Goal: Complete application form

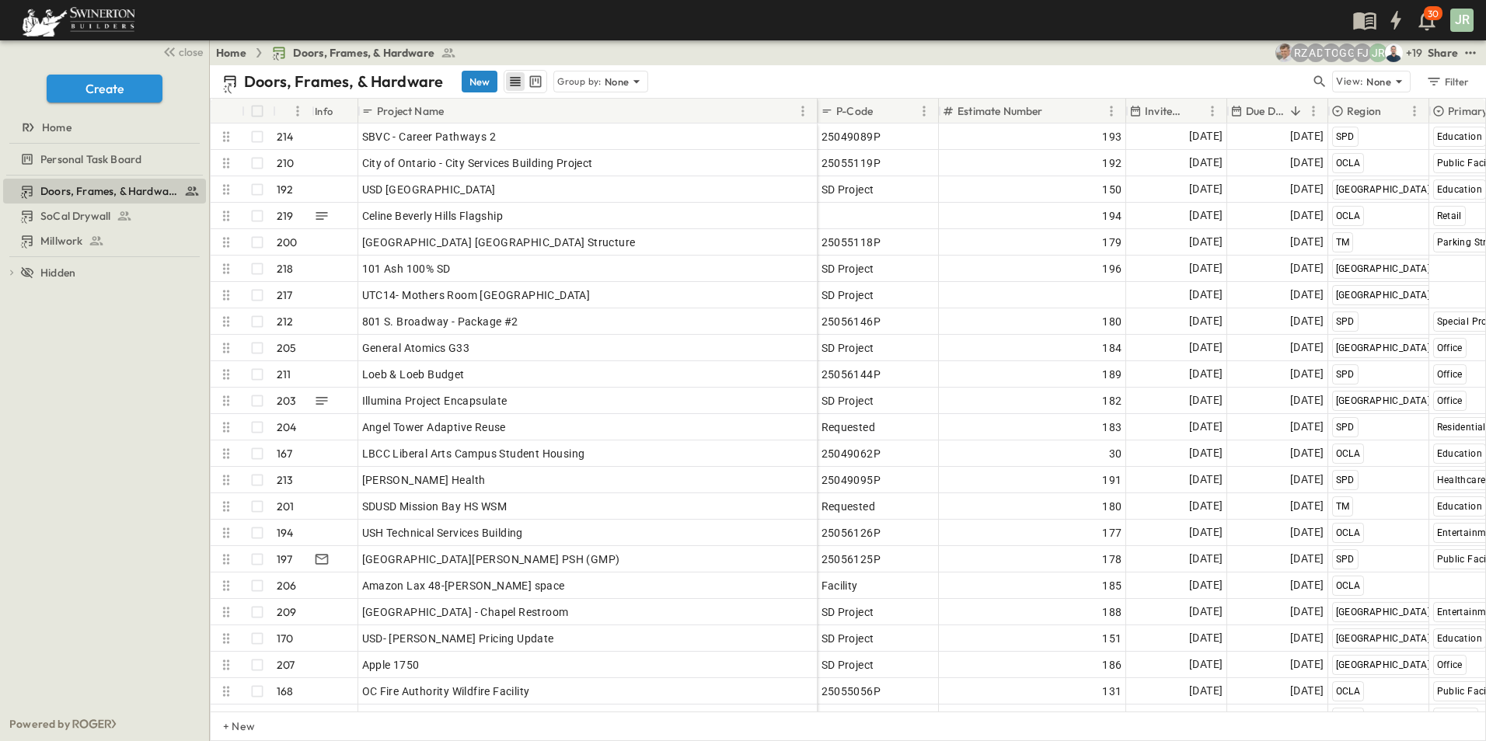
click at [476, 81] on button "New" at bounding box center [480, 82] width 36 height 22
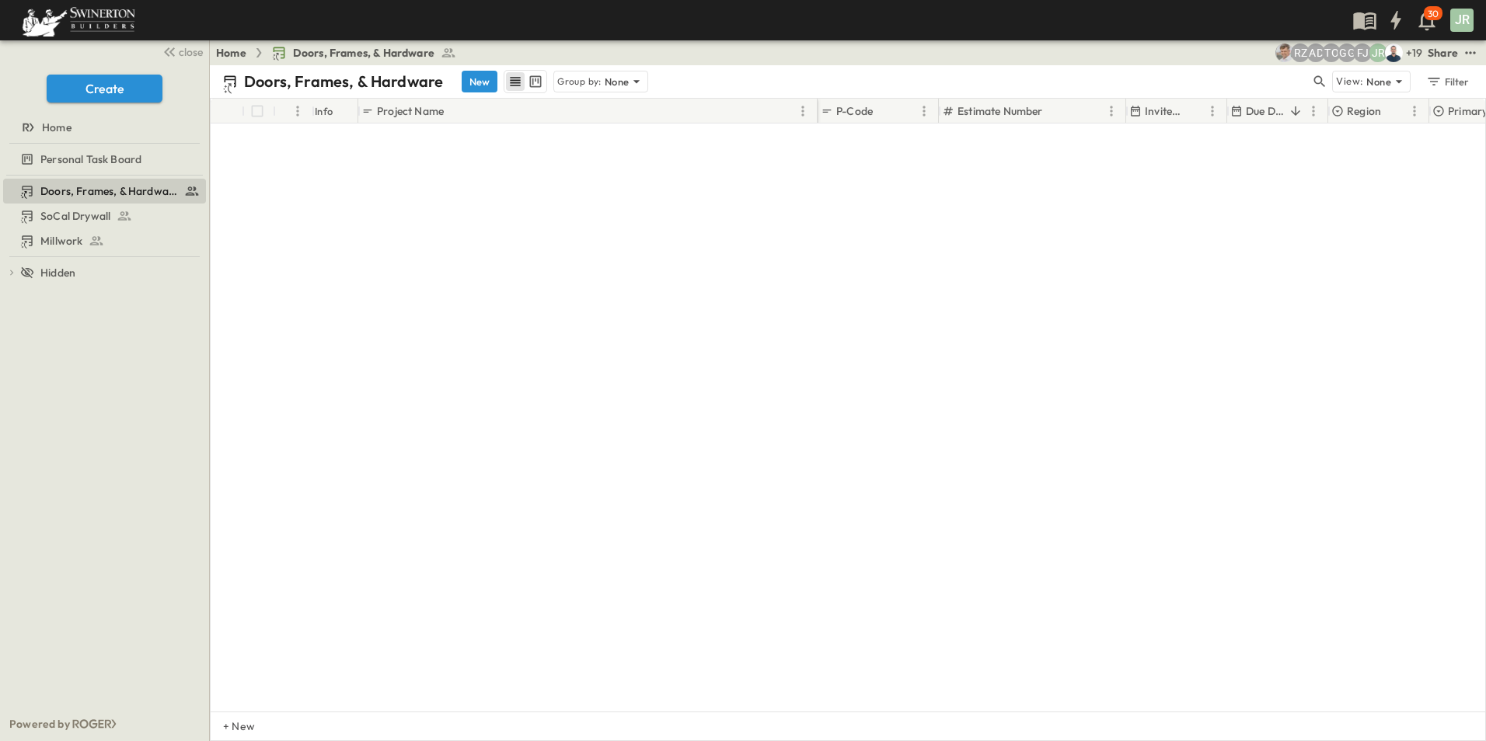
scroll to position [5263, 0]
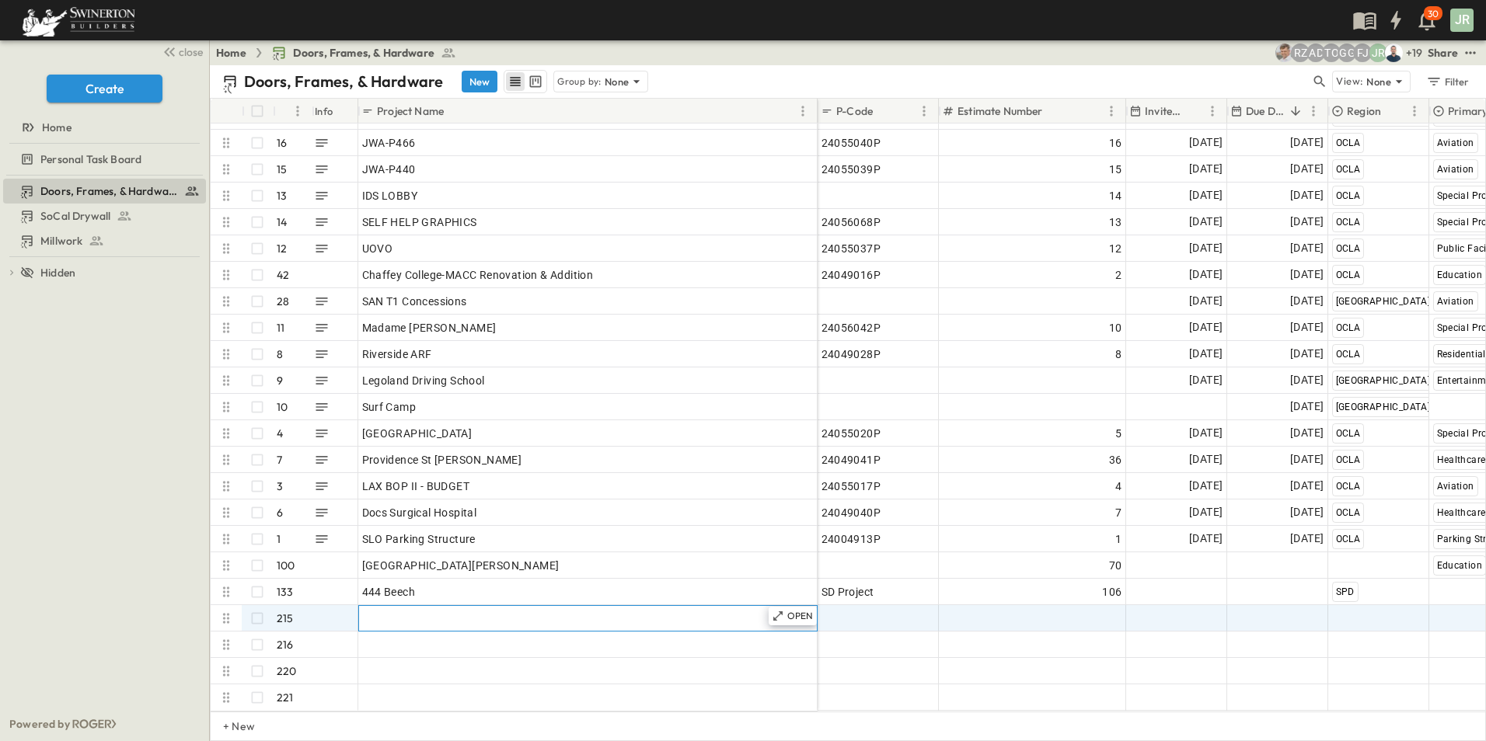
click at [407, 611] on span "Add Name" at bounding box center [388, 619] width 53 height 16
click at [427, 611] on input "******" at bounding box center [415, 619] width 113 height 17
drag, startPoint x: 424, startPoint y: 606, endPoint x: 334, endPoint y: 599, distance: 89.6
click at [334, 605] on div "fd4d6b54-919d-4c4a-aa56-2fb555ee75c3 215 ******" at bounding box center [514, 618] width 607 height 26
paste input "********"
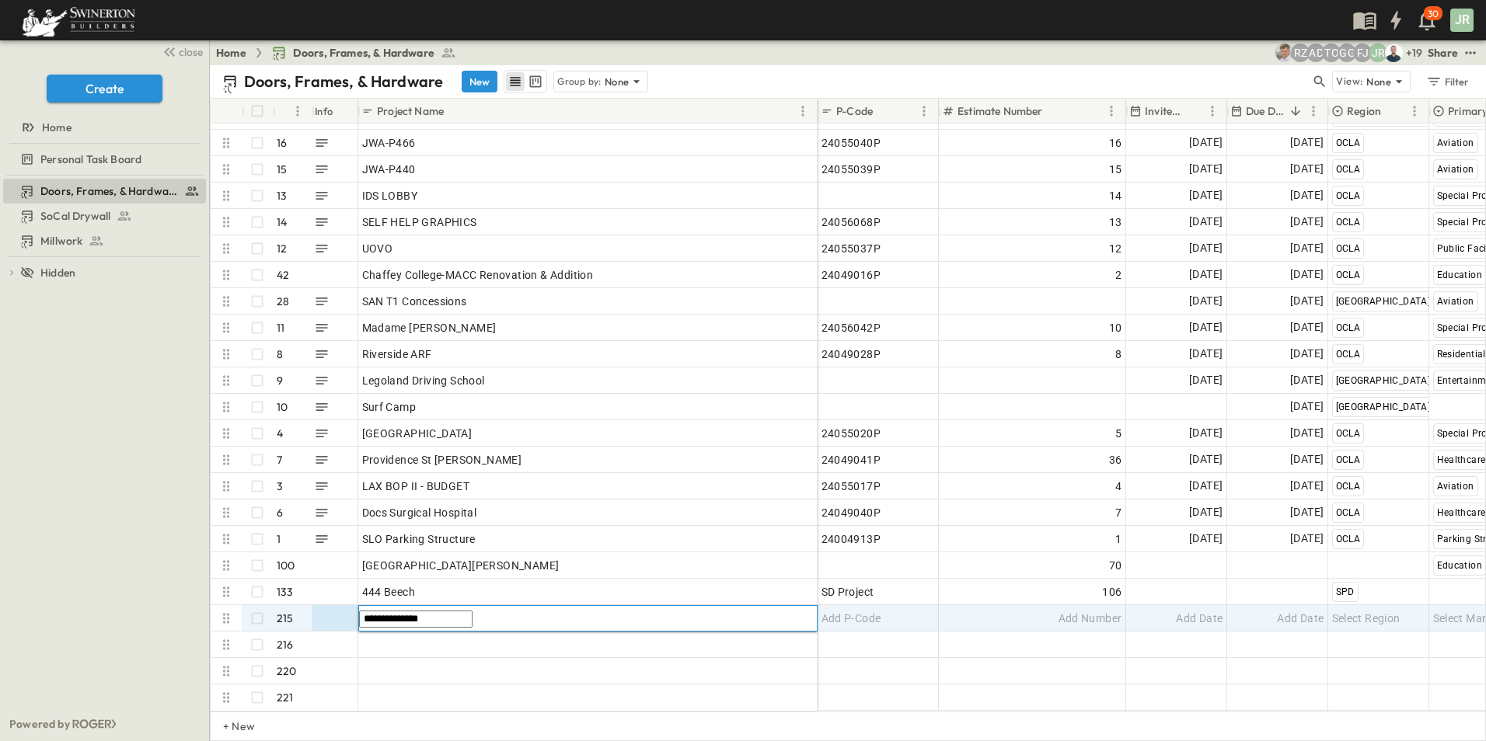
type input "**********"
click at [1052, 609] on div "Add Number" at bounding box center [1033, 619] width 180 height 22
type input "***"
click at [1178, 611] on span "Add Date" at bounding box center [1199, 619] width 47 height 16
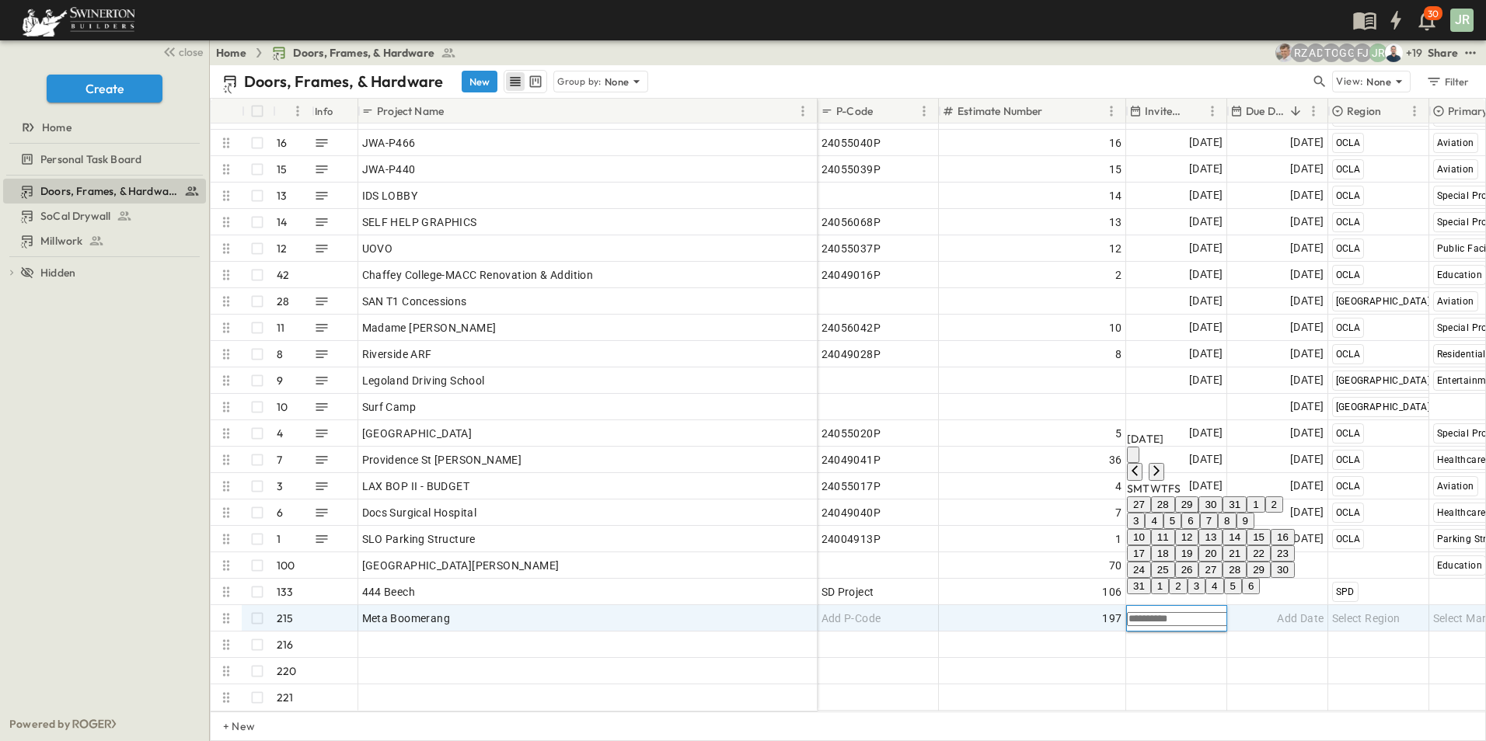
click at [1199, 562] on button "26" at bounding box center [1187, 570] width 24 height 16
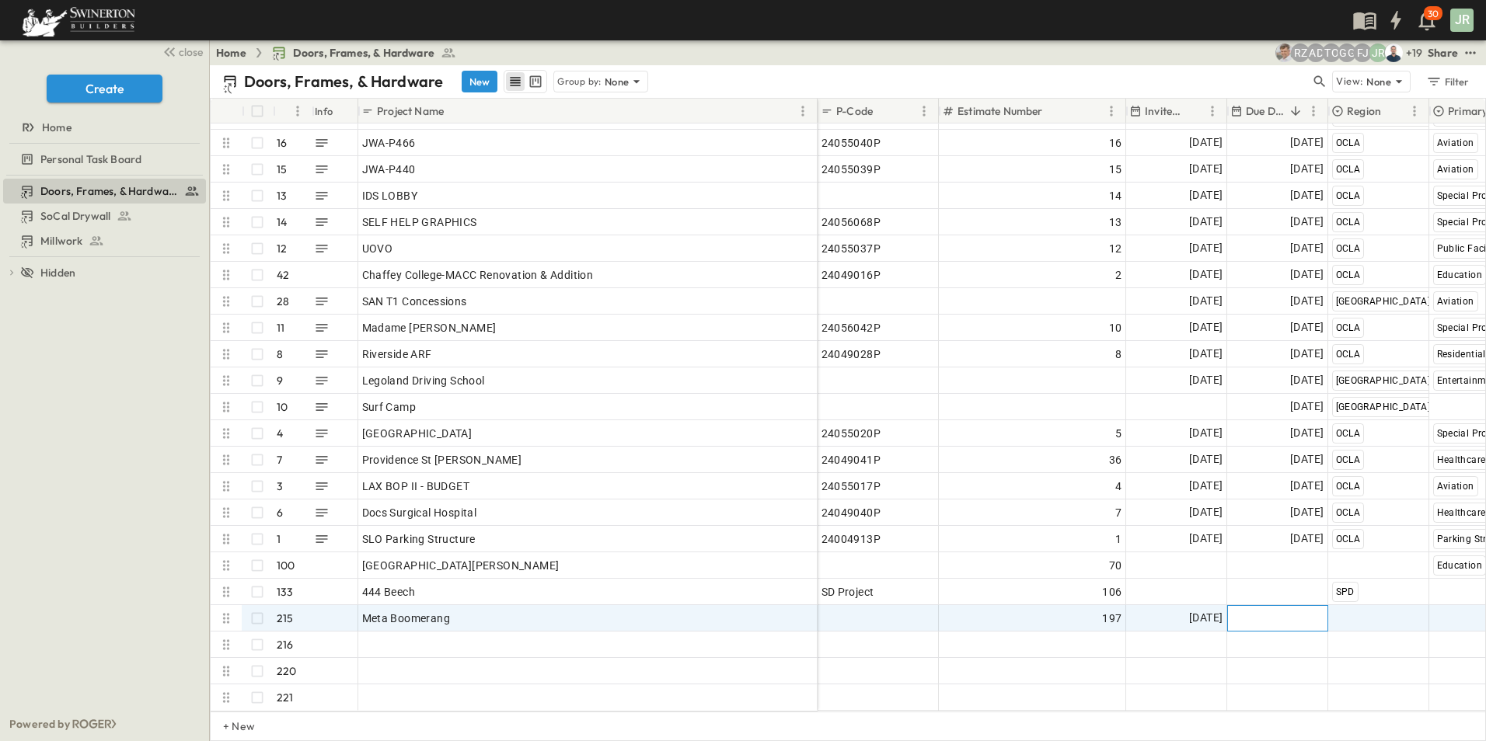
click at [1261, 610] on div "Add Date" at bounding box center [1277, 618] width 99 height 25
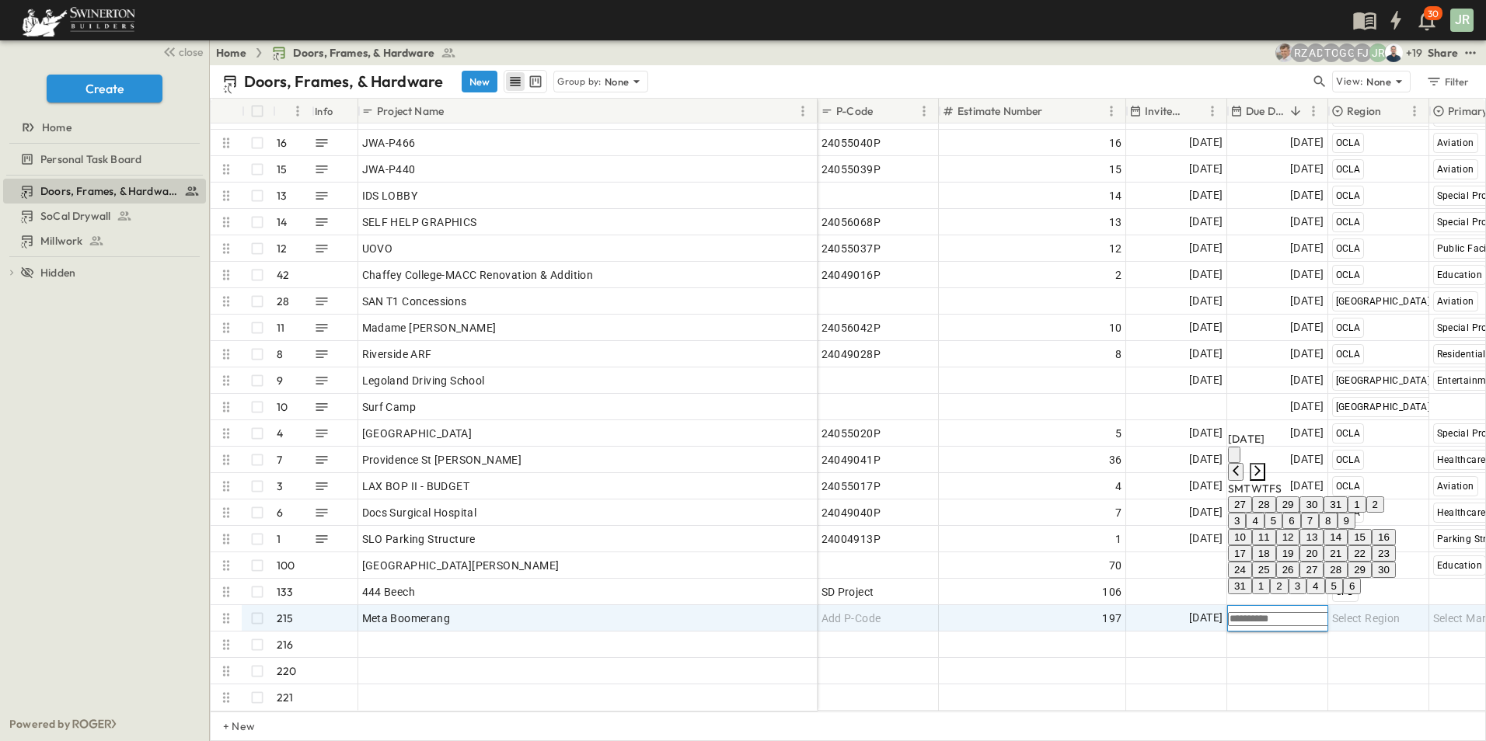
click at [1264, 465] on icon "Next month" at bounding box center [1257, 471] width 12 height 12
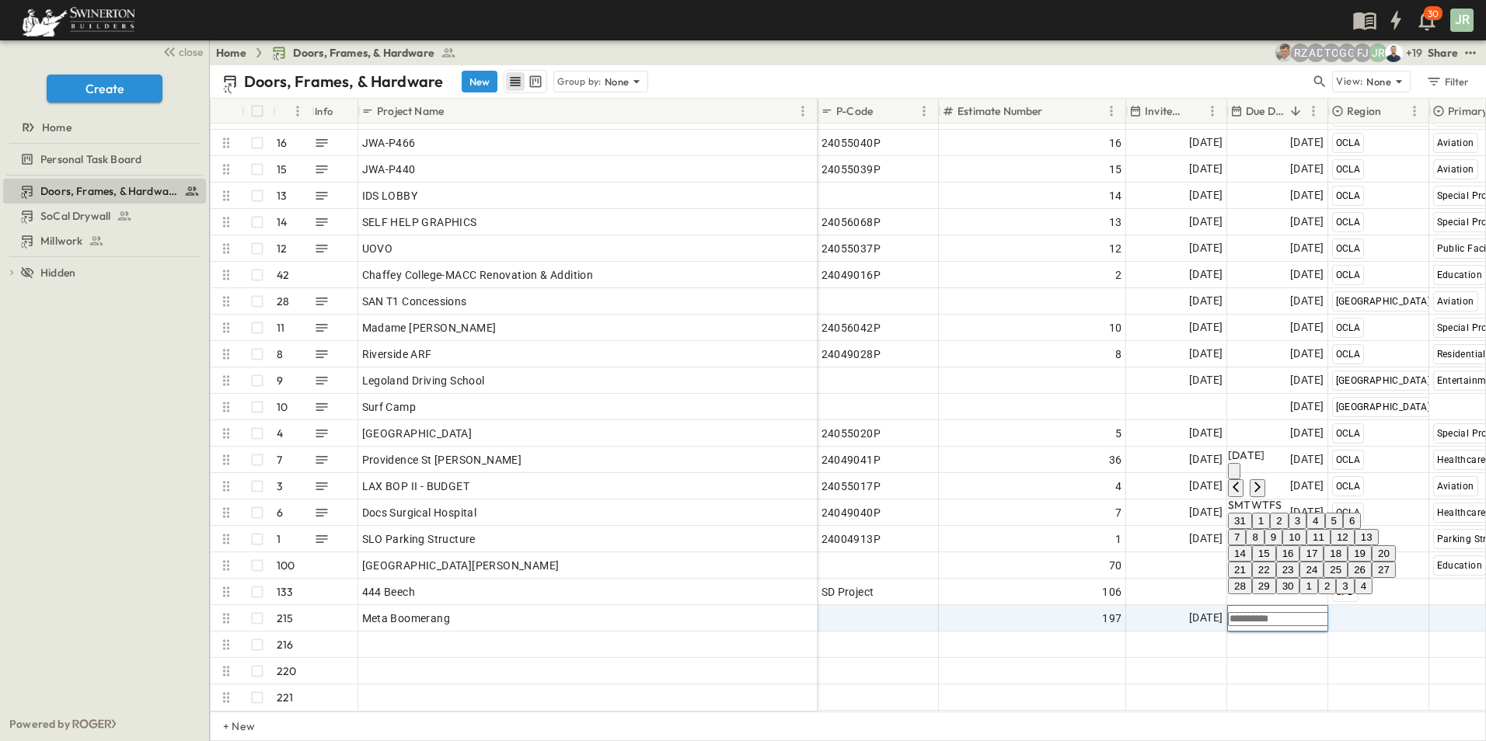
click at [1343, 513] on button "5" at bounding box center [1334, 521] width 18 height 16
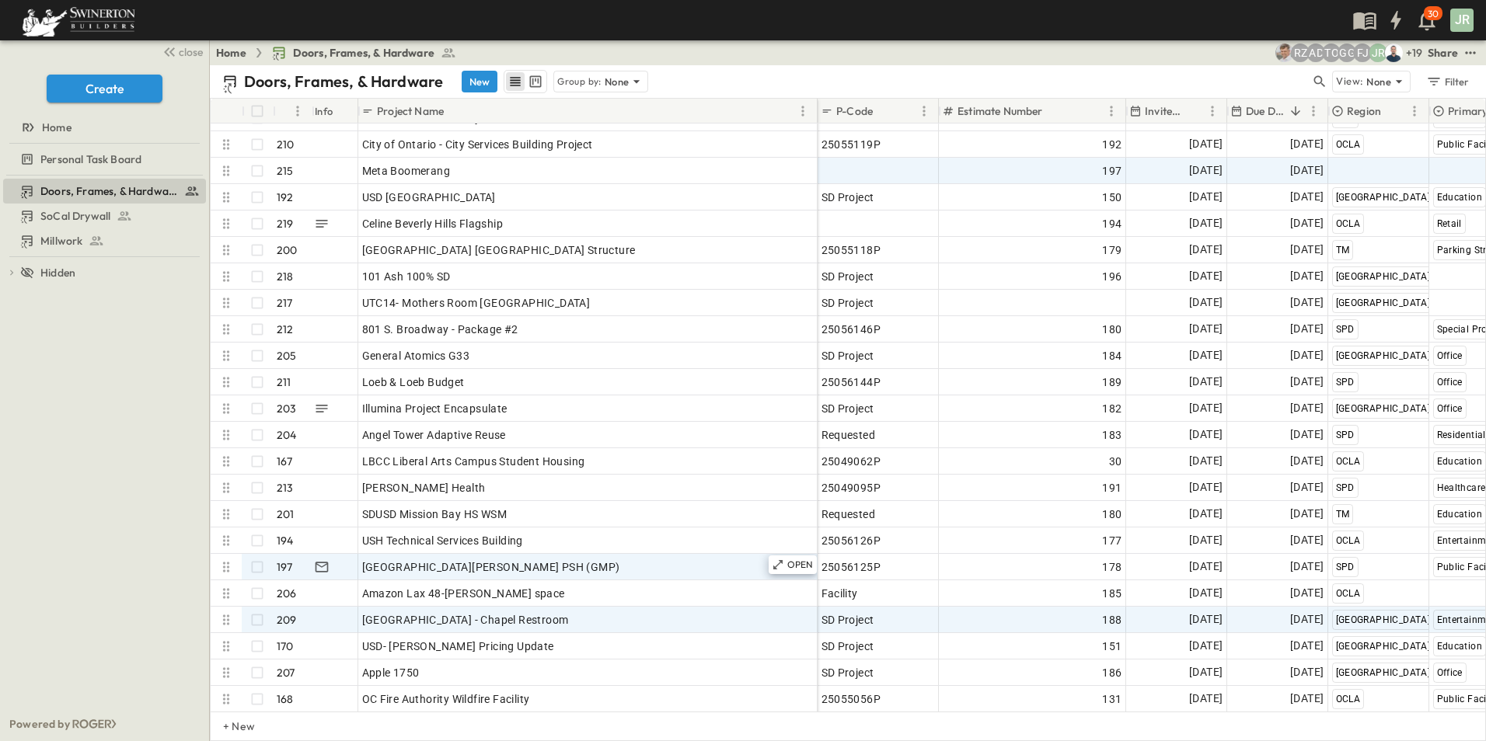
scroll to position [0, 0]
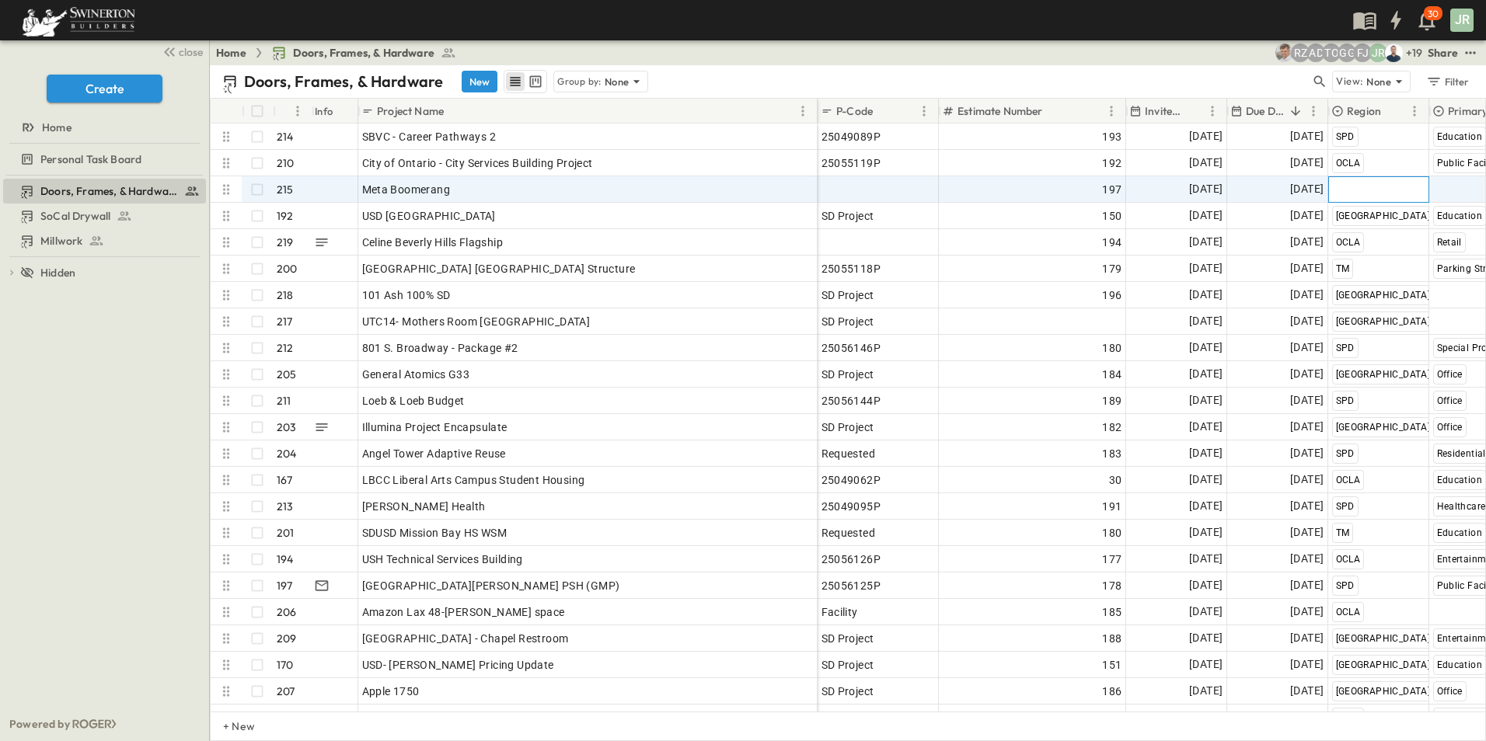
click at [1372, 187] on span "Select Region" at bounding box center [1366, 190] width 68 height 16
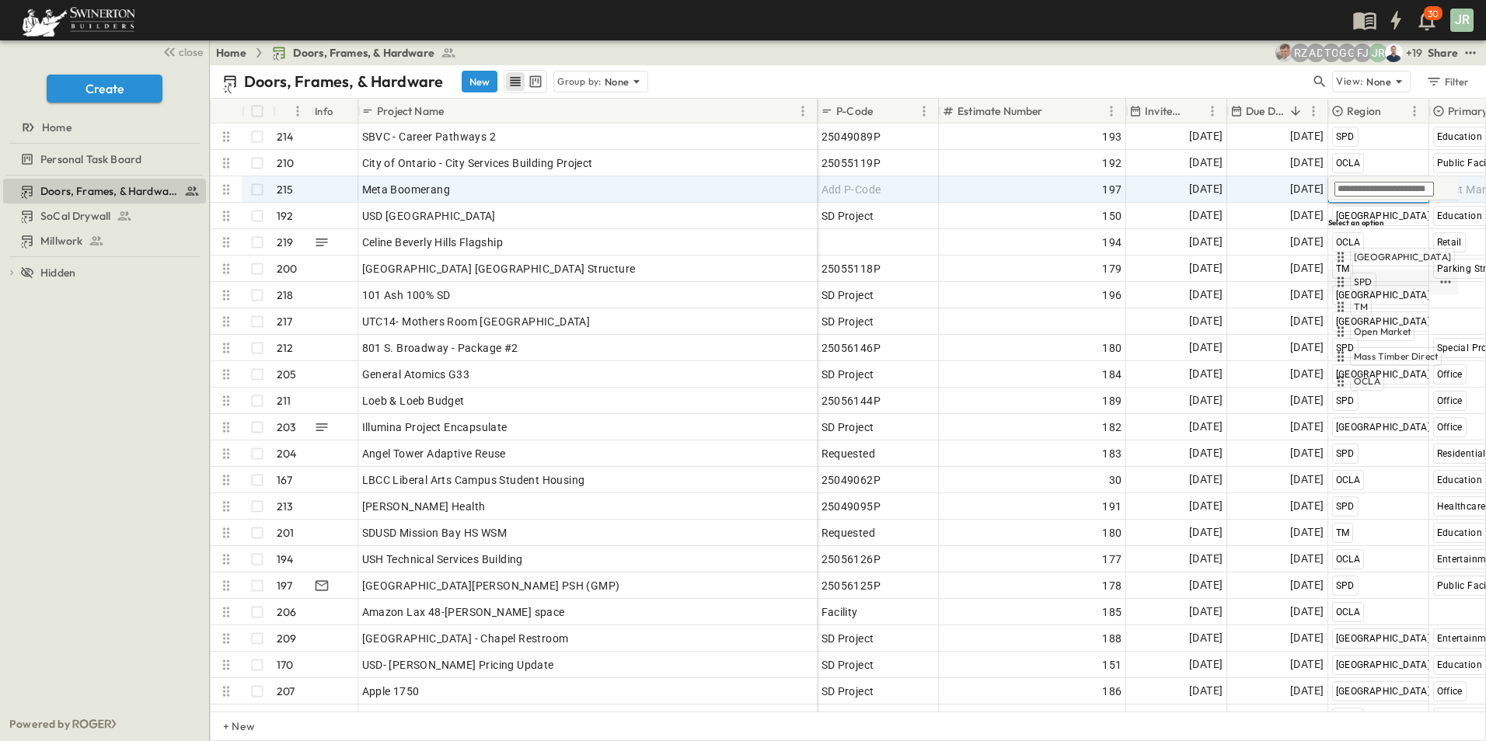
click at [1367, 276] on span "SPD" at bounding box center [1363, 282] width 19 height 12
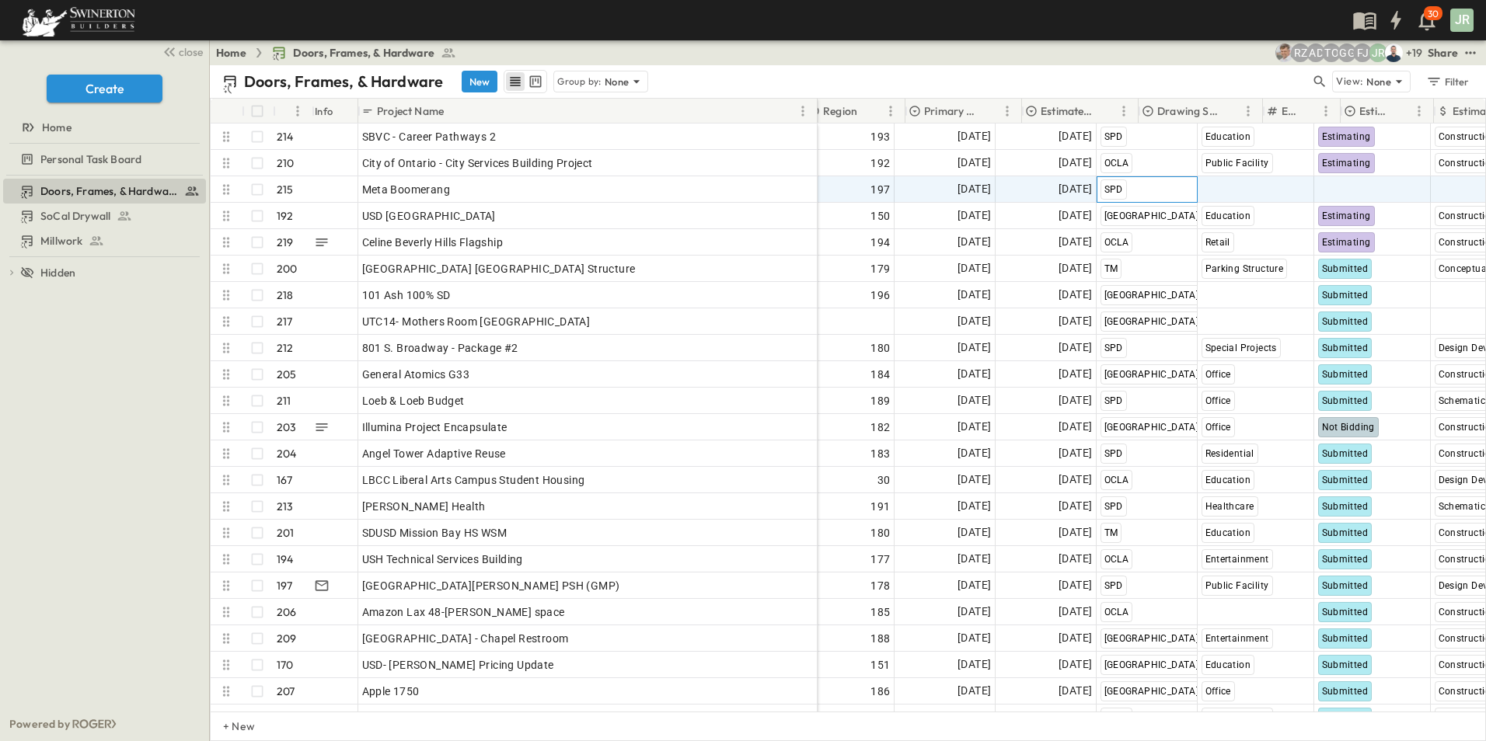
scroll to position [0, 525]
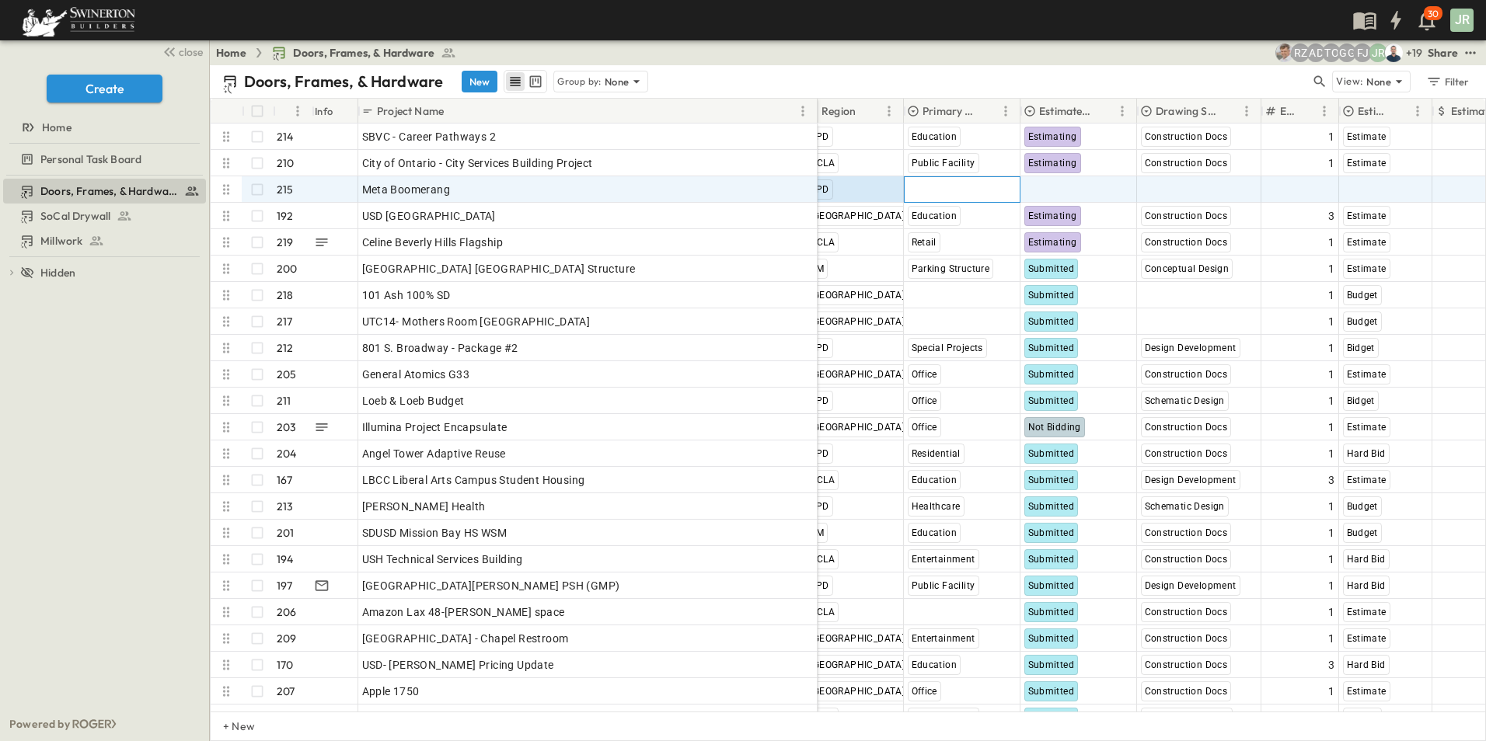
click at [989, 190] on div "Select Market" at bounding box center [962, 189] width 115 height 25
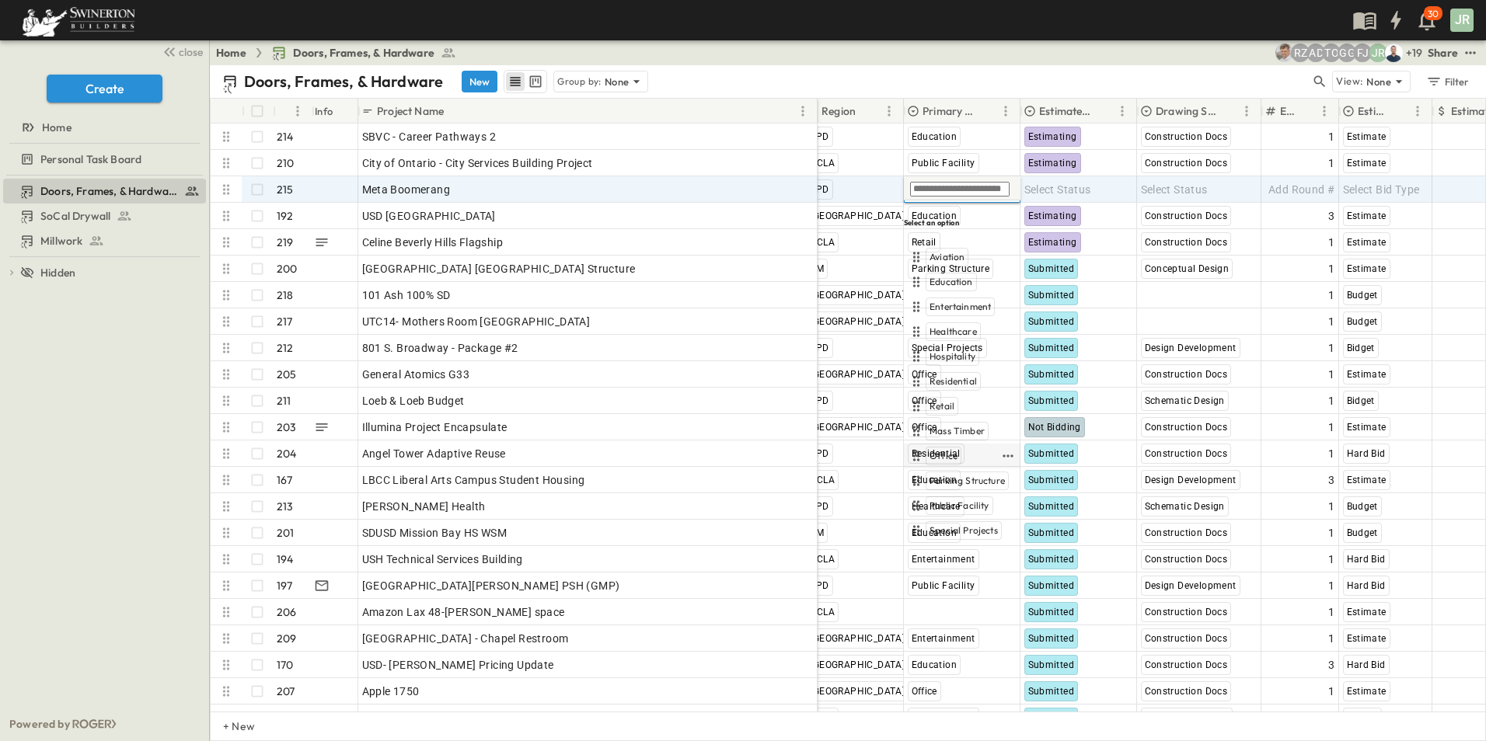
click at [947, 450] on span "Office" at bounding box center [943, 456] width 28 height 12
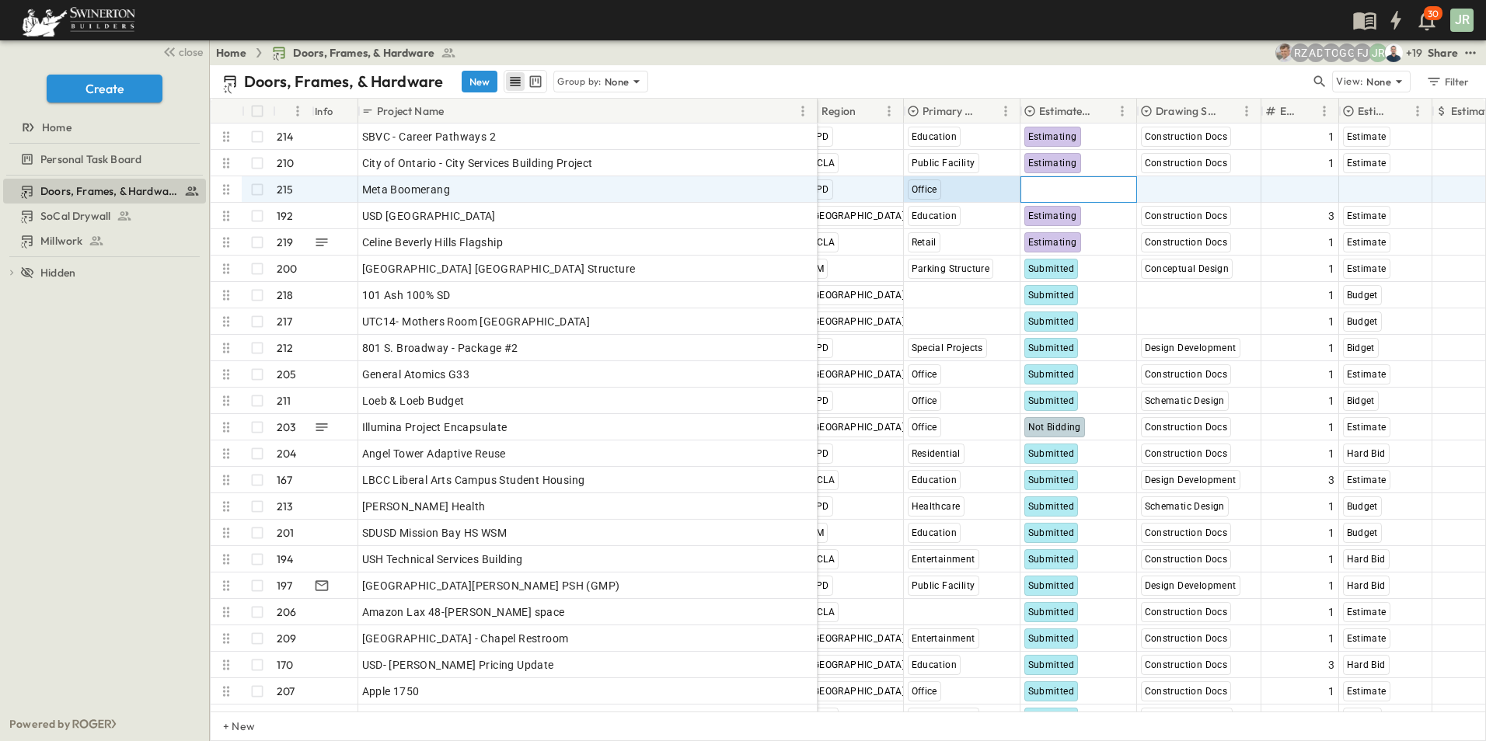
click at [1073, 183] on span "Select Status" at bounding box center [1057, 190] width 67 height 16
click at [1046, 276] on span "Lead" at bounding box center [1038, 282] width 22 height 12
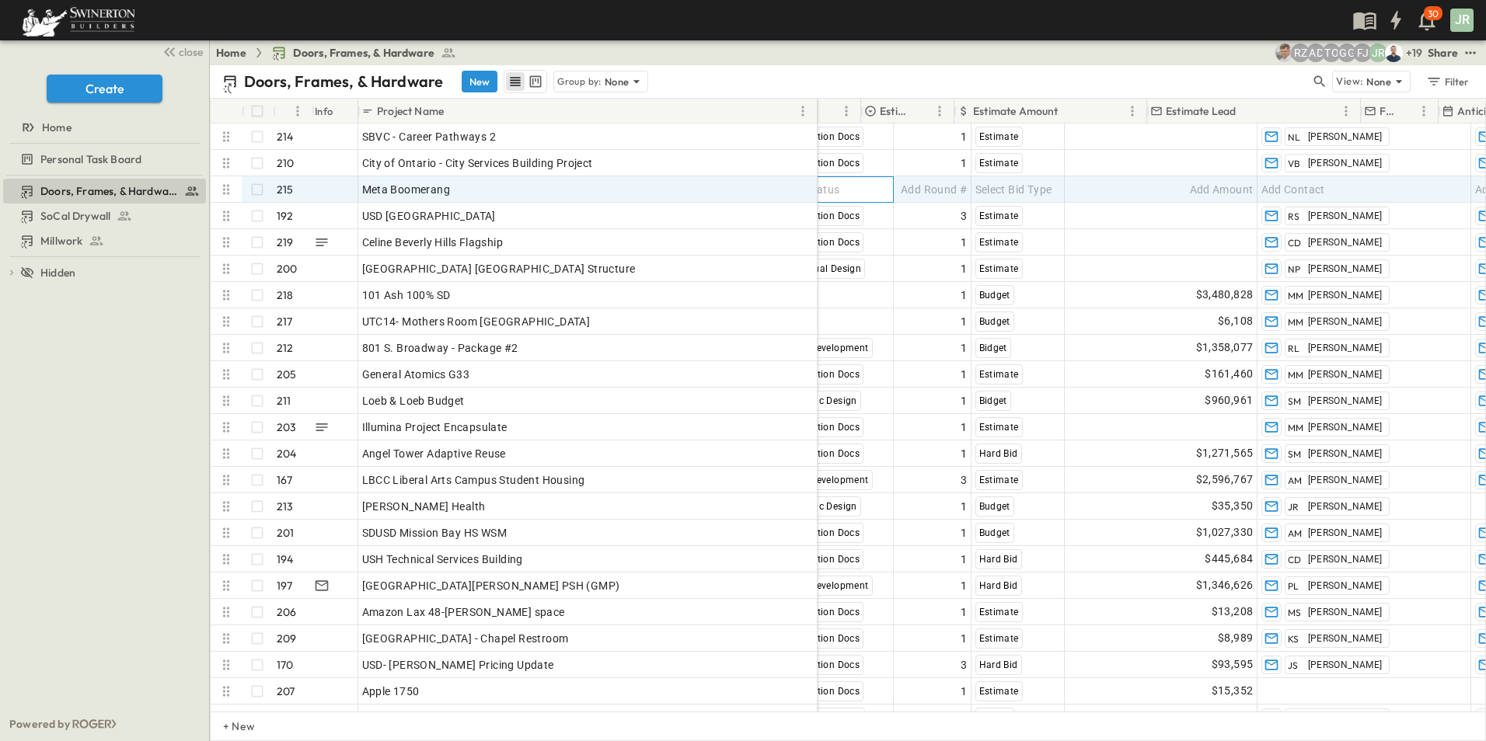
scroll to position [0, 1003]
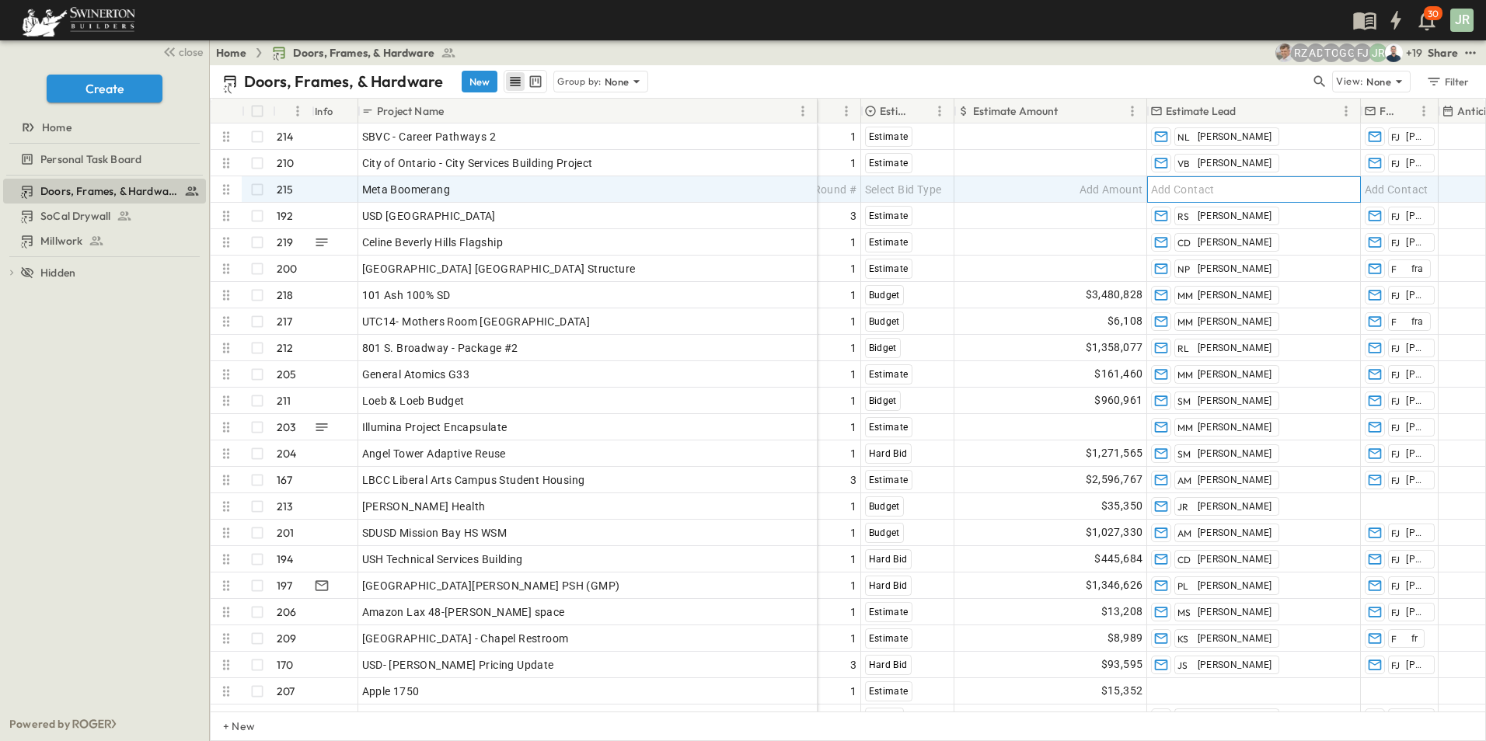
click at [1246, 187] on div "Add Contact" at bounding box center [1254, 189] width 212 height 25
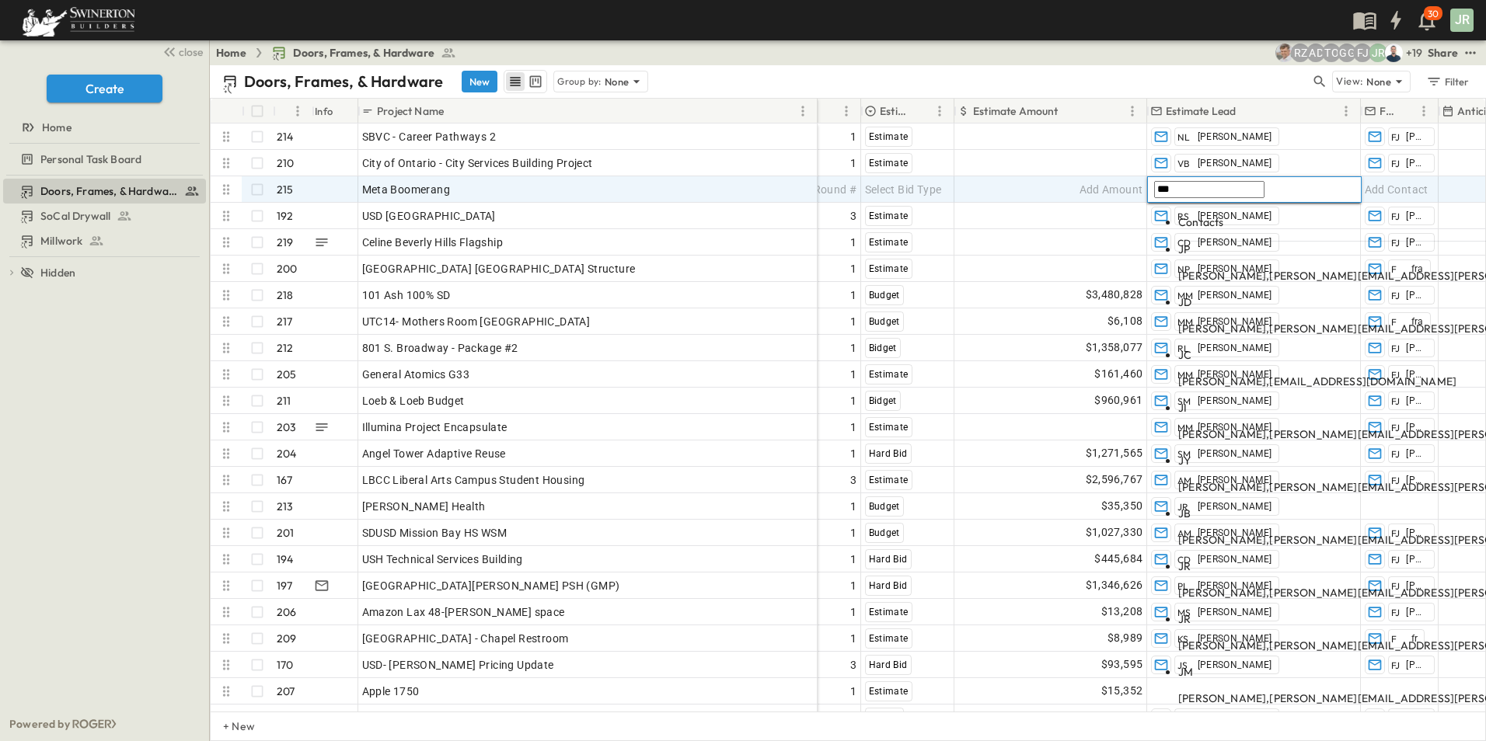
type input "***"
click at [1247, 390] on body "30 JR close Create Home Personal Task Board Doors, Frames, & Hardware SoCal Dry…" at bounding box center [743, 370] width 1486 height 741
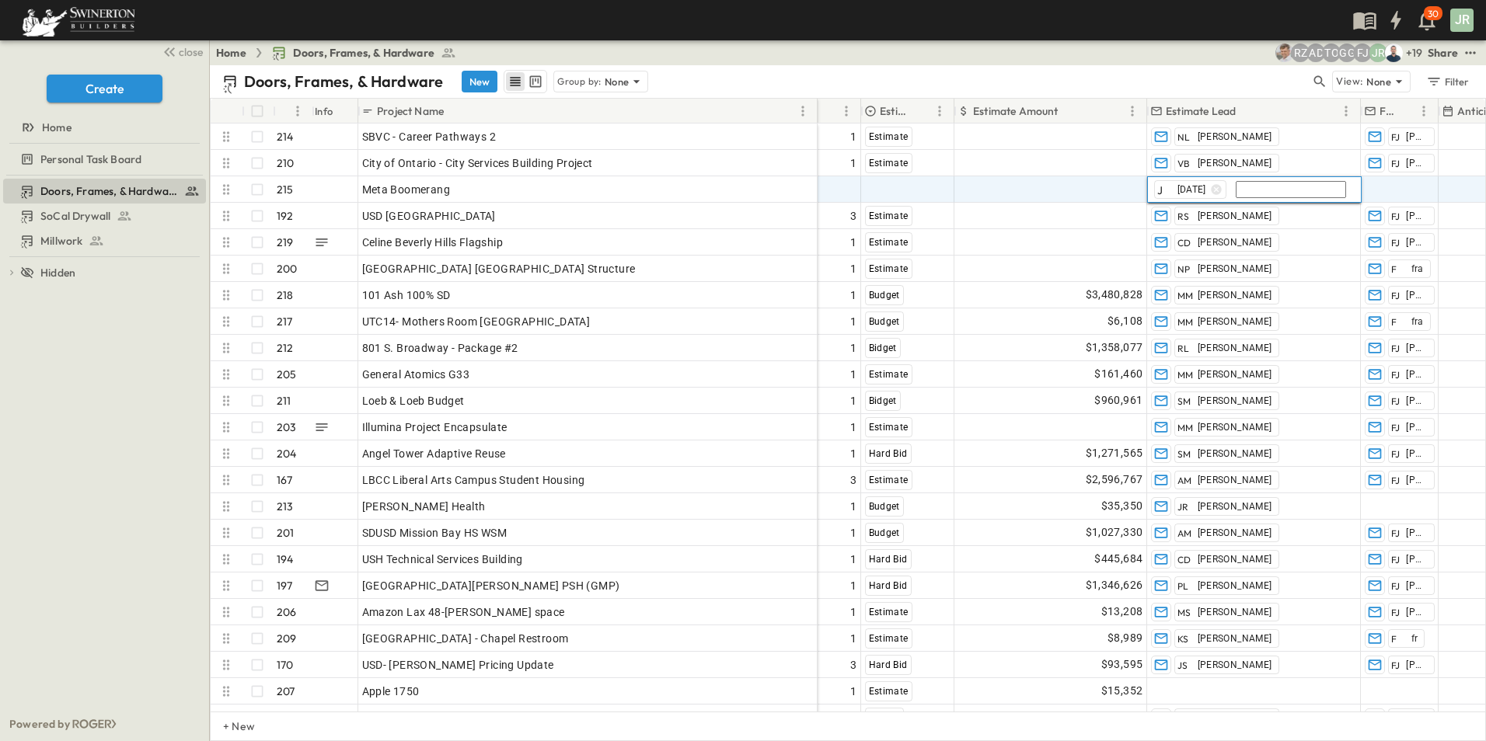
click at [1240, 193] on input "text" at bounding box center [1291, 189] width 110 height 17
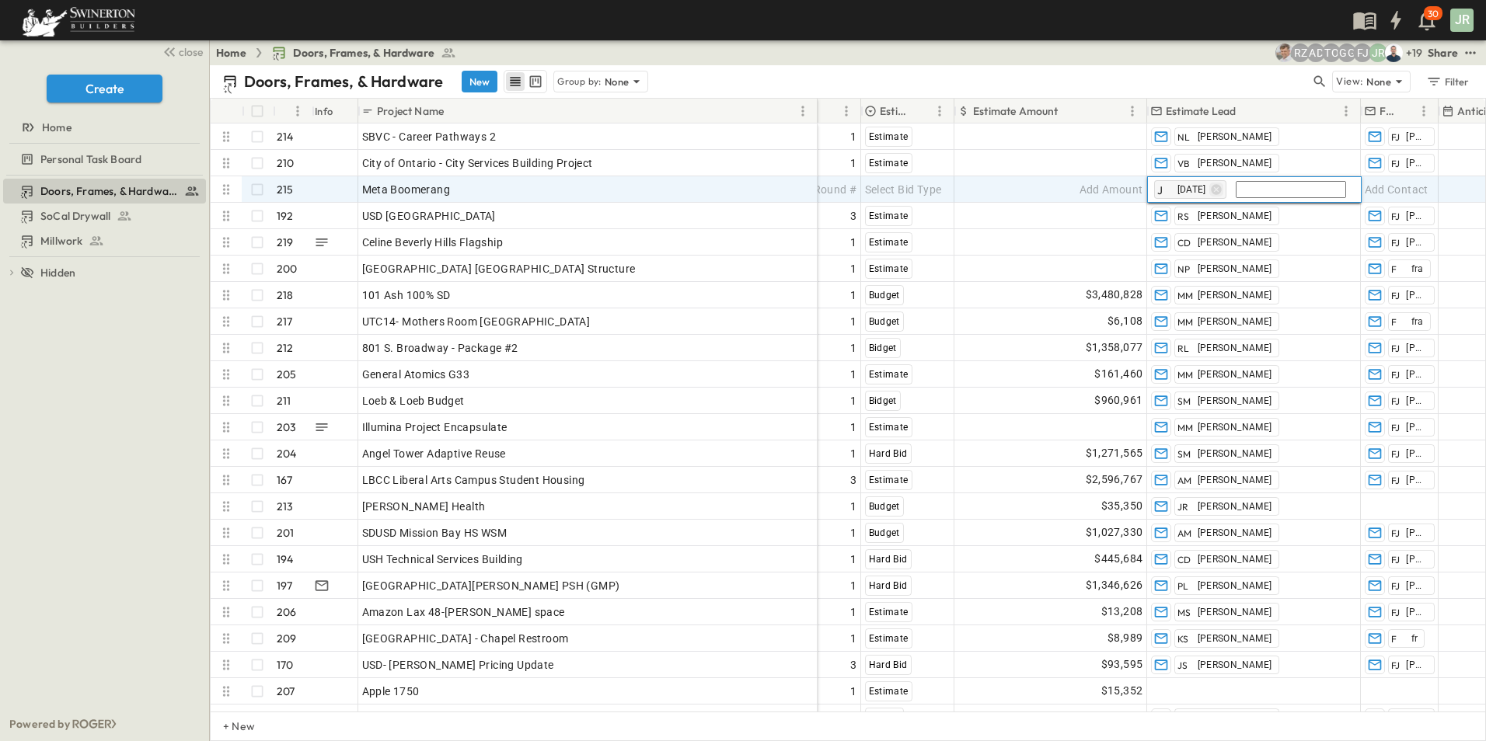
click at [1211, 190] on icon "button" at bounding box center [1216, 189] width 10 height 10
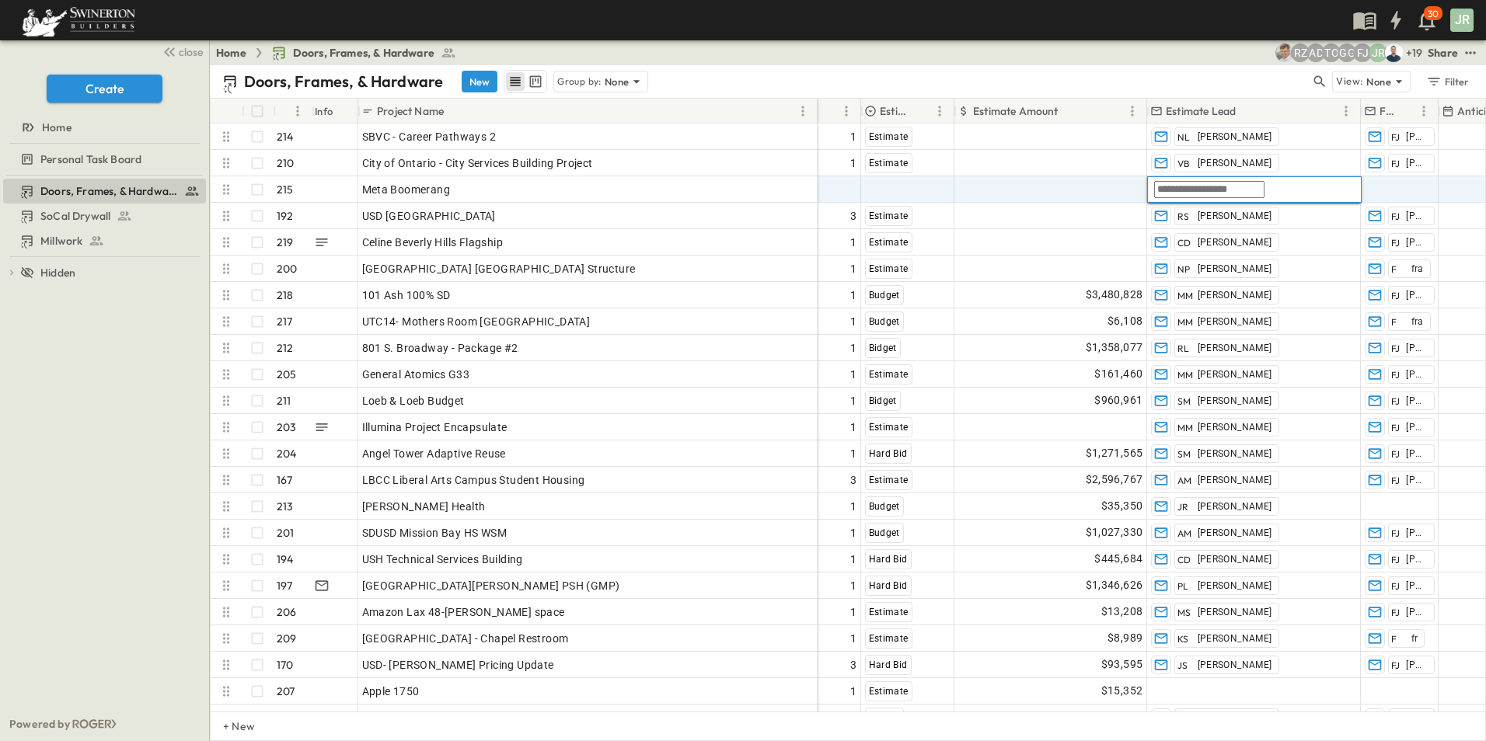
click at [1216, 189] on input "text" at bounding box center [1209, 189] width 110 height 17
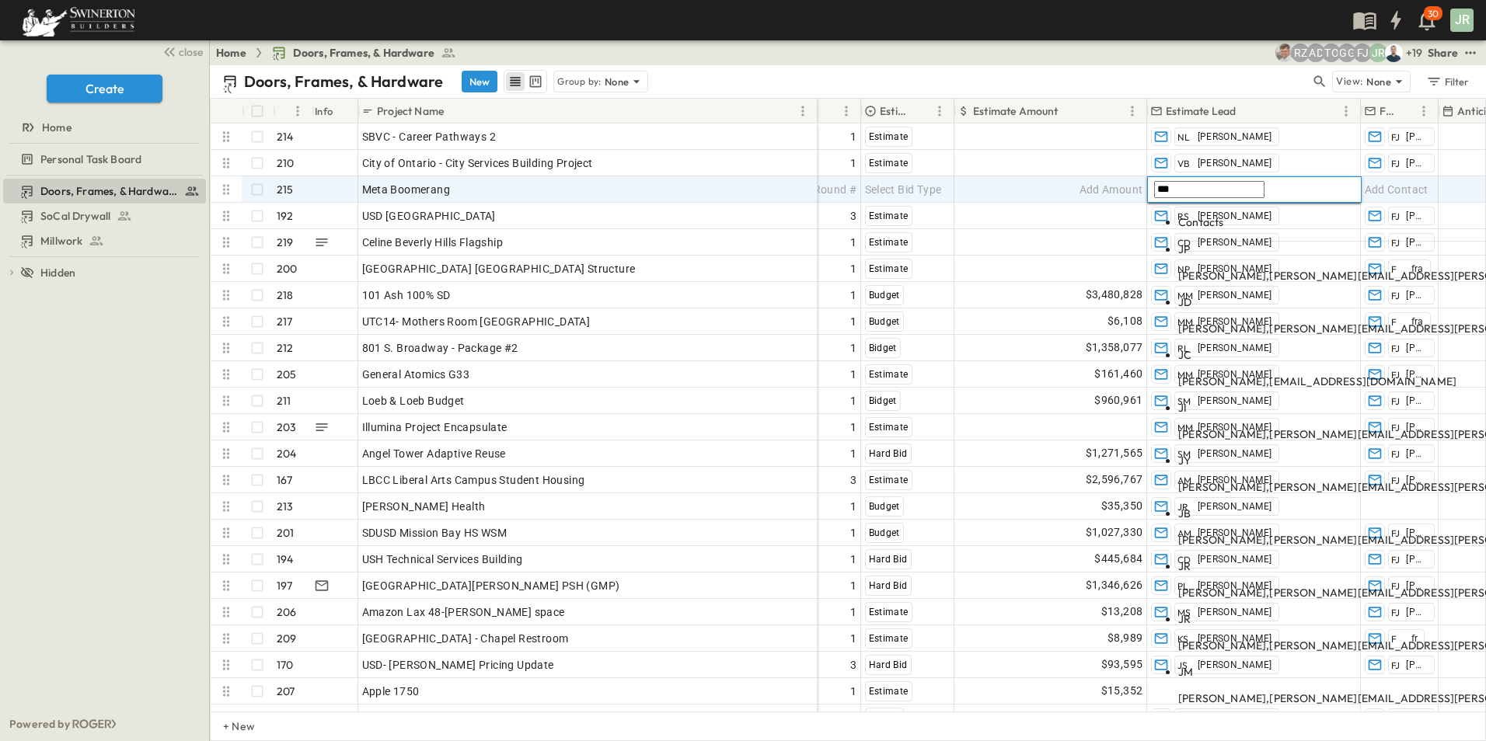
type input "***"
click at [1222, 392] on body "30 JR close Create Home Personal Task Board Doors, Frames, & Hardware SoCal Dry…" at bounding box center [743, 370] width 1486 height 741
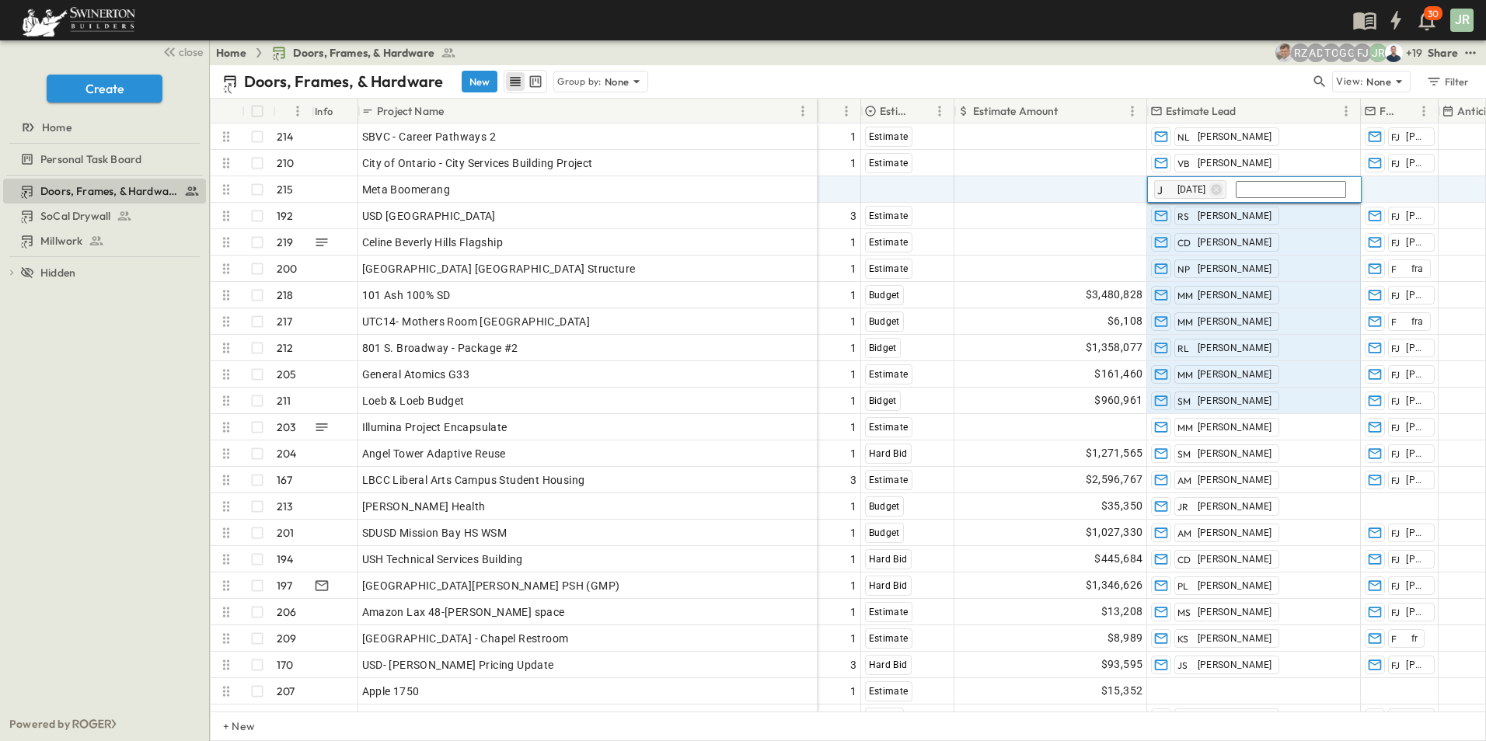
click at [1211, 189] on icon "button" at bounding box center [1216, 189] width 10 height 10
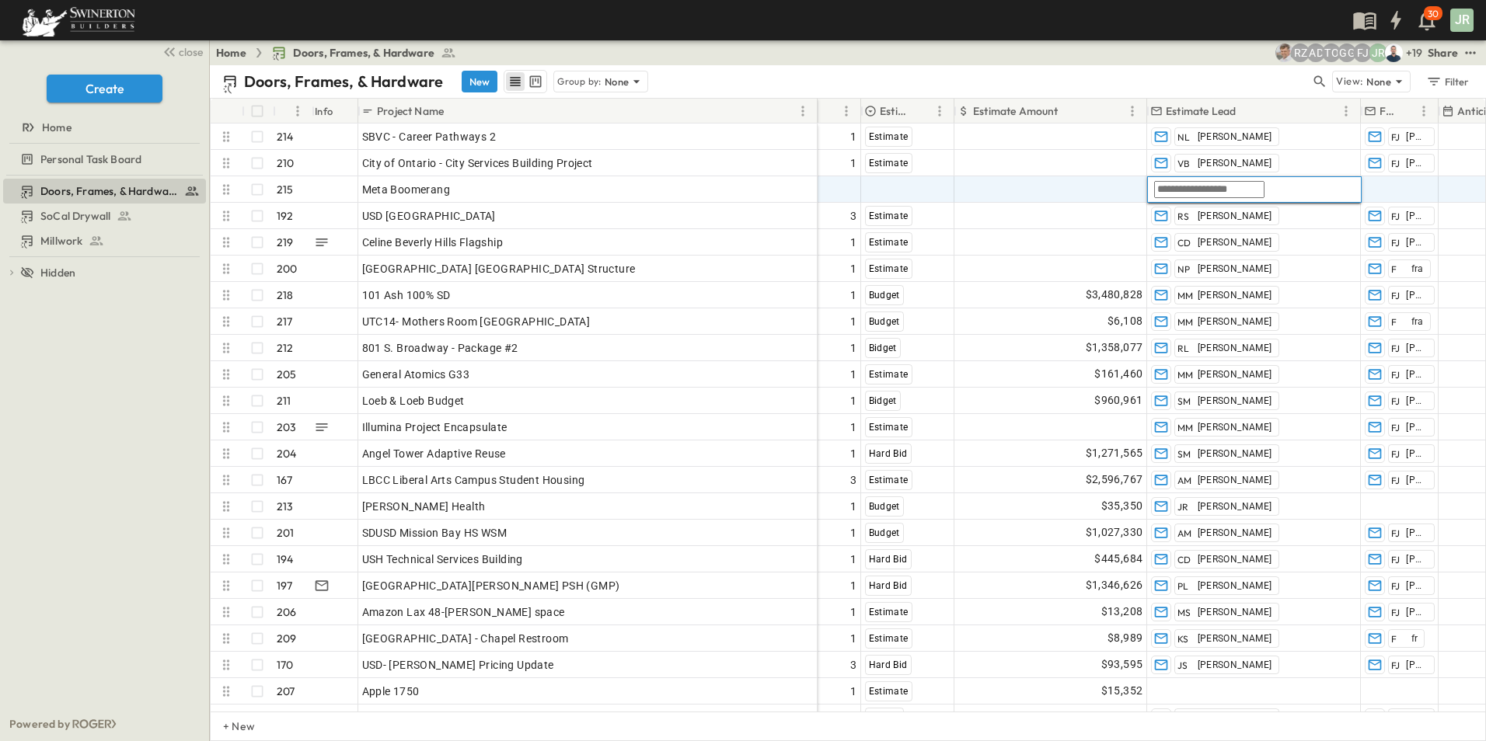
click at [1194, 185] on input "text" at bounding box center [1209, 189] width 110 height 17
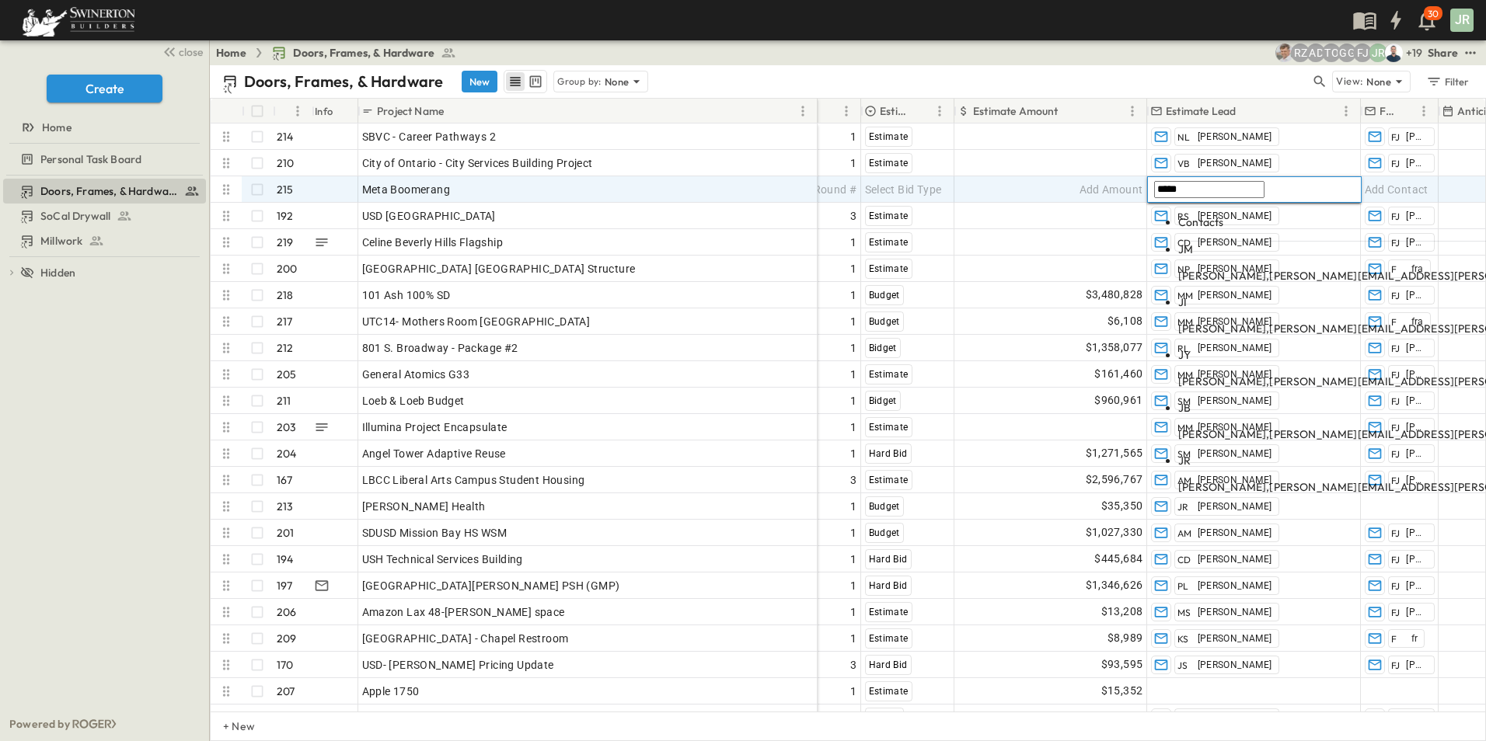
type input "*****"
click at [1161, 346] on body "30 JR close Create Home Personal Task Board Doors, Frames, & Hardware SoCal Dry…" at bounding box center [743, 370] width 1486 height 741
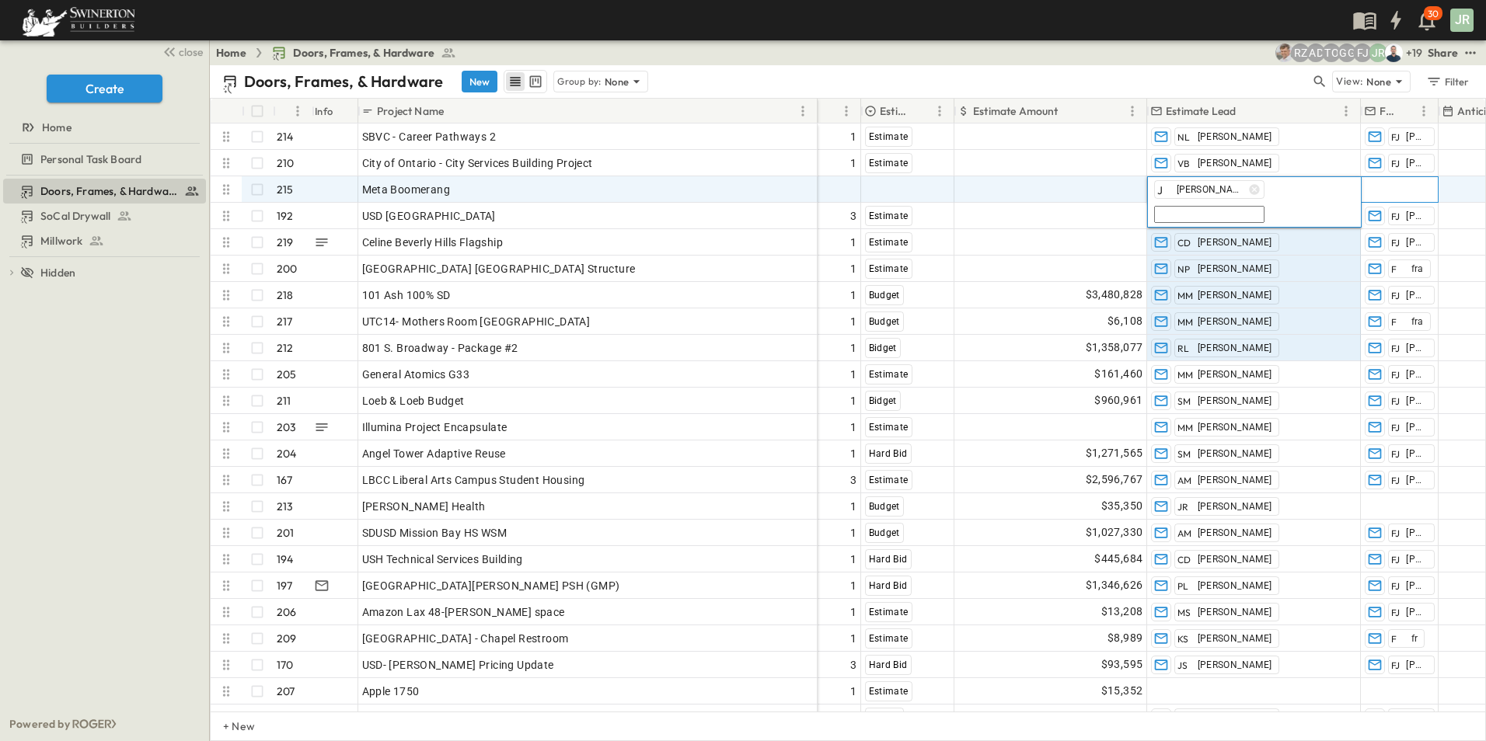
click at [1409, 190] on span "Add Contact" at bounding box center [1397, 190] width 64 height 16
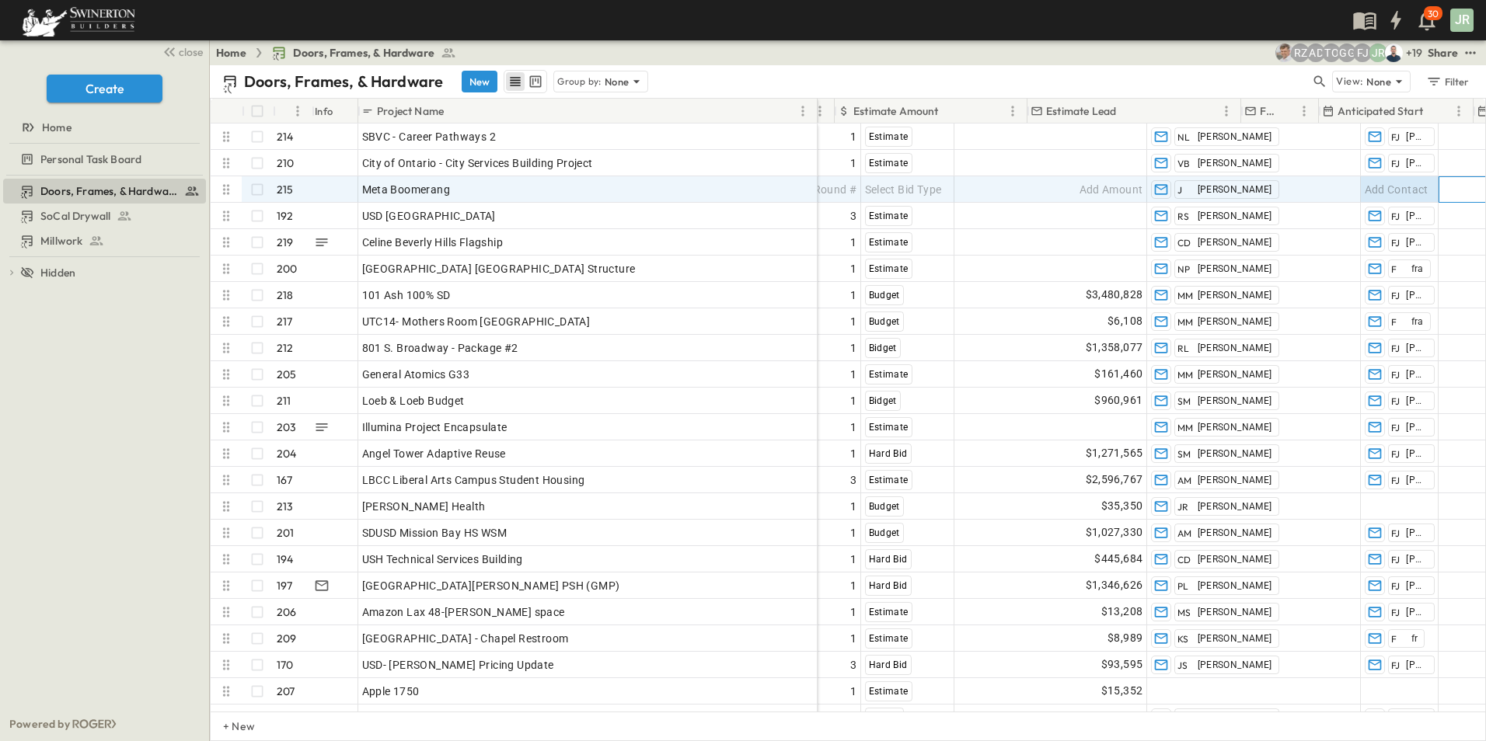
scroll to position [0, 1123]
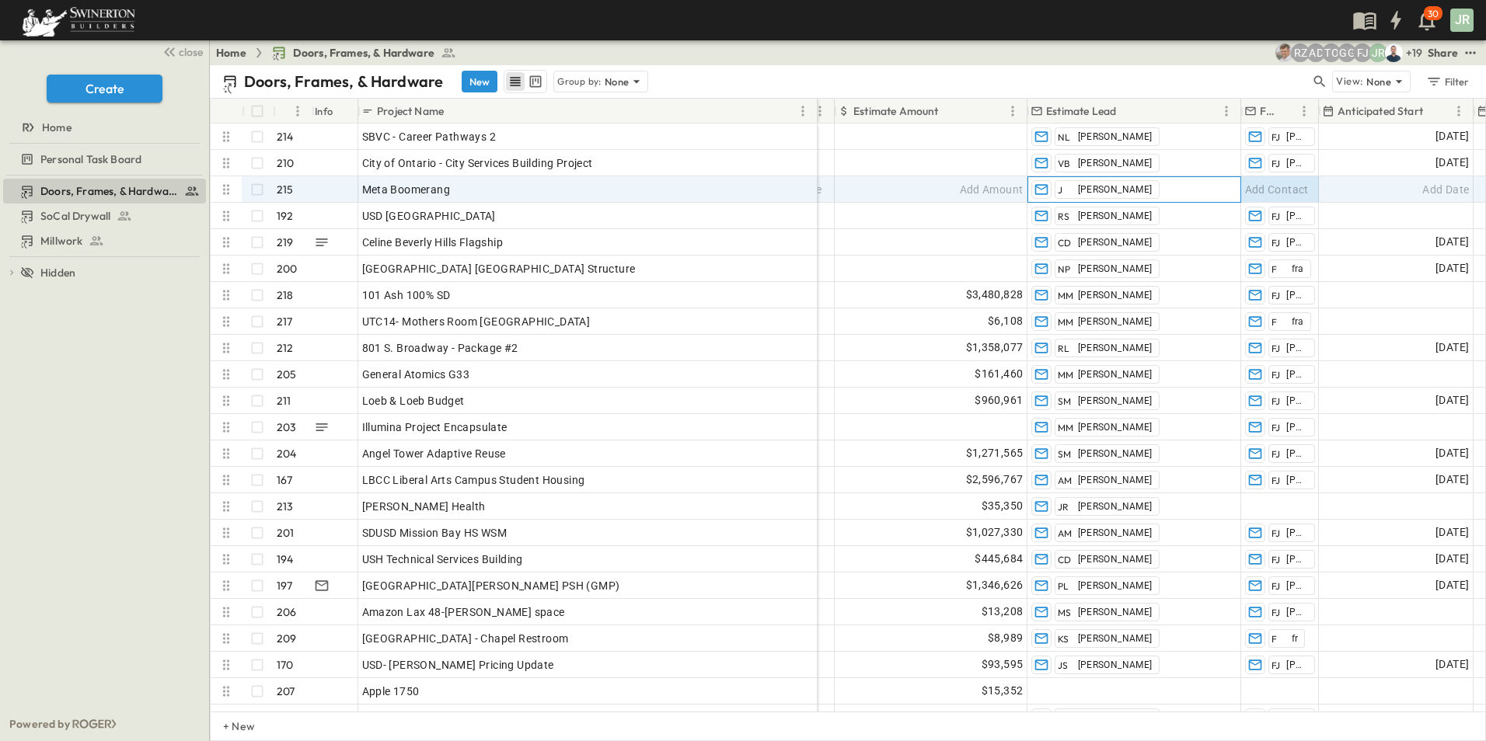
click at [1136, 191] on div "[PERSON_NAME]" at bounding box center [1134, 189] width 212 height 25
click at [1291, 191] on span "Add Contact" at bounding box center [1277, 190] width 64 height 16
type input "*"
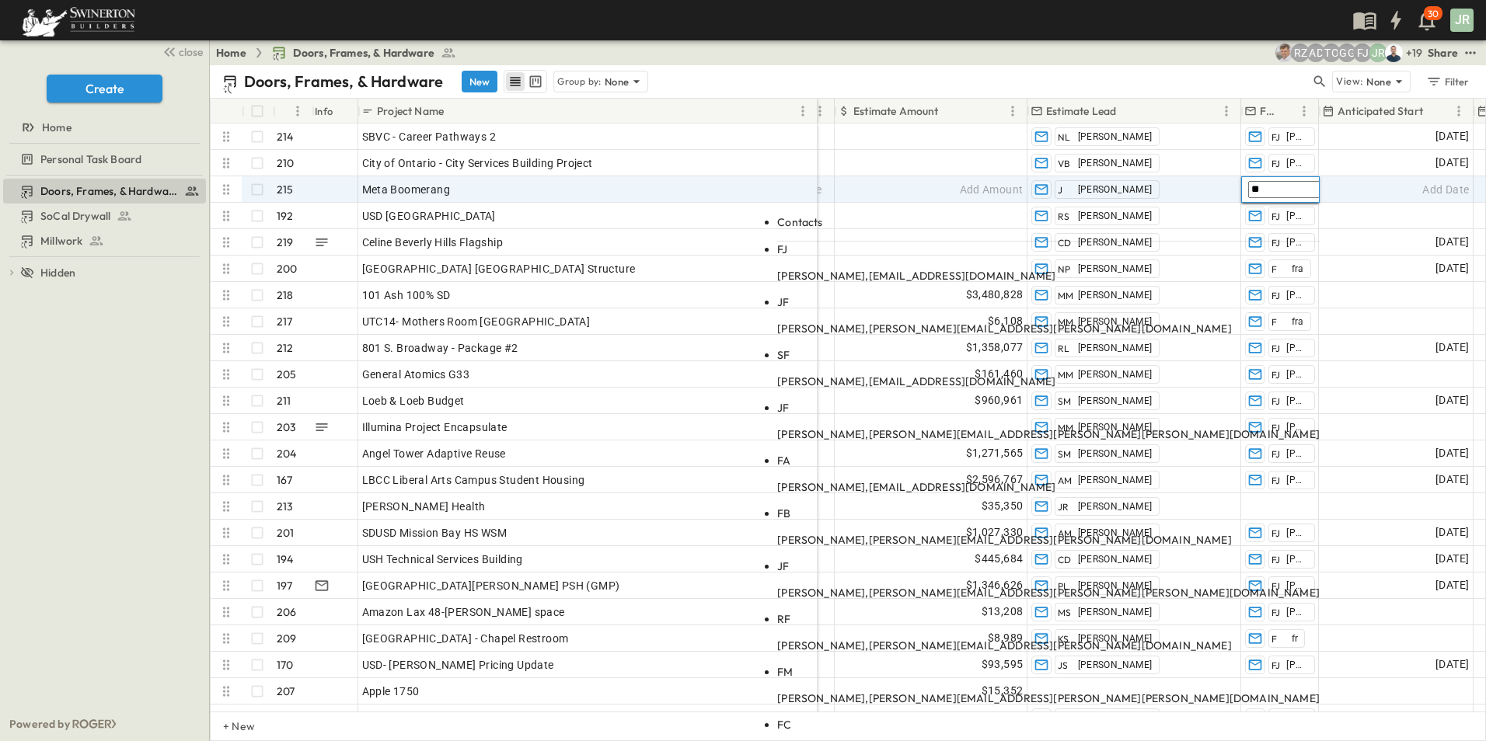
type input "**"
click at [1056, 269] on span "[EMAIL_ADDRESS][DOMAIN_NAME]" at bounding box center [962, 276] width 187 height 14
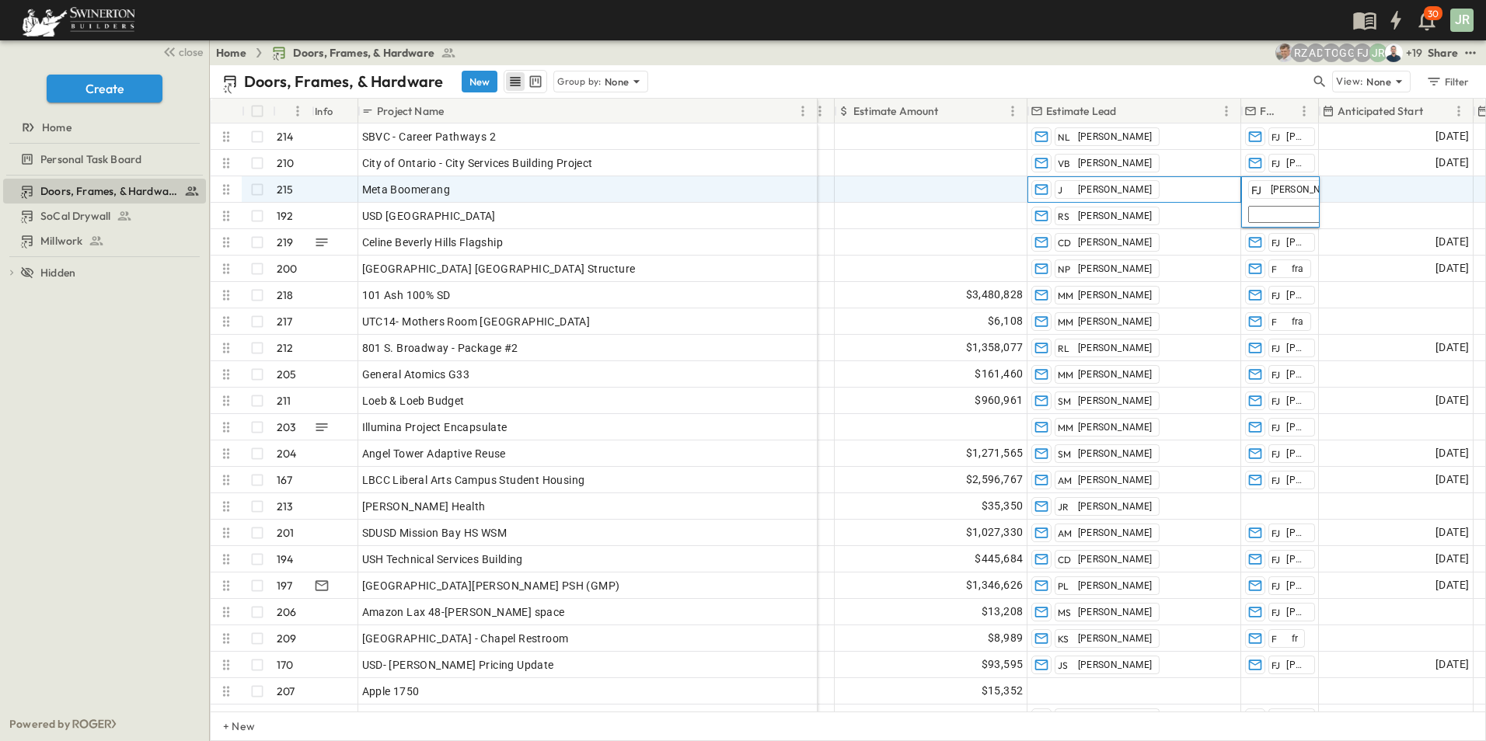
click at [1166, 186] on div "[PERSON_NAME]" at bounding box center [1134, 189] width 212 height 25
click at [1114, 206] on input "text" at bounding box center [1089, 214] width 110 height 17
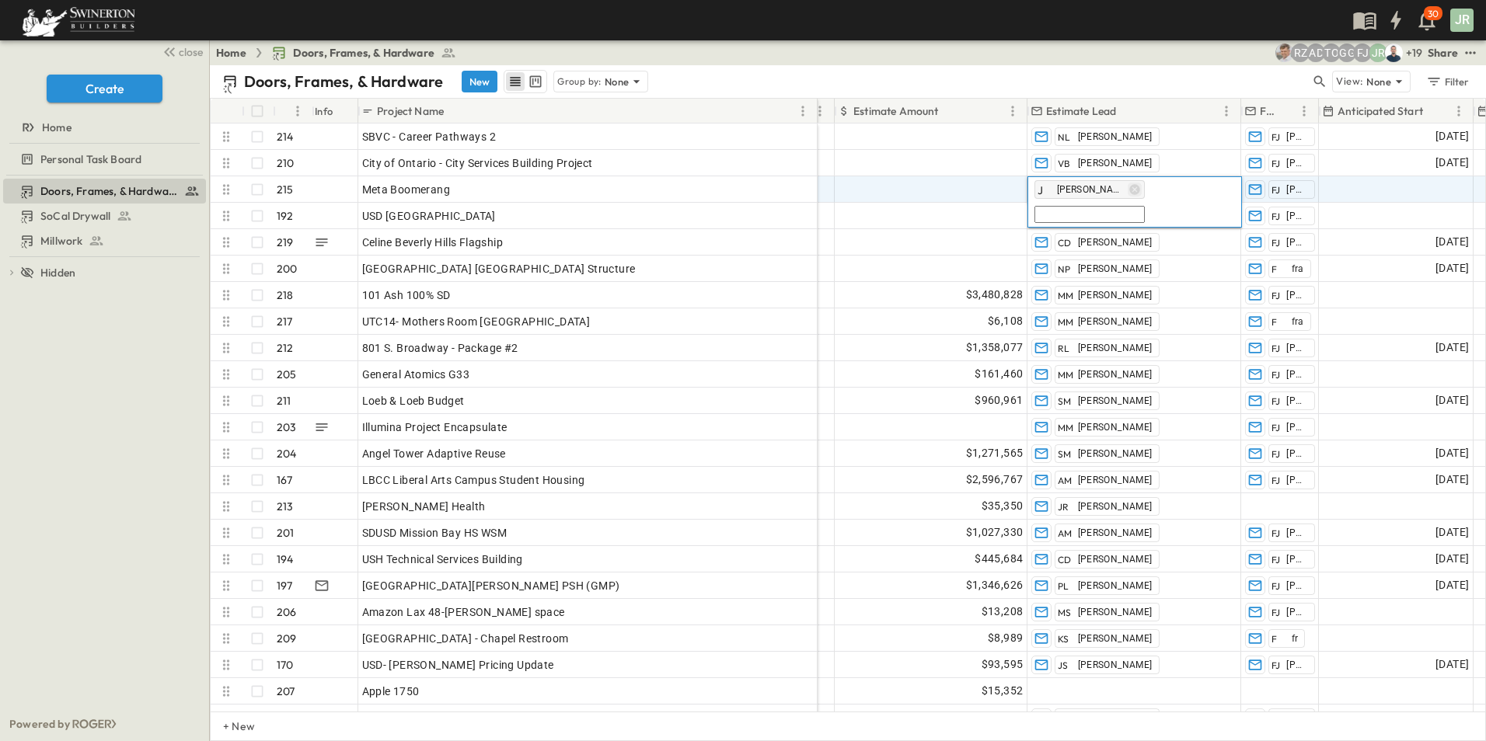
click at [1129, 190] on icon "button" at bounding box center [1134, 189] width 10 height 10
click at [1090, 189] on input "text" at bounding box center [1089, 189] width 110 height 17
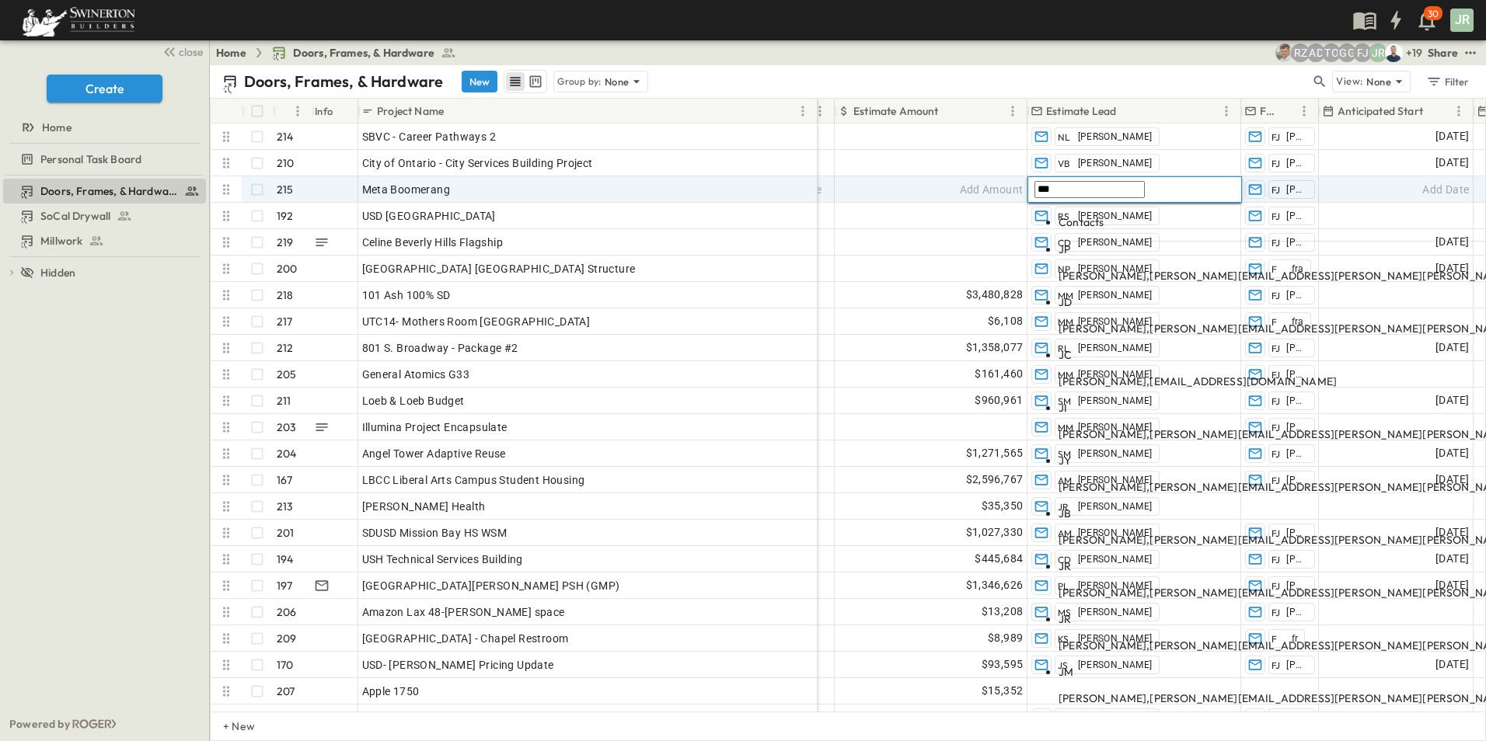
type input "****"
click at [1068, 585] on p "[PERSON_NAME], [PERSON_NAME][EMAIL_ADDRESS][PERSON_NAME][PERSON_NAME][DOMAIN_NA…" at bounding box center [1329, 593] width 542 height 16
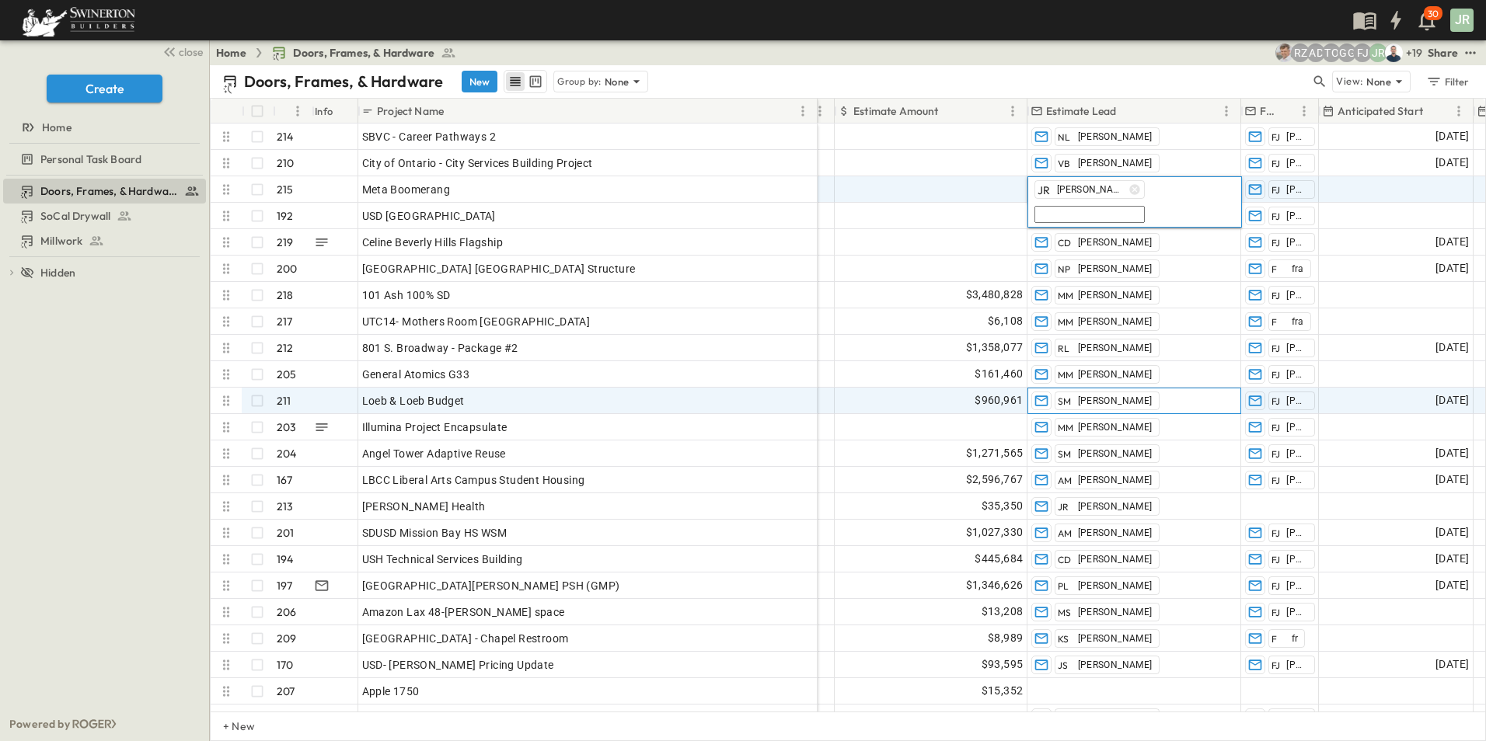
click at [1069, 392] on div "SM [PERSON_NAME]" at bounding box center [1107, 401] width 105 height 19
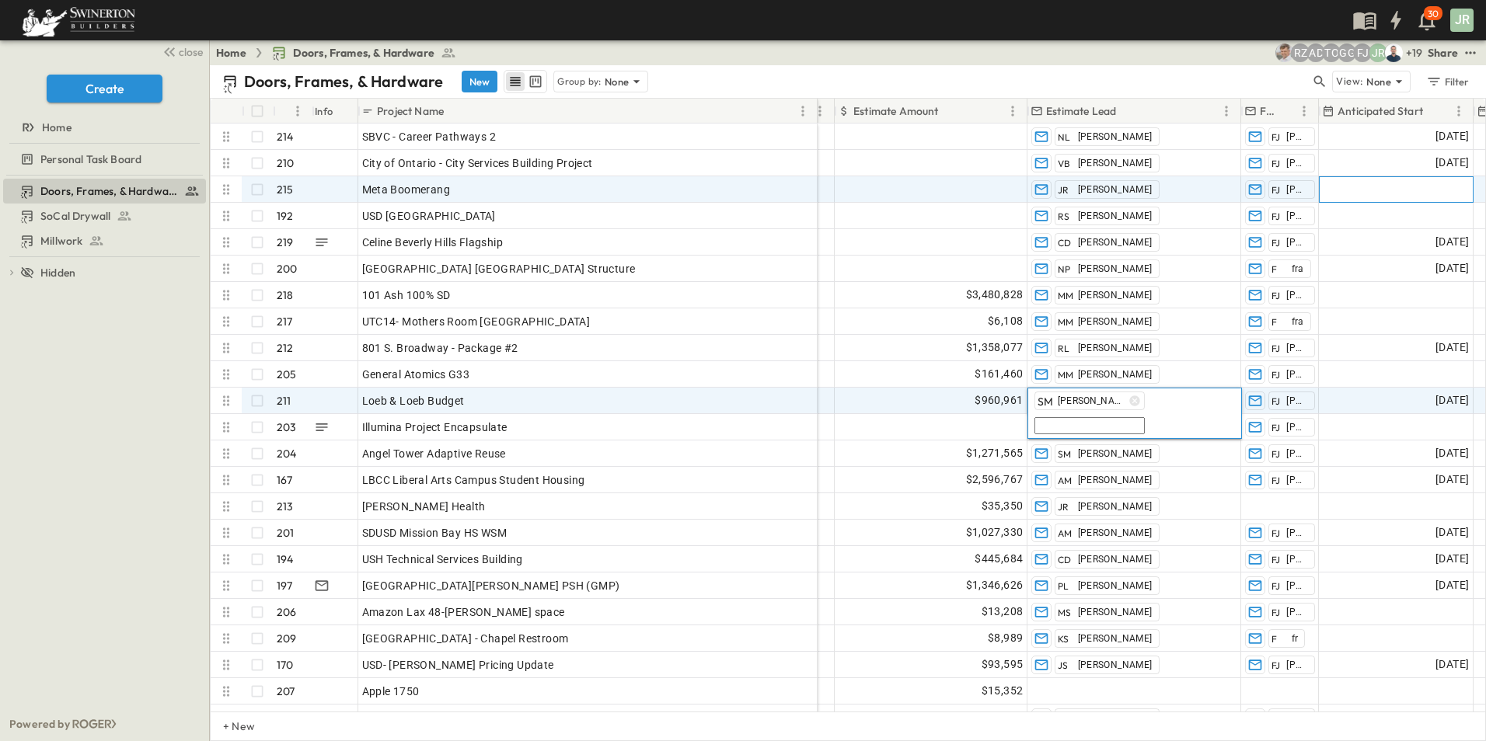
click at [1395, 194] on div "Add Date" at bounding box center [1396, 189] width 153 height 25
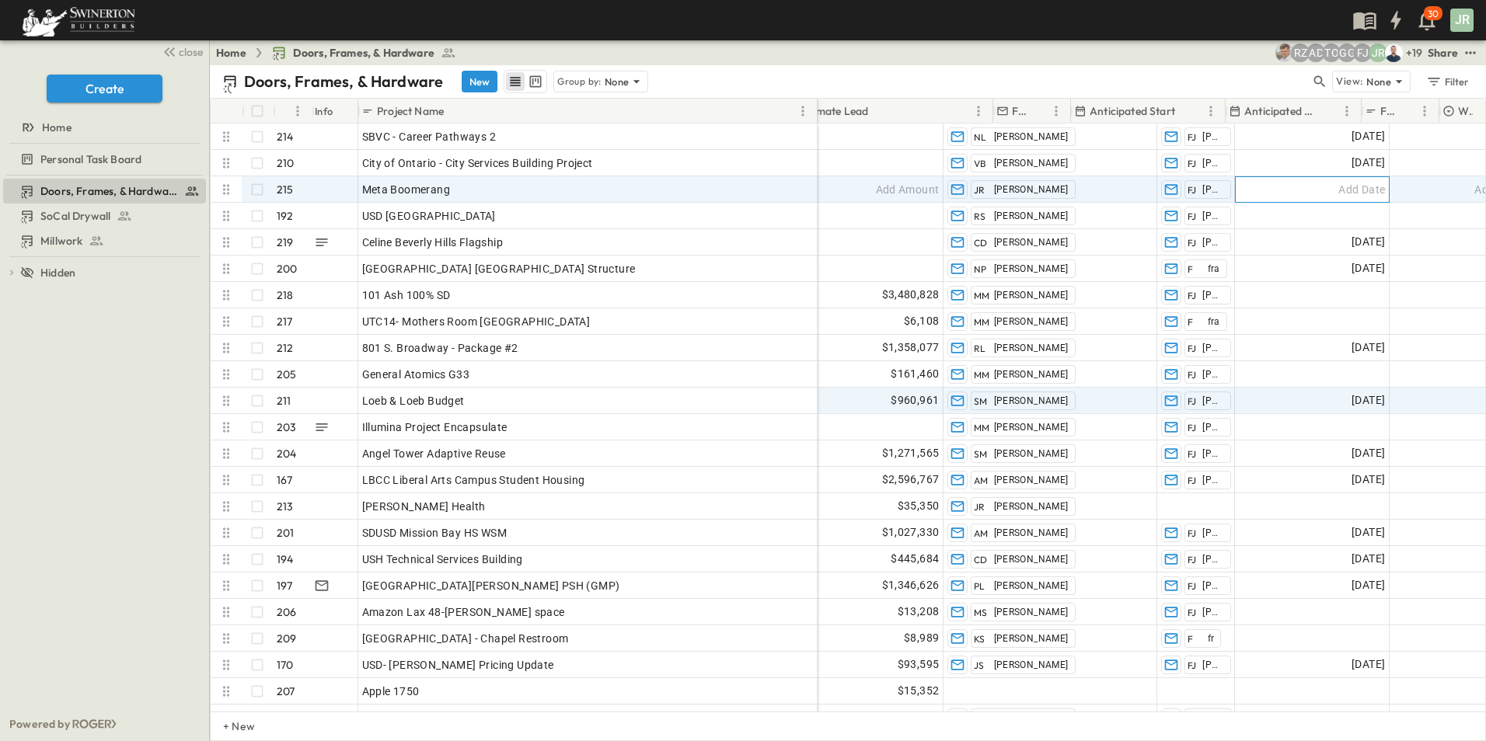
scroll to position [0, 1371]
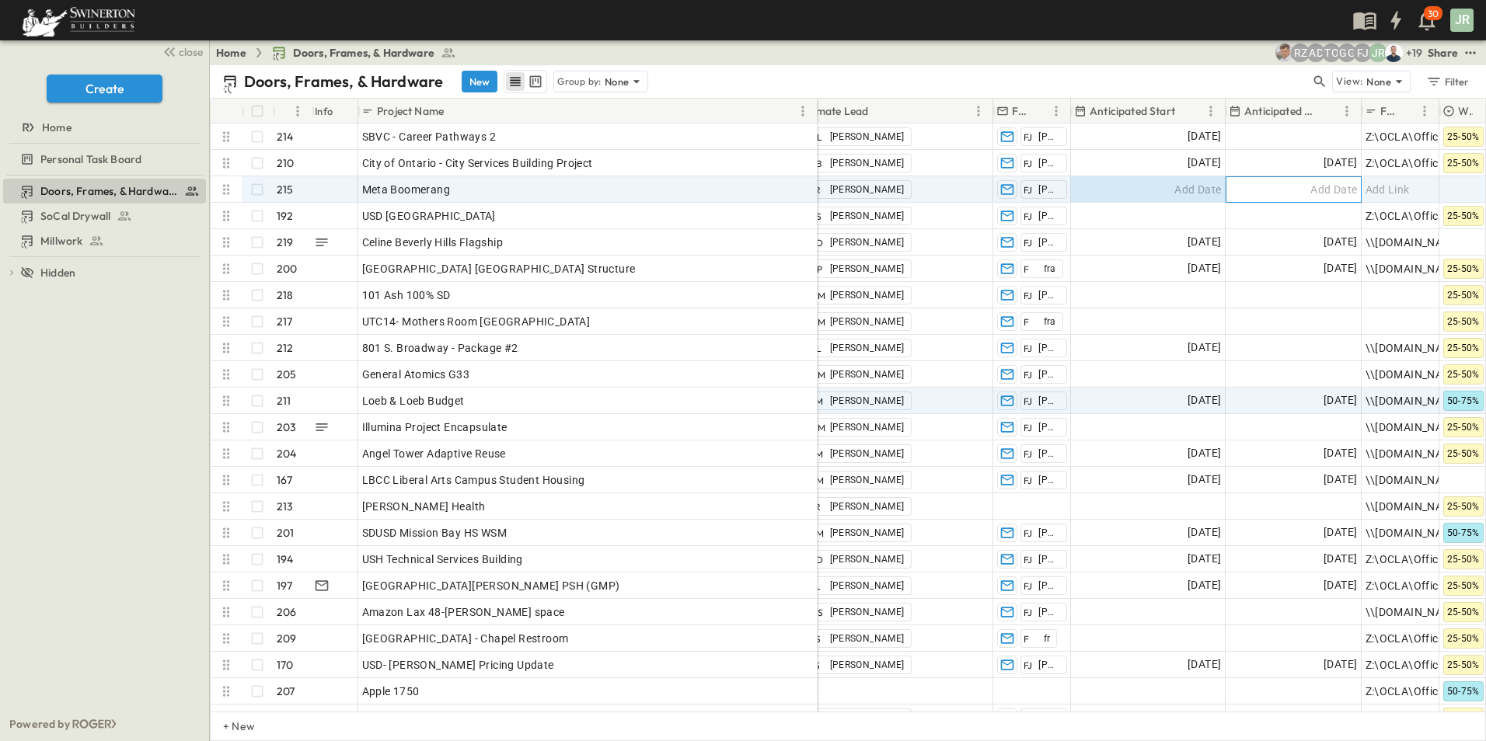
click at [1297, 190] on div "Add Date" at bounding box center [1293, 189] width 134 height 25
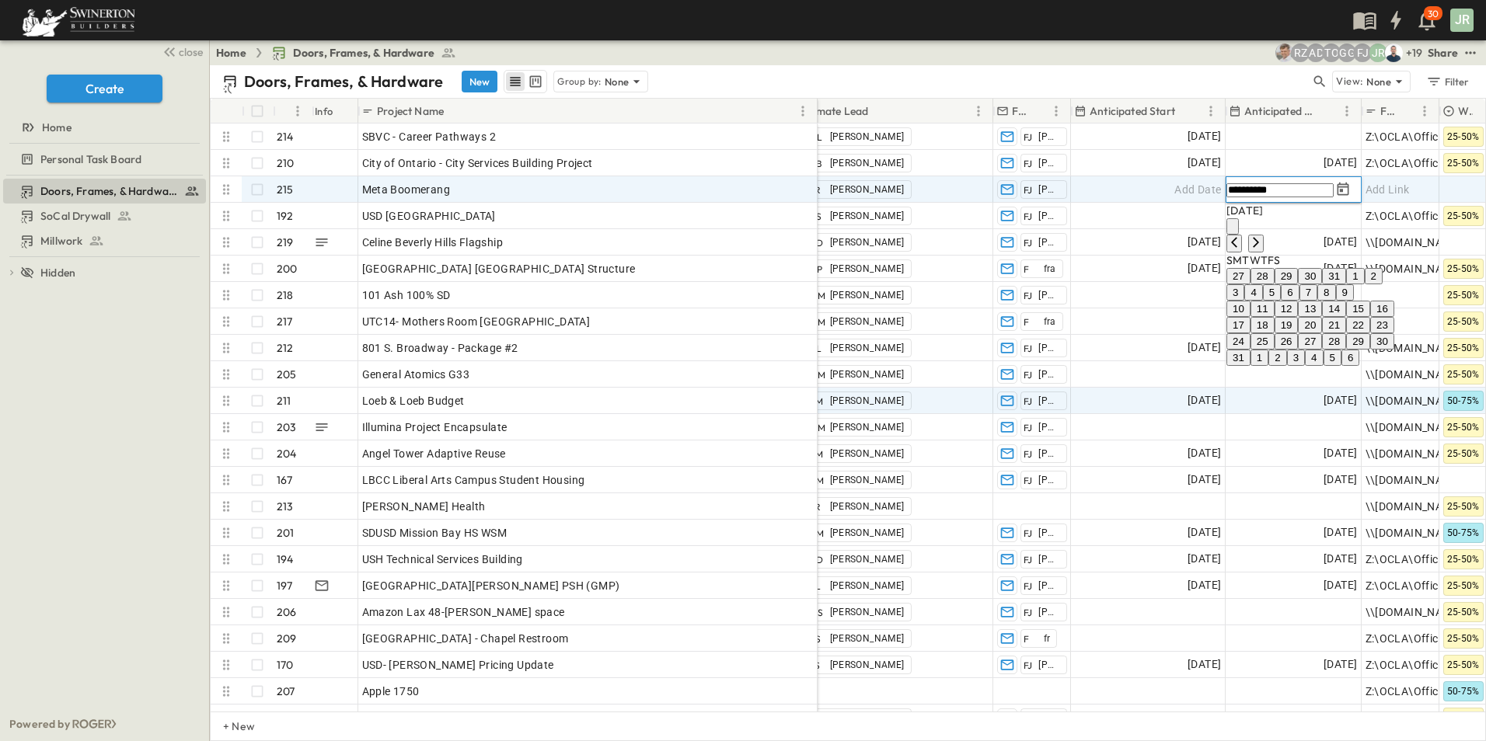
click at [1261, 190] on input "**********" at bounding box center [1279, 190] width 107 height 14
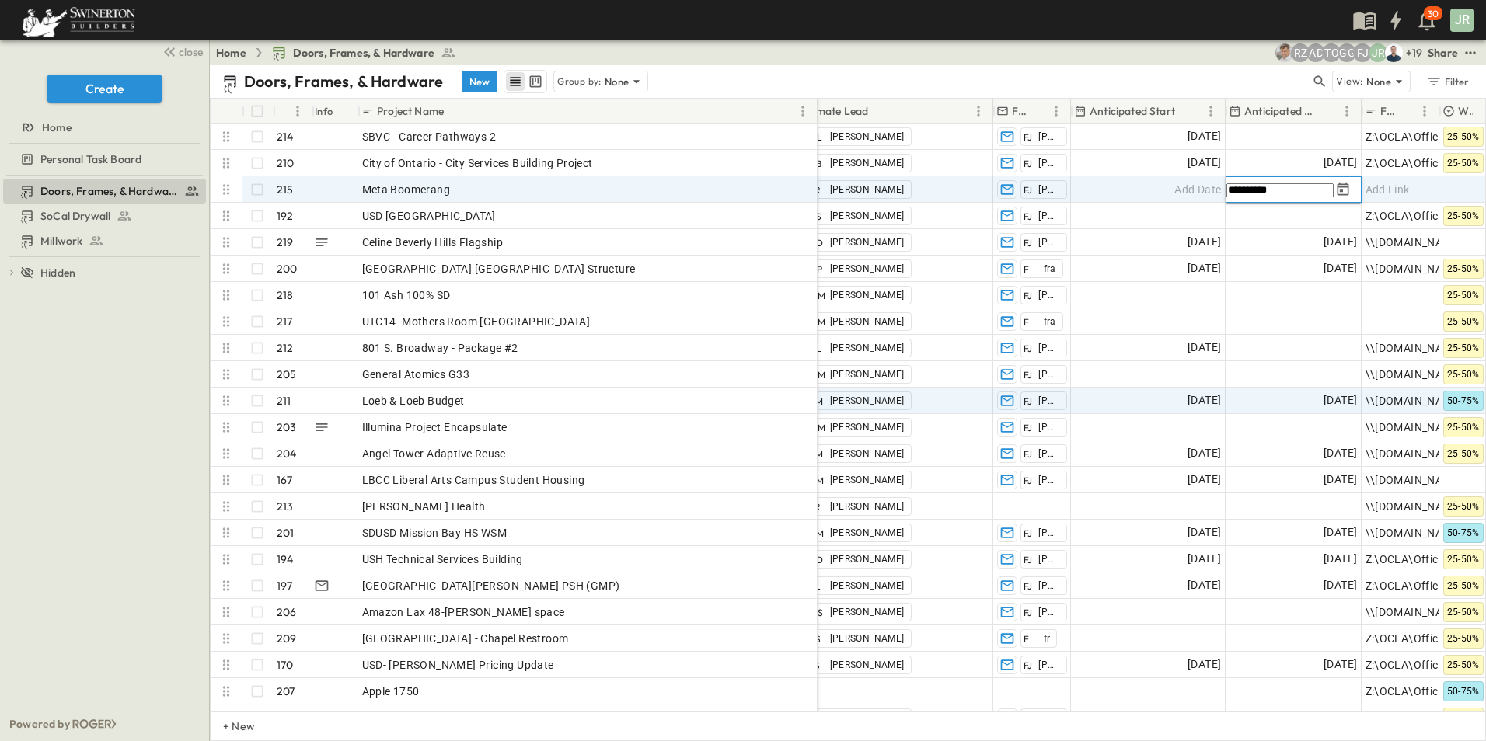
type input "**********"
paste input "**********"
type input "**********"
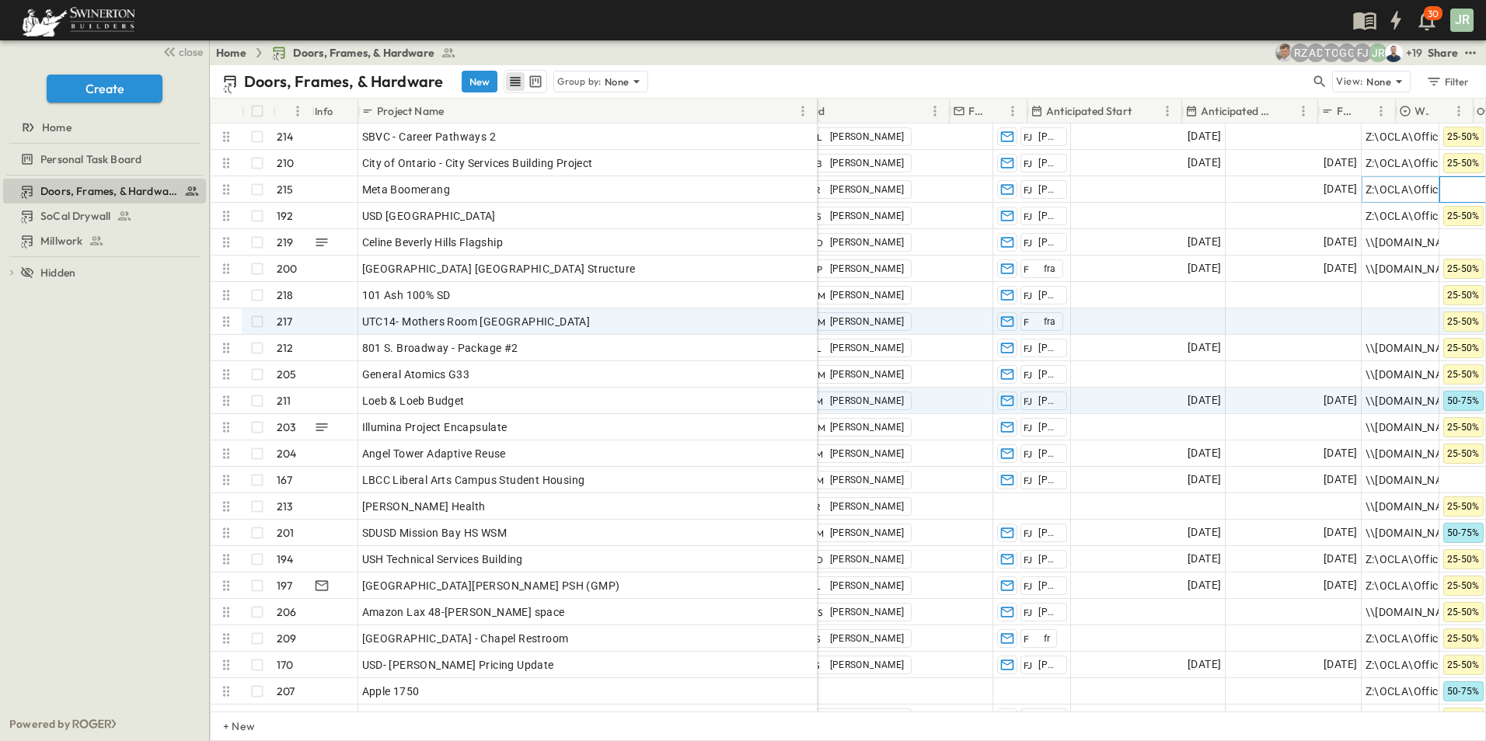
scroll to position [0, 1414]
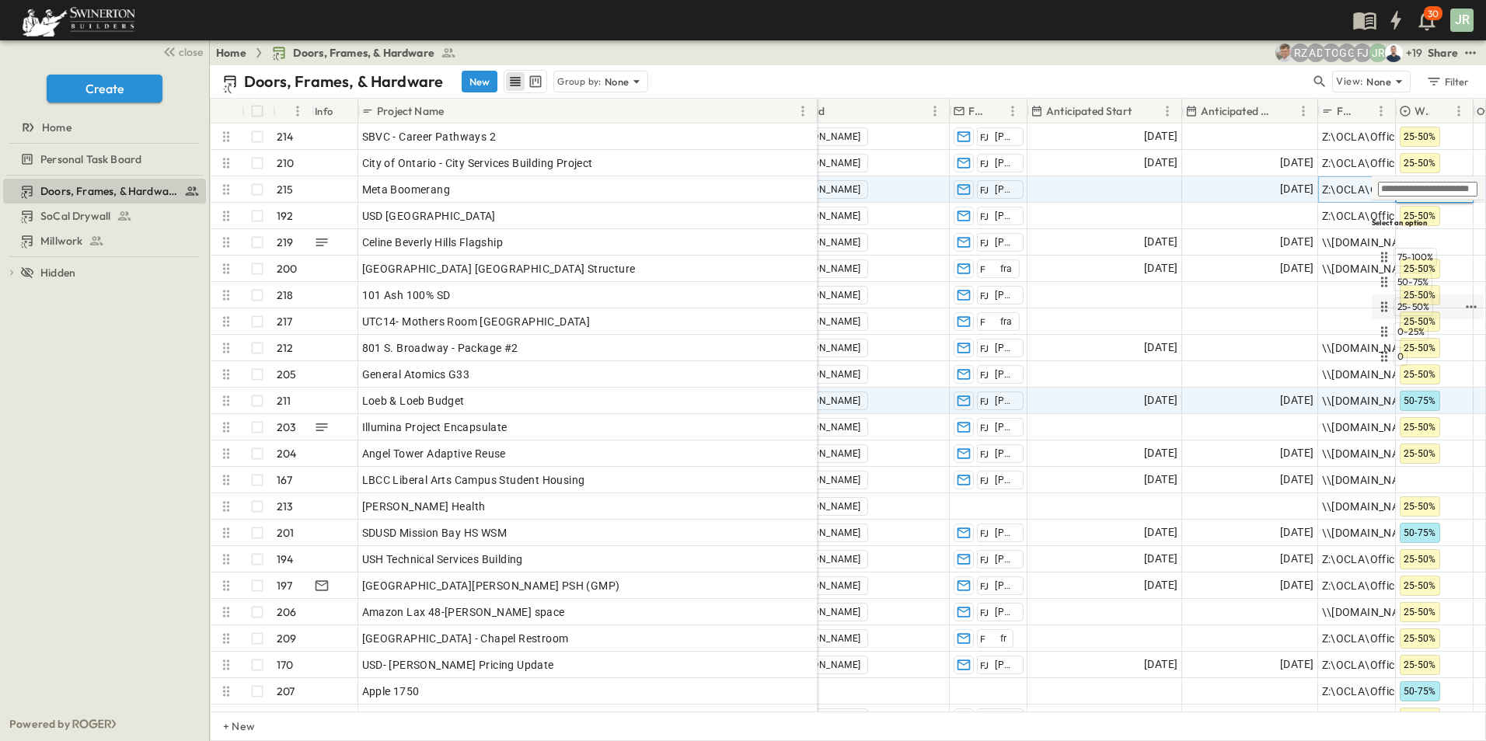
click at [1415, 301] on span "25-50%" at bounding box center [1413, 307] width 32 height 12
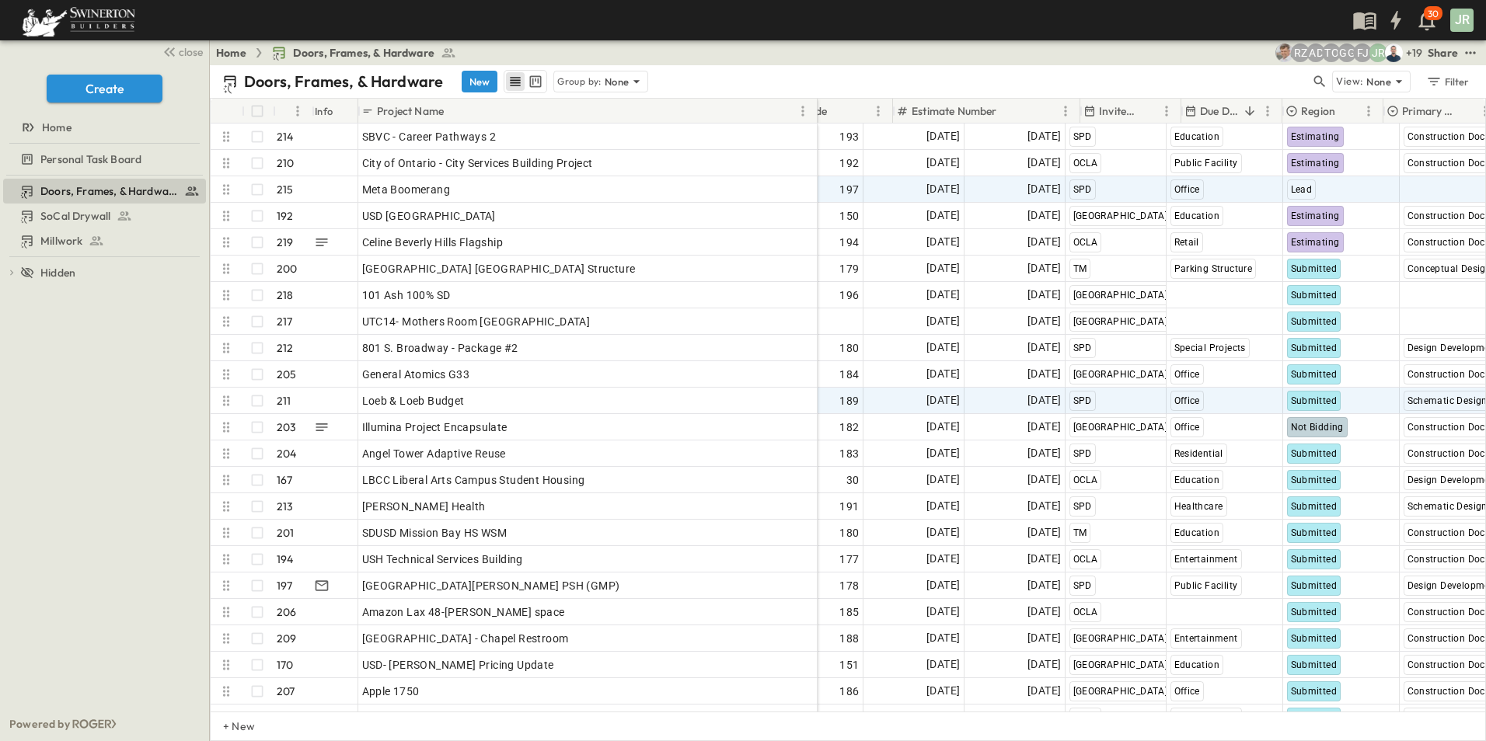
scroll to position [0, 0]
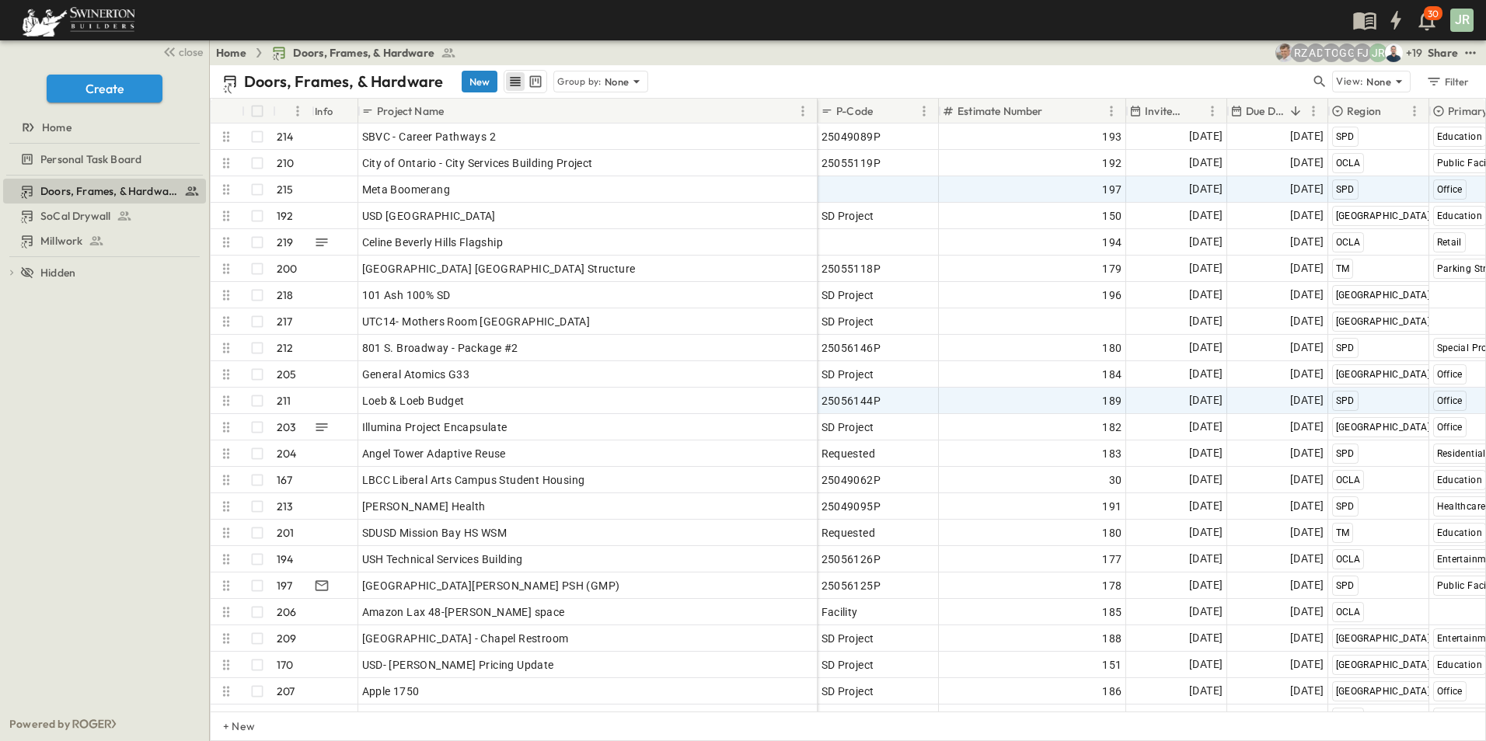
click at [476, 75] on button "New" at bounding box center [480, 82] width 36 height 22
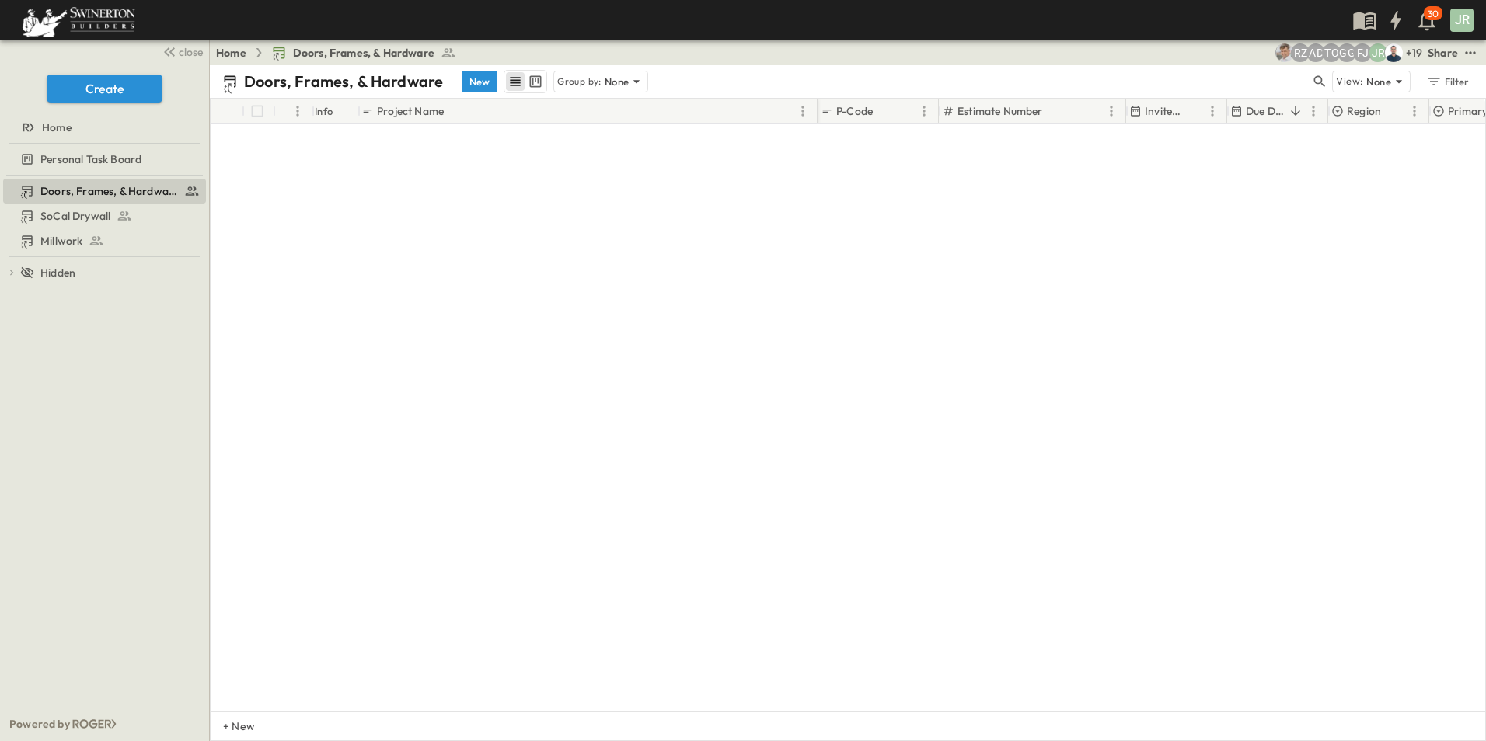
scroll to position [5289, 0]
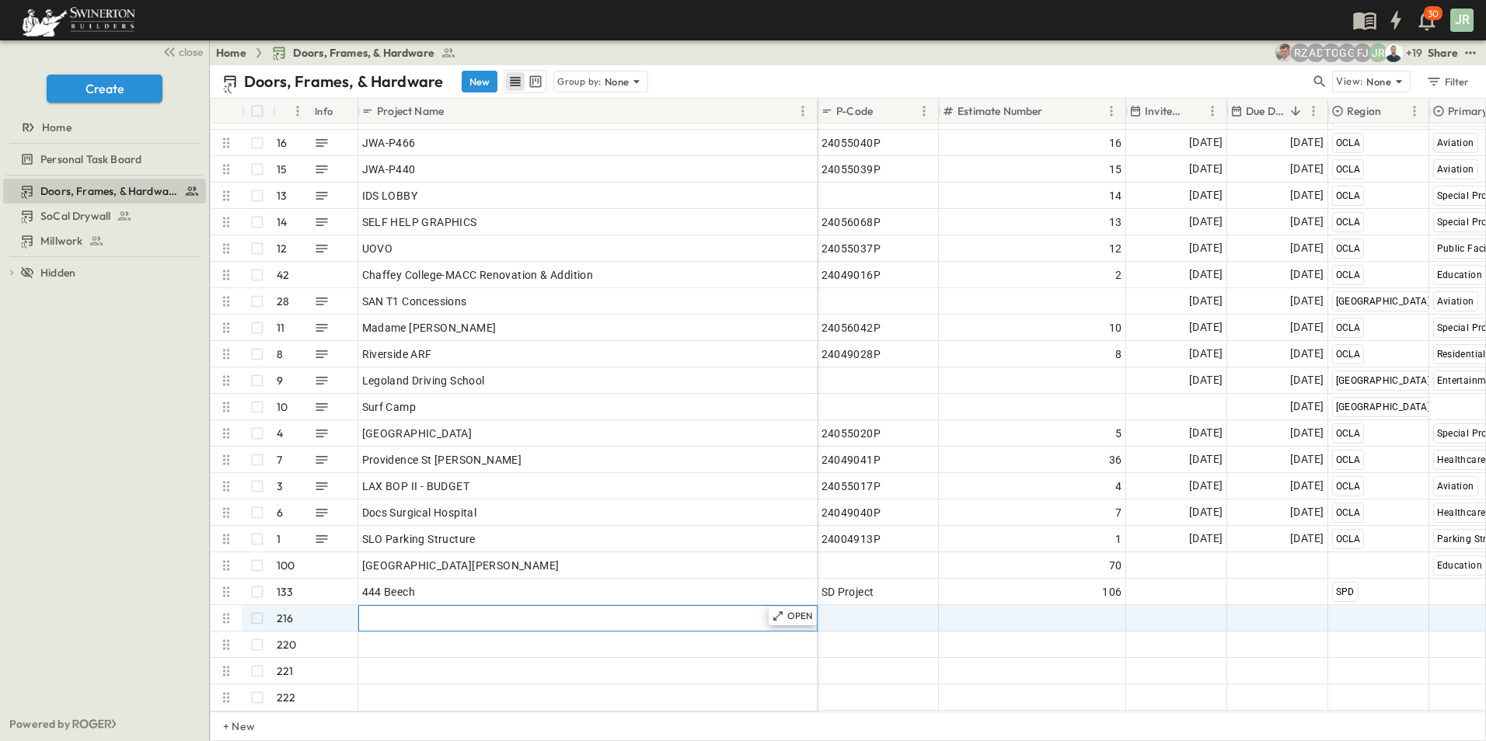
click at [397, 612] on span "Add Name" at bounding box center [388, 619] width 53 height 16
type input "**********"
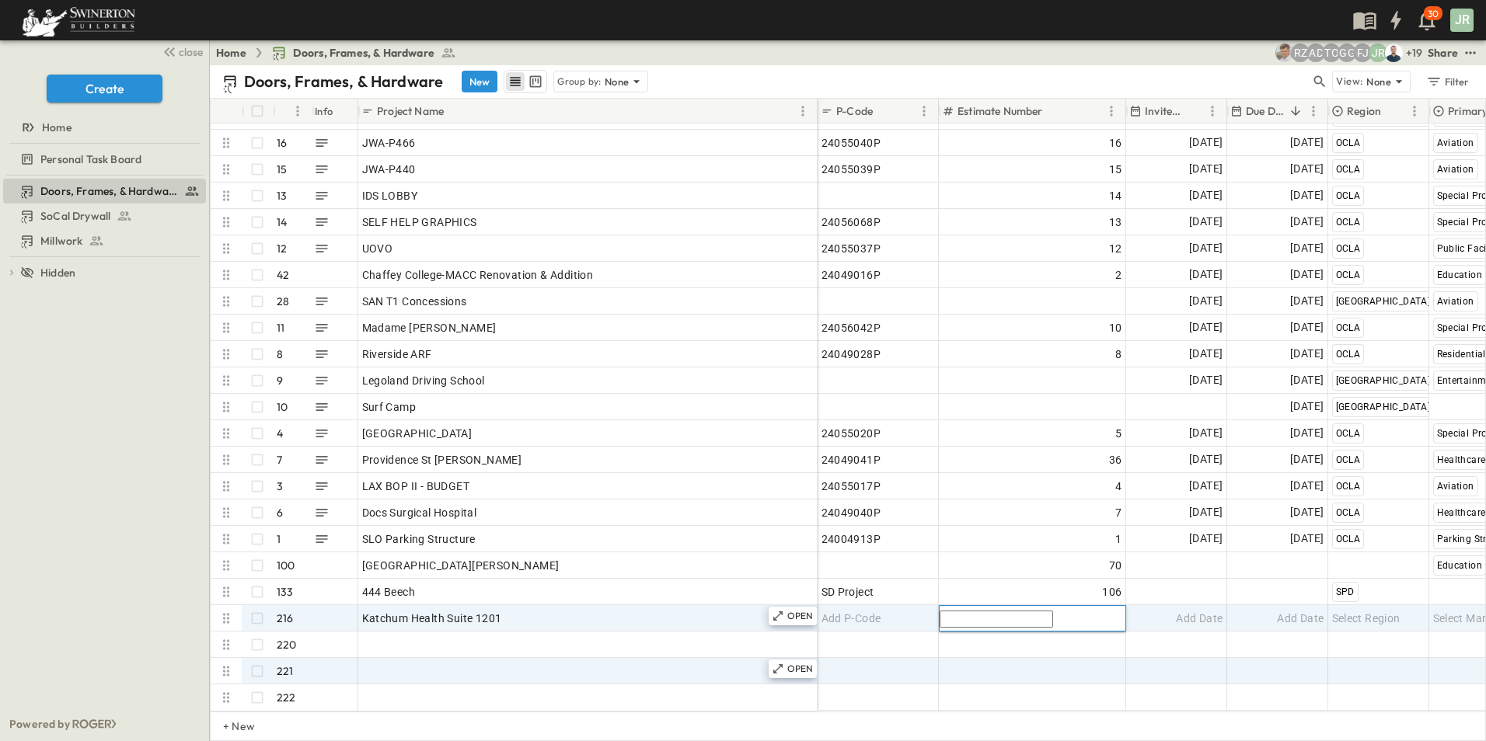
type input "***"
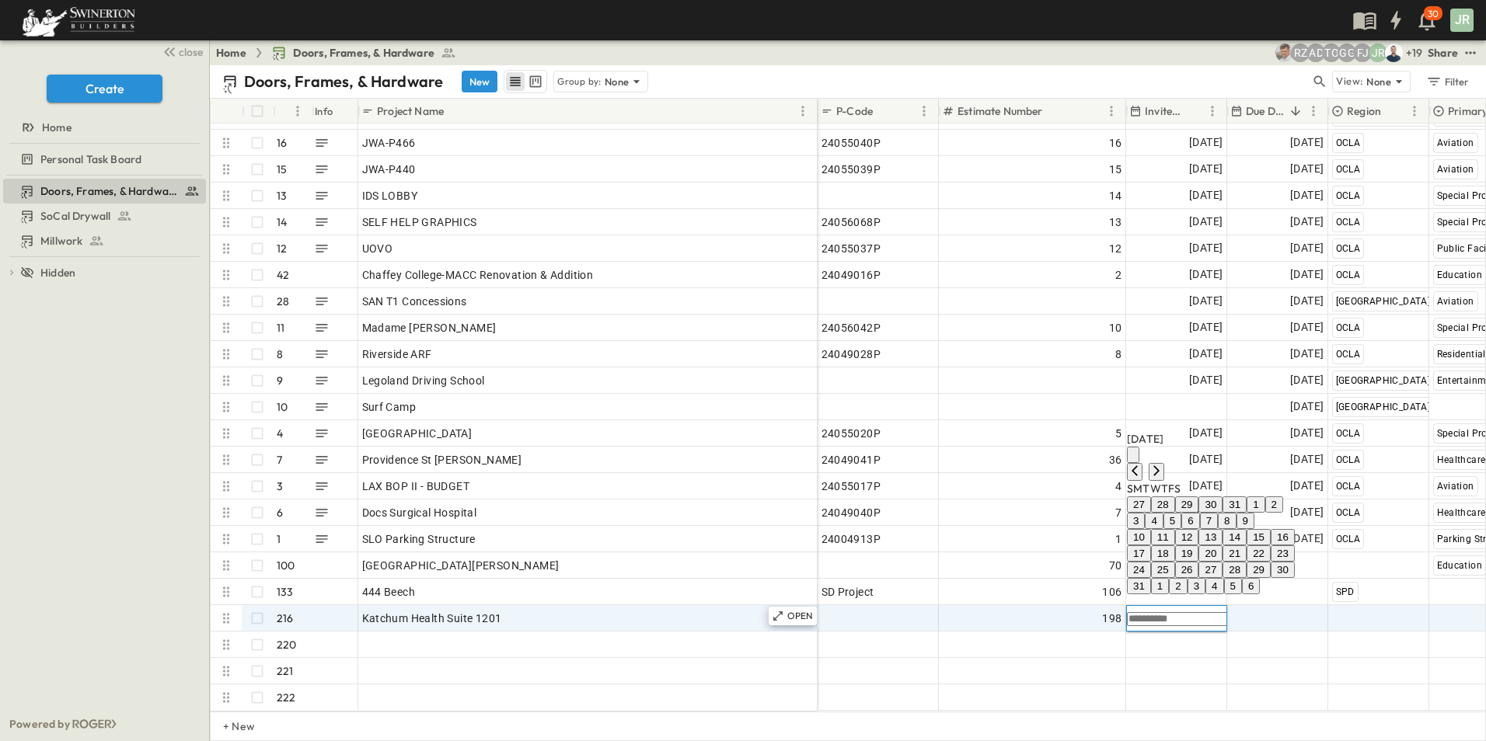
click at [1199, 562] on button "26" at bounding box center [1187, 570] width 24 height 16
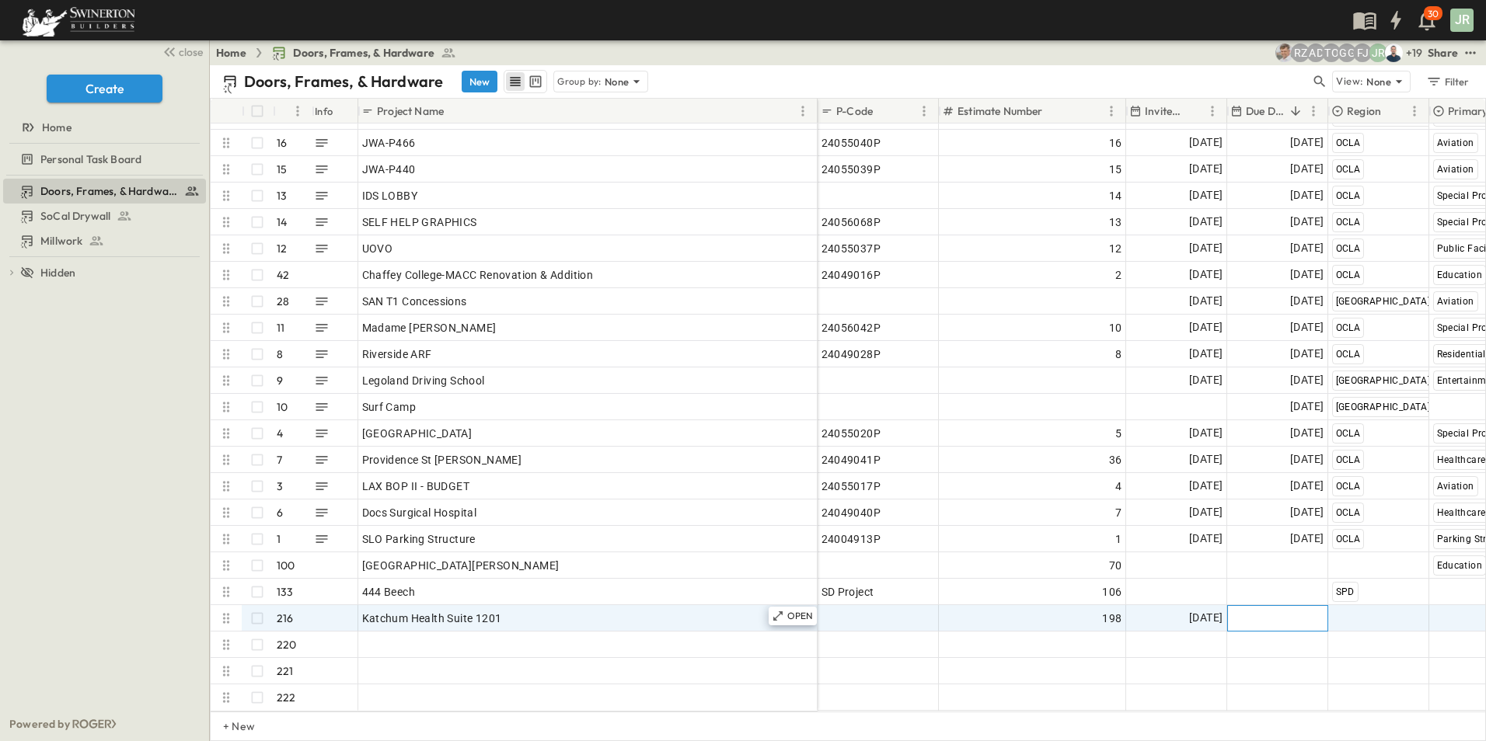
click at [1269, 606] on div "Add Date" at bounding box center [1277, 618] width 99 height 25
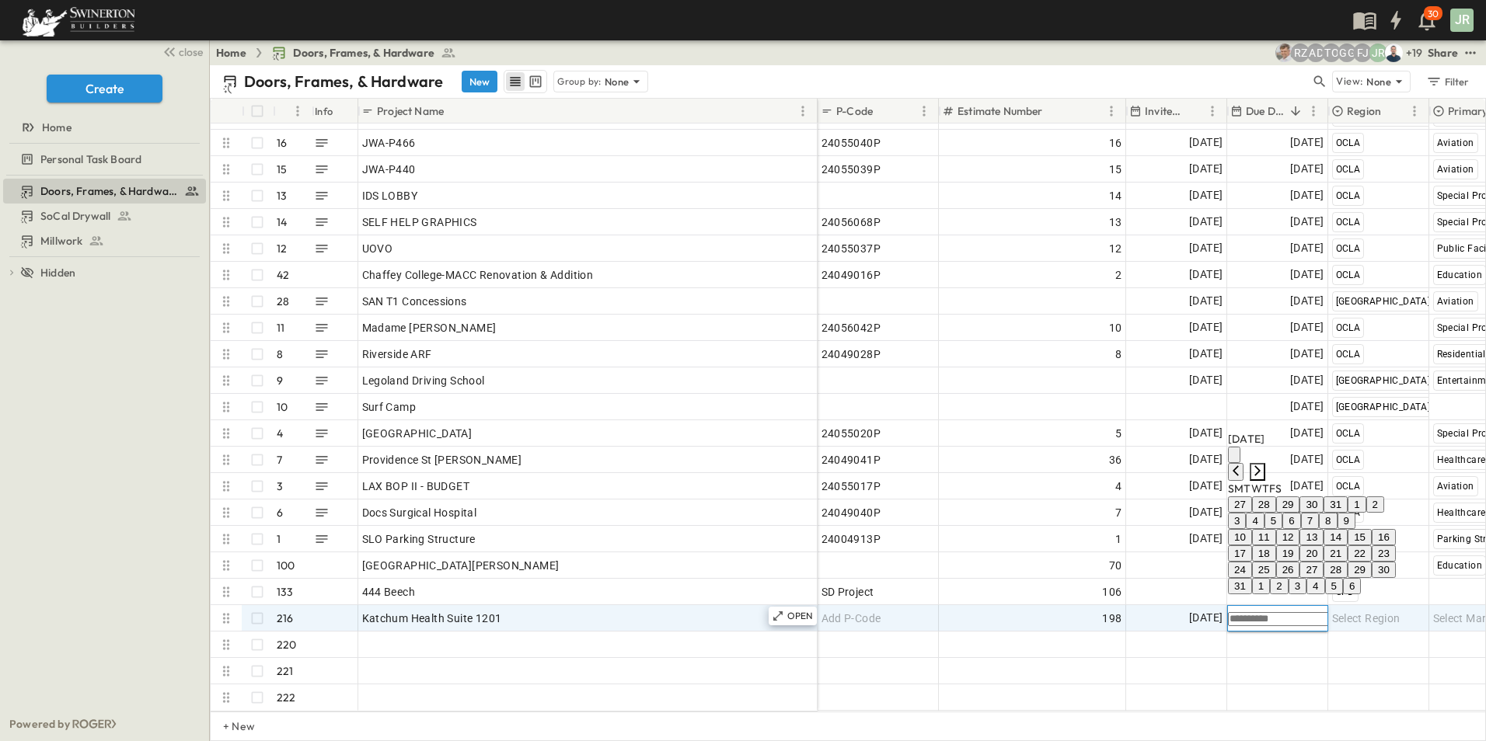
click at [1264, 465] on icon "Next month" at bounding box center [1257, 471] width 12 height 12
click at [1264, 529] on button "8" at bounding box center [1255, 537] width 18 height 16
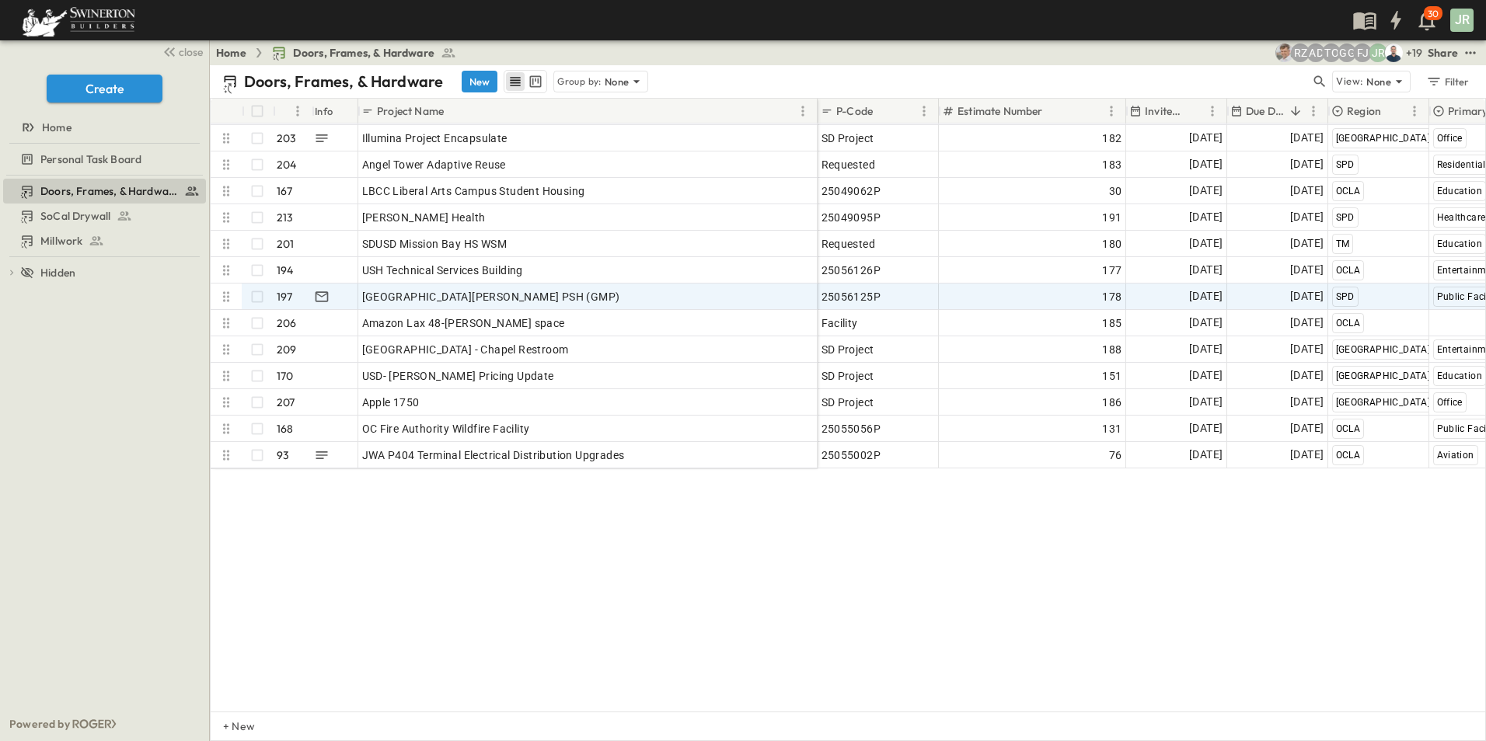
scroll to position [0, 0]
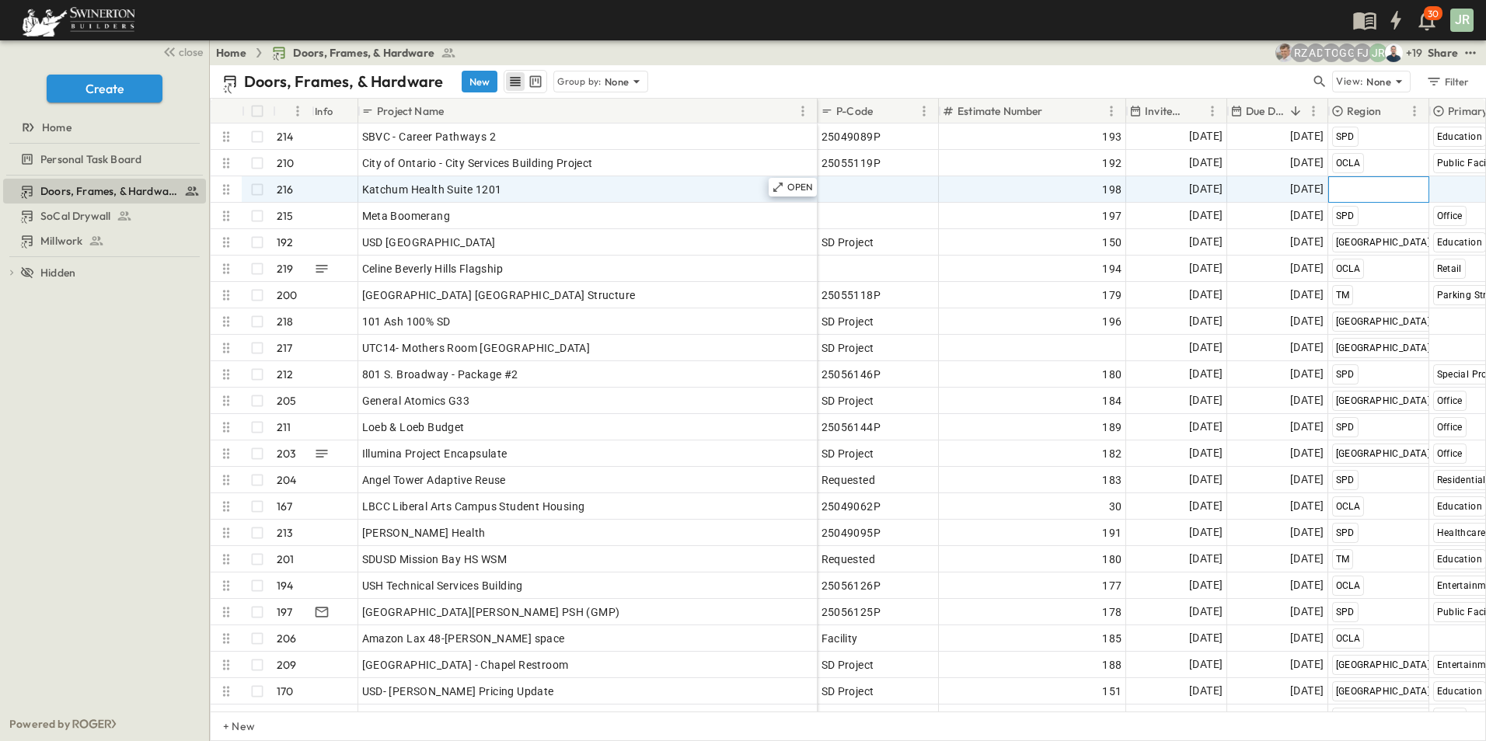
click at [1367, 183] on span "Select Region" at bounding box center [1366, 190] width 68 height 16
type input "*"
click at [1355, 273] on div "SPD" at bounding box center [1344, 282] width 26 height 19
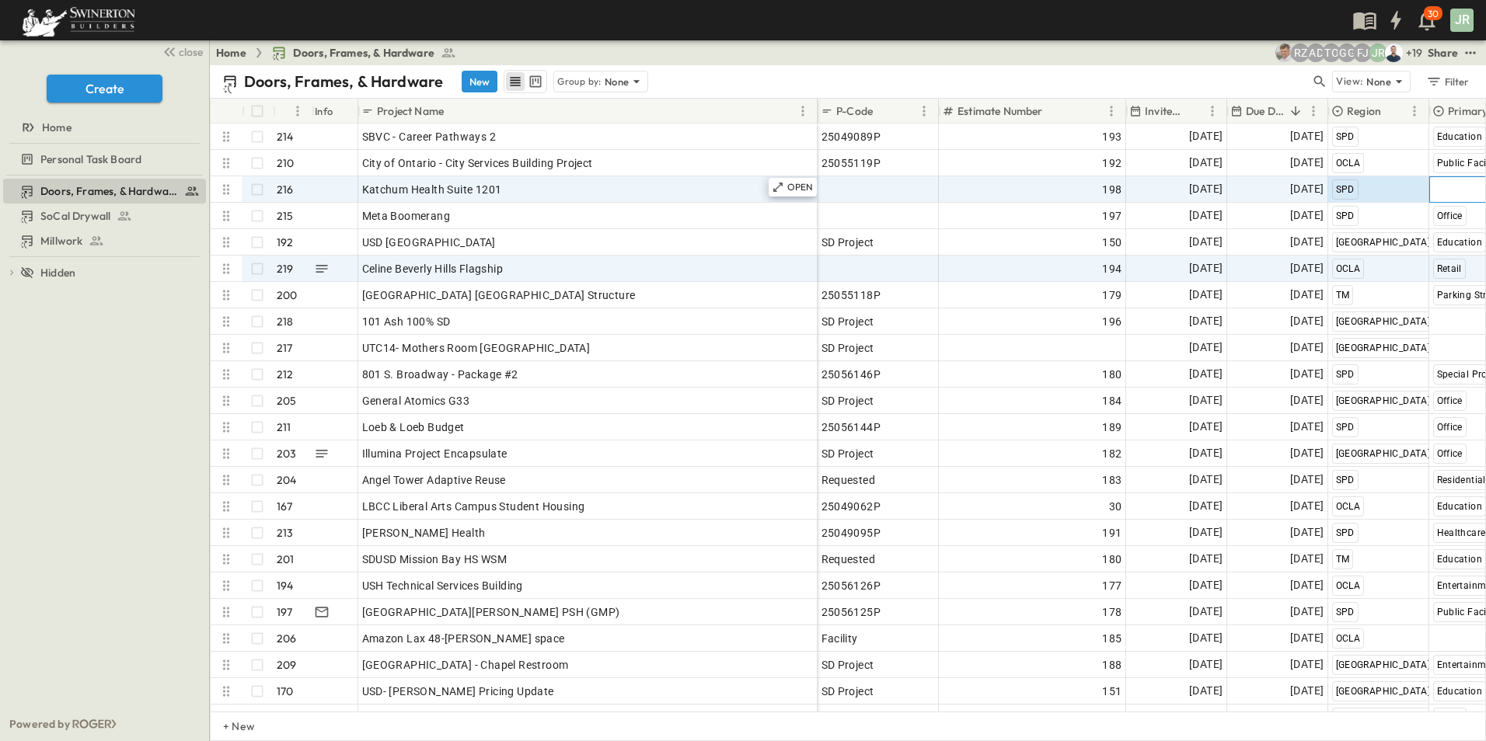
scroll to position [0, 72]
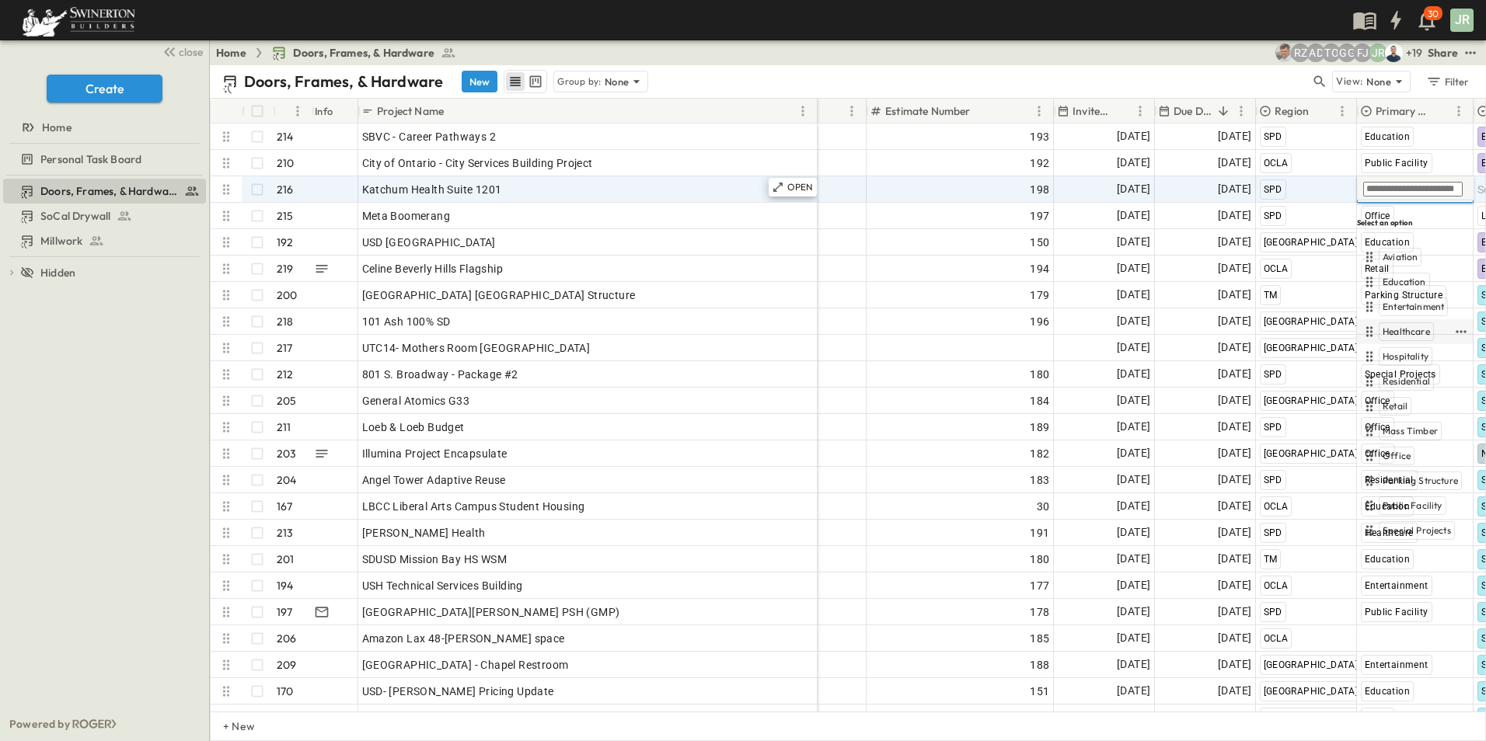
click at [1413, 326] on span "Healthcare" at bounding box center [1406, 332] width 47 height 12
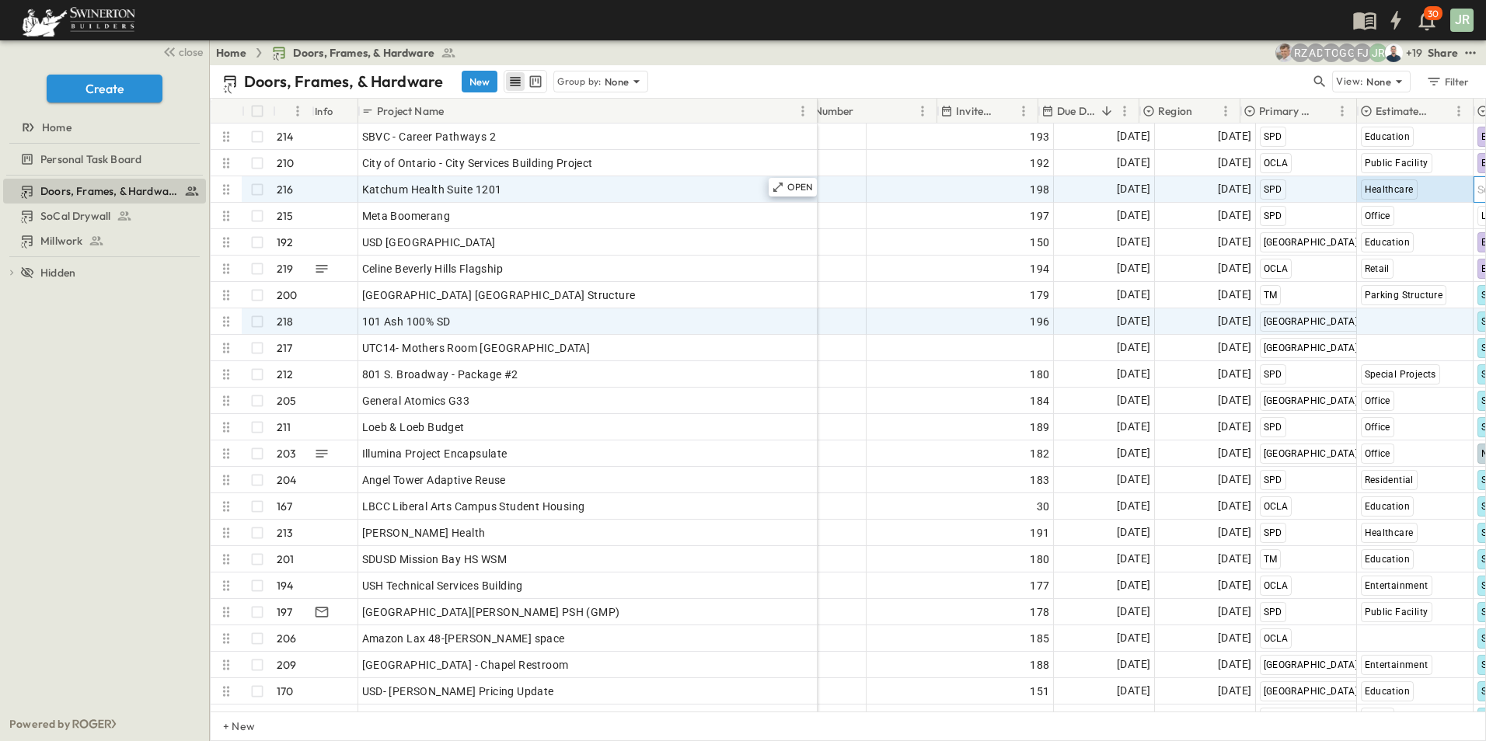
scroll to position [0, 189]
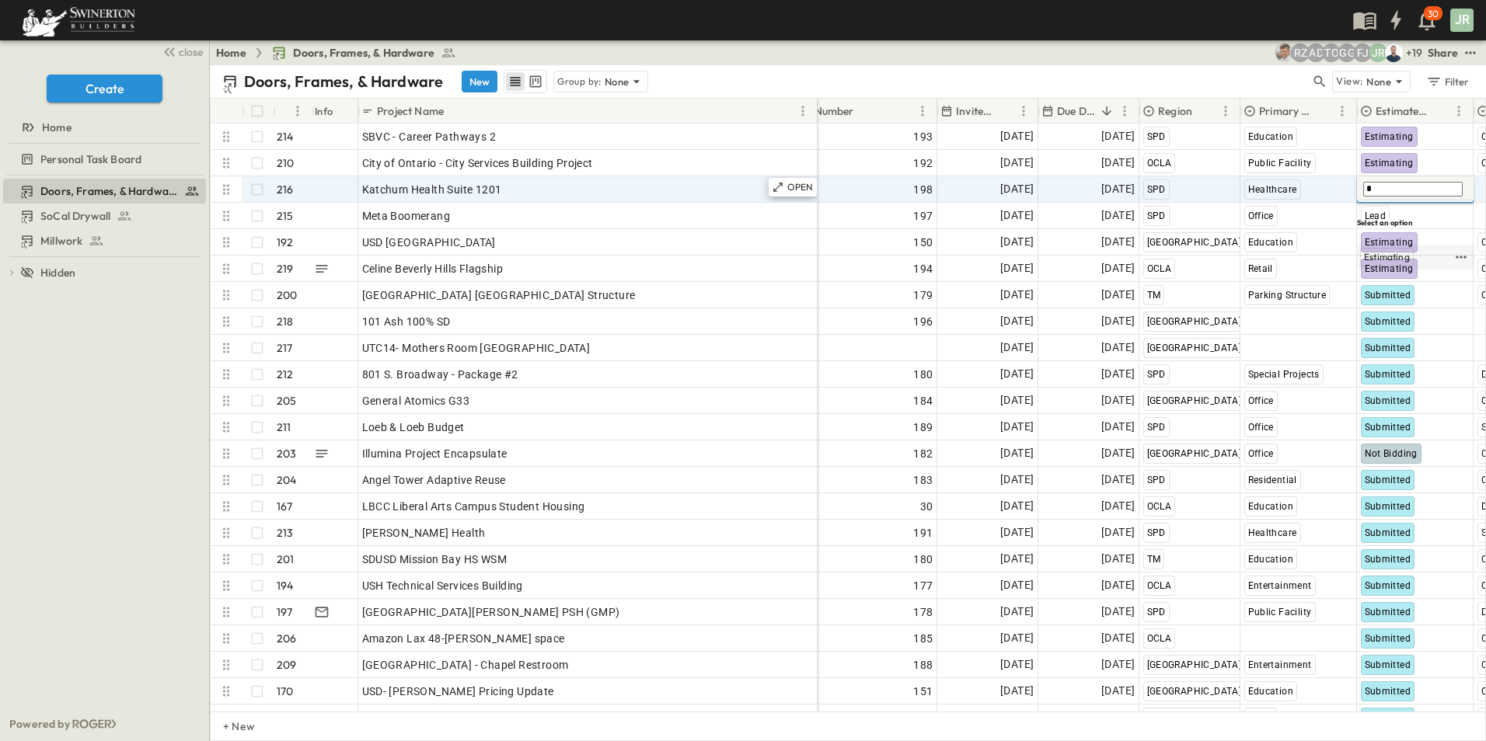
click at [1398, 251] on span "Estimating" at bounding box center [1387, 257] width 46 height 12
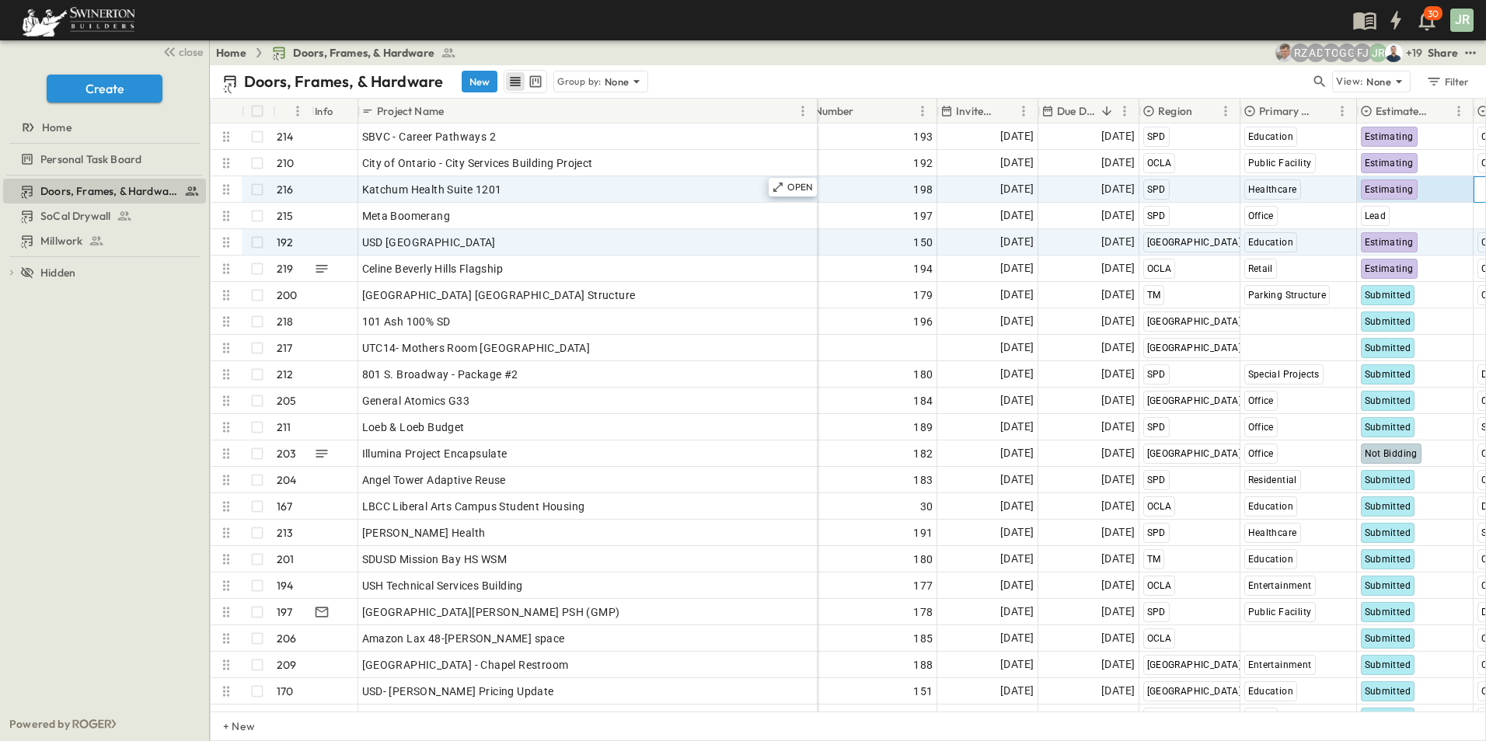
scroll to position [0, 313]
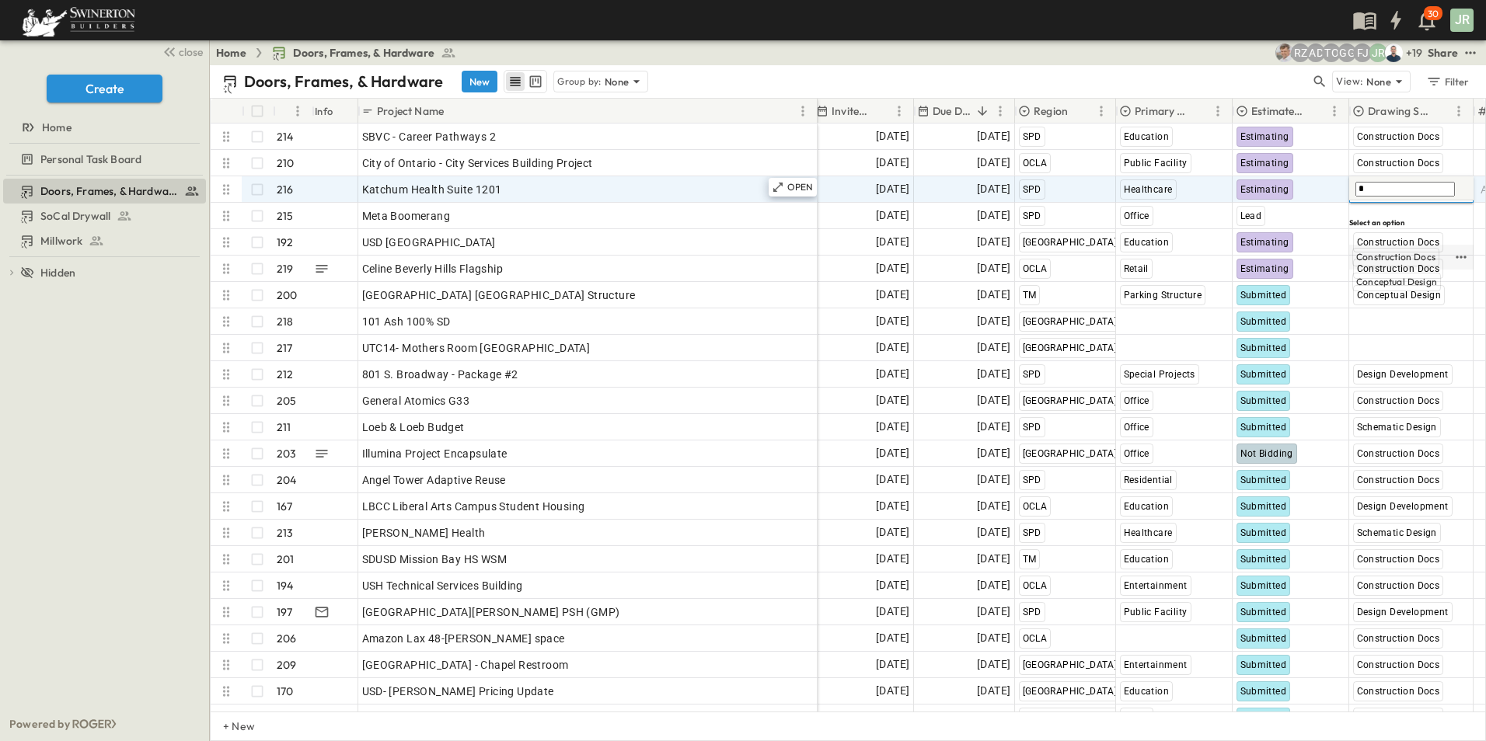
type input "*"
click at [1414, 251] on span "Construction Docs" at bounding box center [1395, 257] width 79 height 12
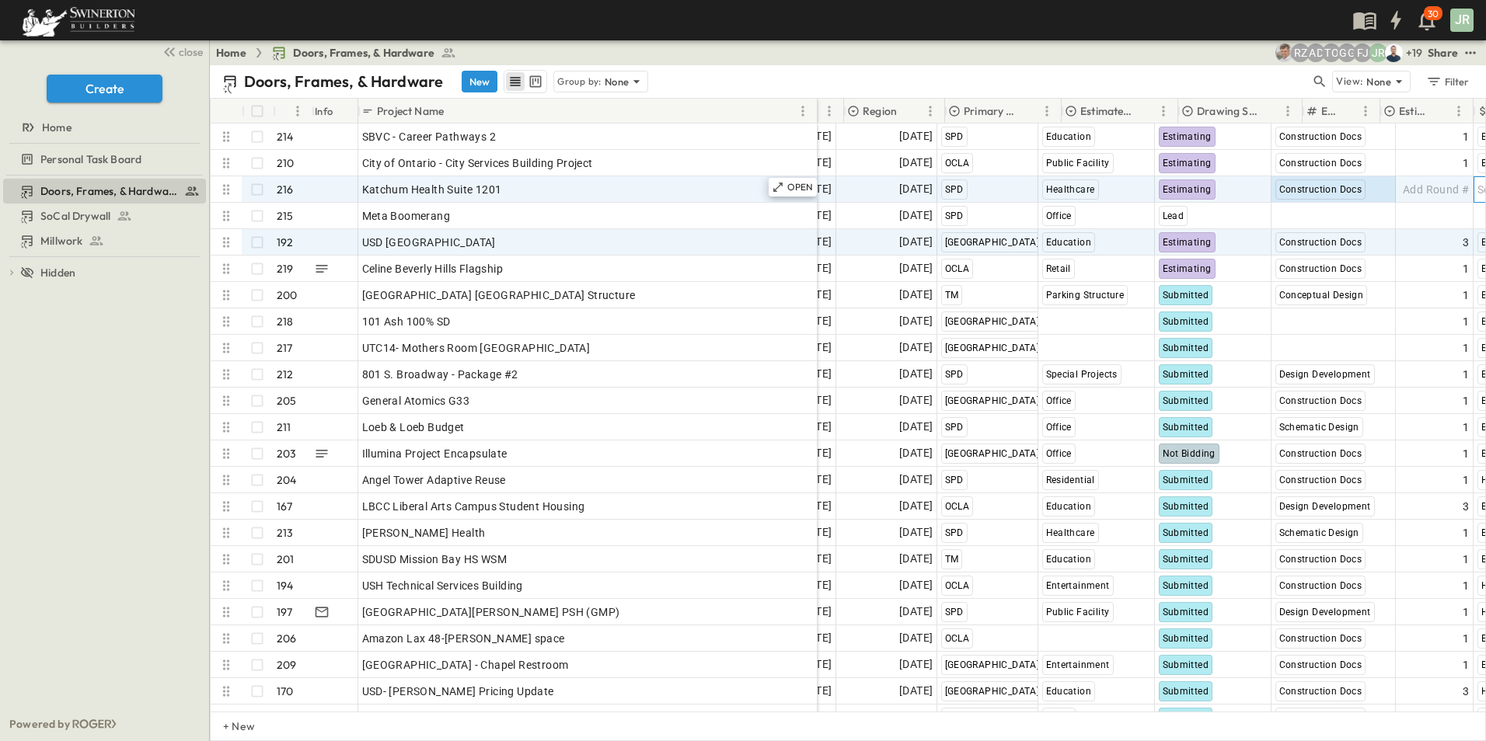
scroll to position [0, 484]
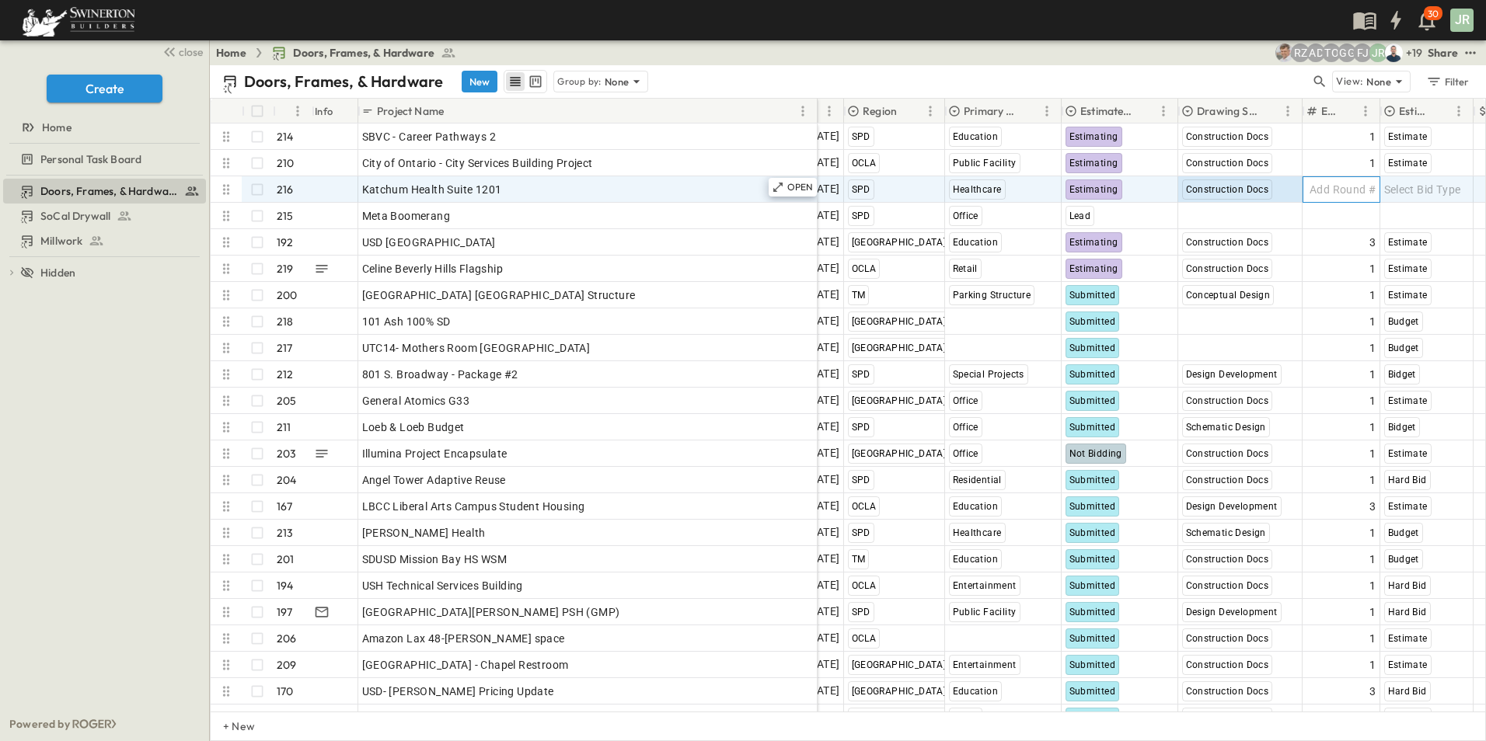
click at [1351, 185] on span "Add Round #" at bounding box center [1342, 190] width 66 height 16
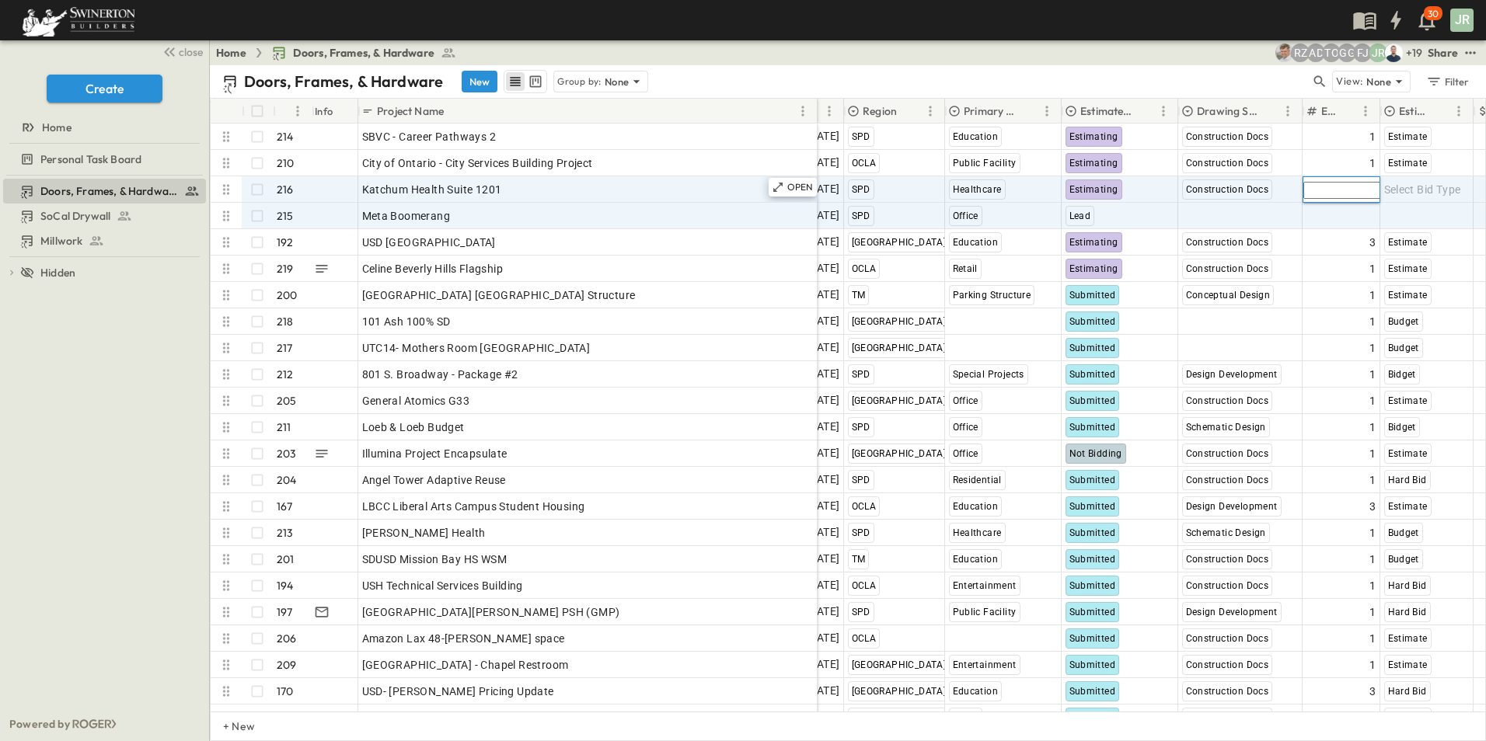
type input "*"
click at [1342, 211] on span "Add Round #" at bounding box center [1342, 216] width 66 height 16
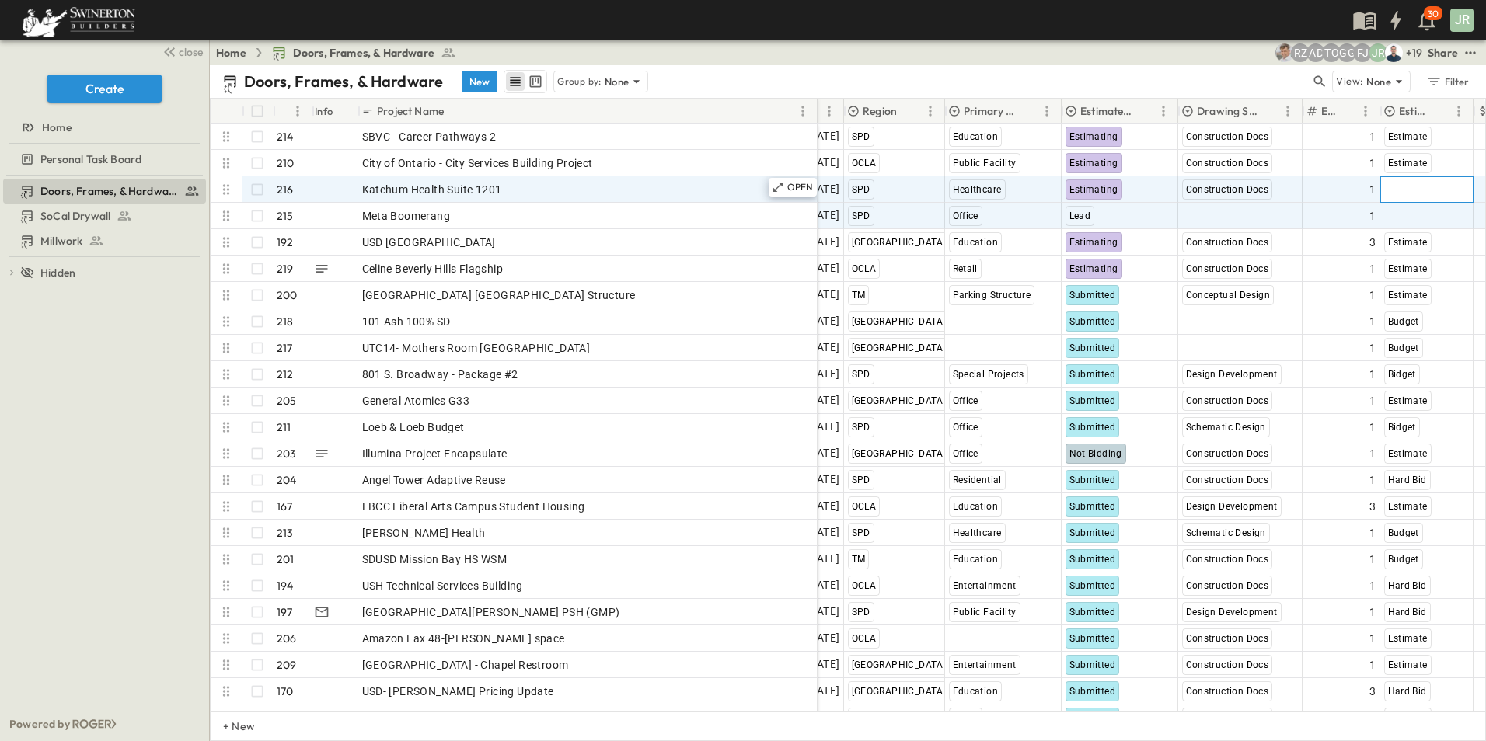
click at [1421, 188] on span "Select Bid Type" at bounding box center [1422, 190] width 77 height 16
click at [1404, 301] on span "Hard Bid" at bounding box center [1397, 307] width 37 height 12
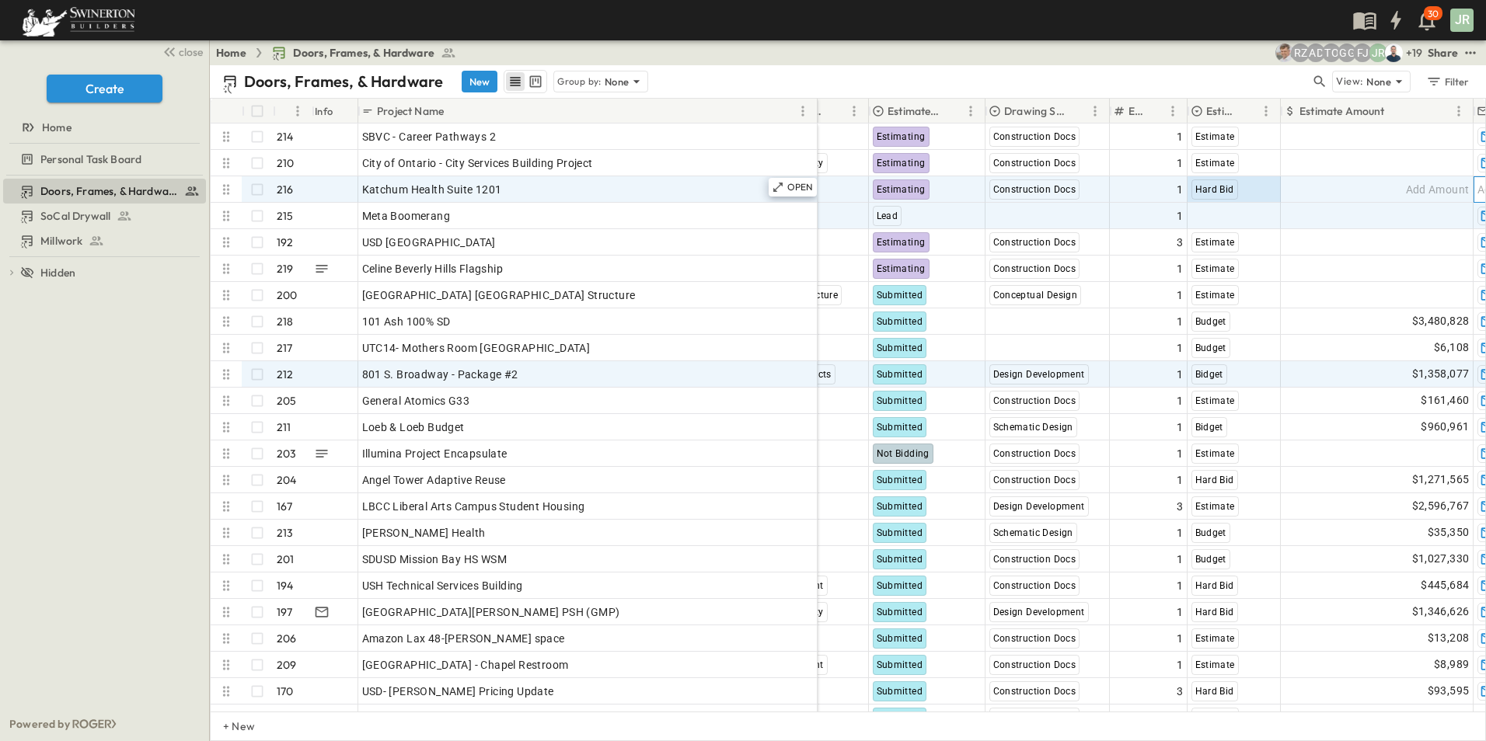
scroll to position [0, 891]
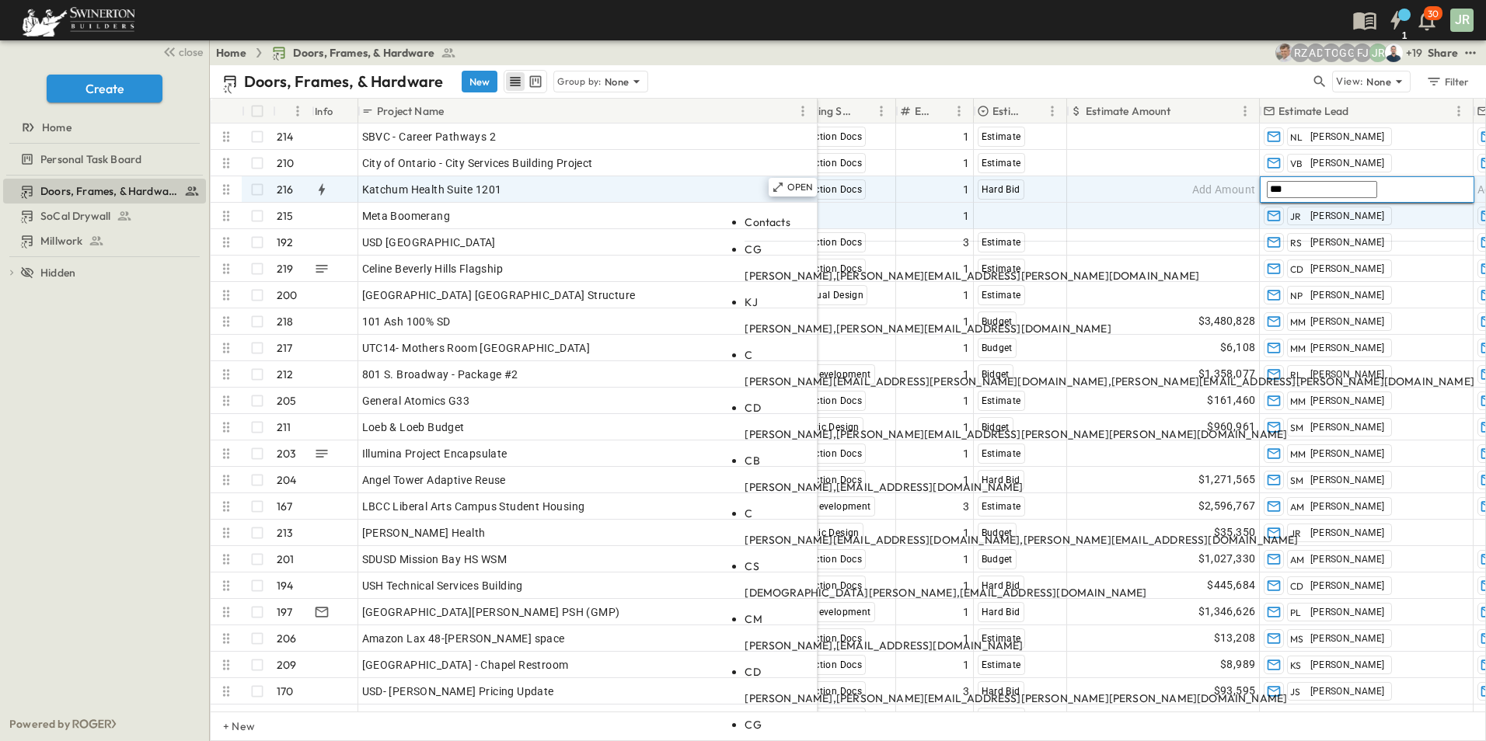
type input "***"
click at [761, 242] on span "CG" at bounding box center [753, 249] width 16 height 14
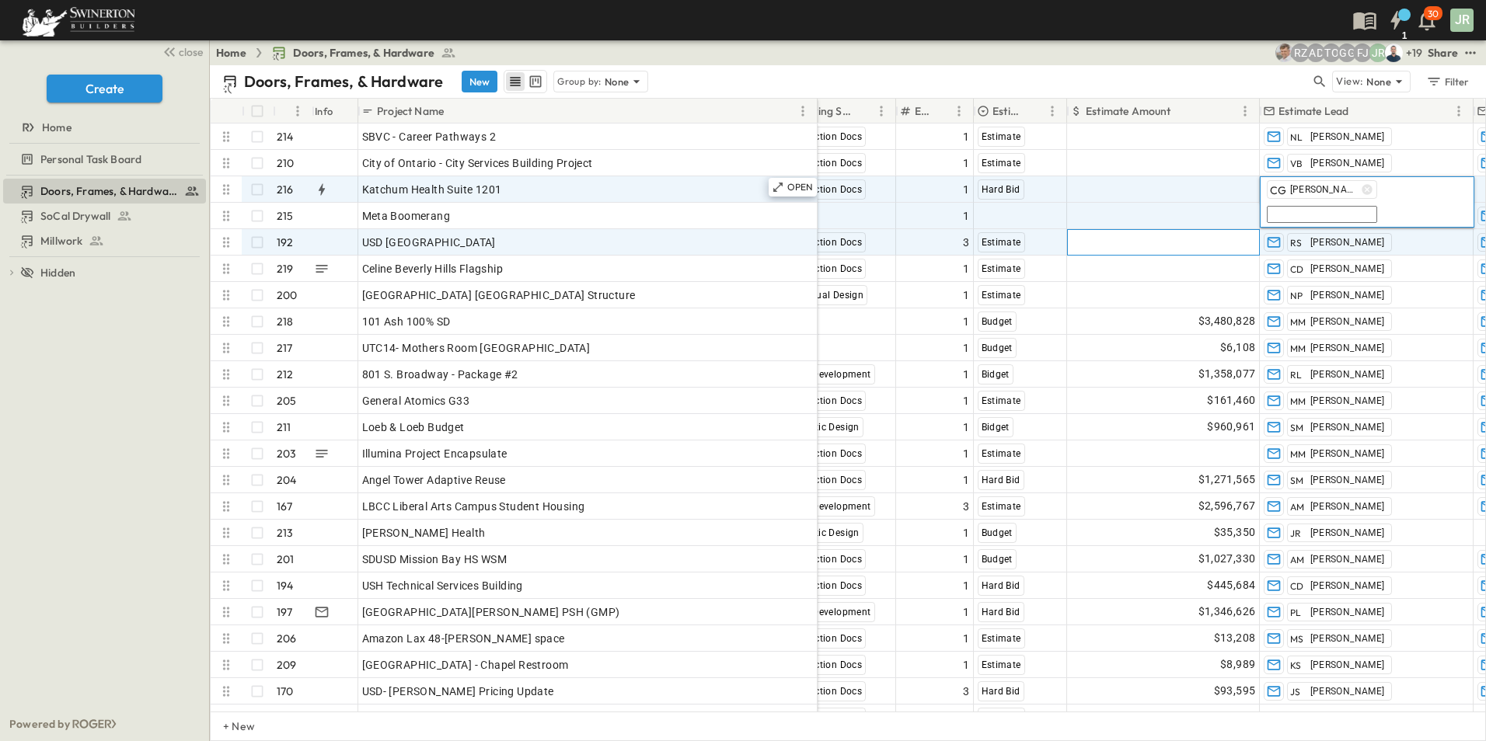
click at [1097, 242] on div "Add Amount" at bounding box center [1163, 242] width 191 height 25
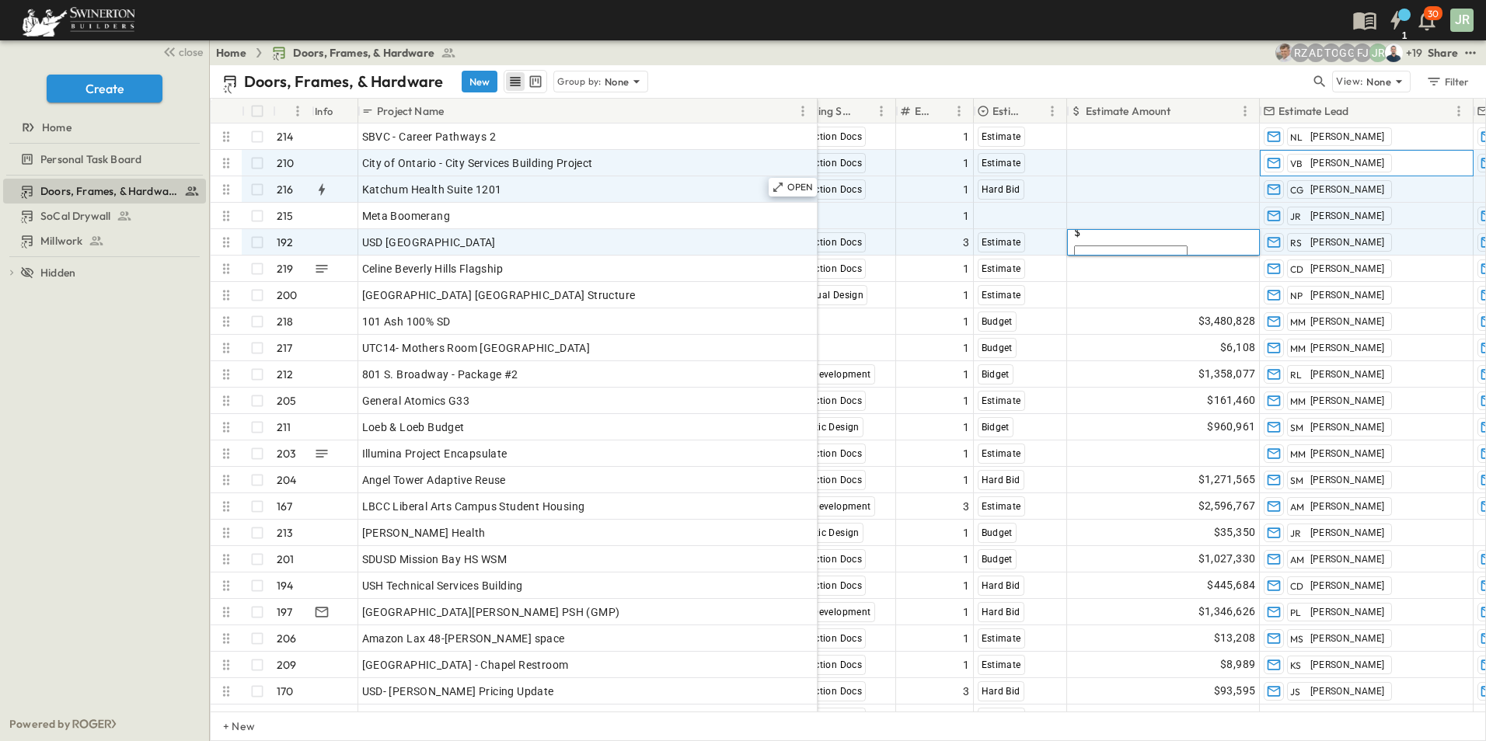
click at [1421, 163] on div "VB [PERSON_NAME]" at bounding box center [1367, 163] width 212 height 25
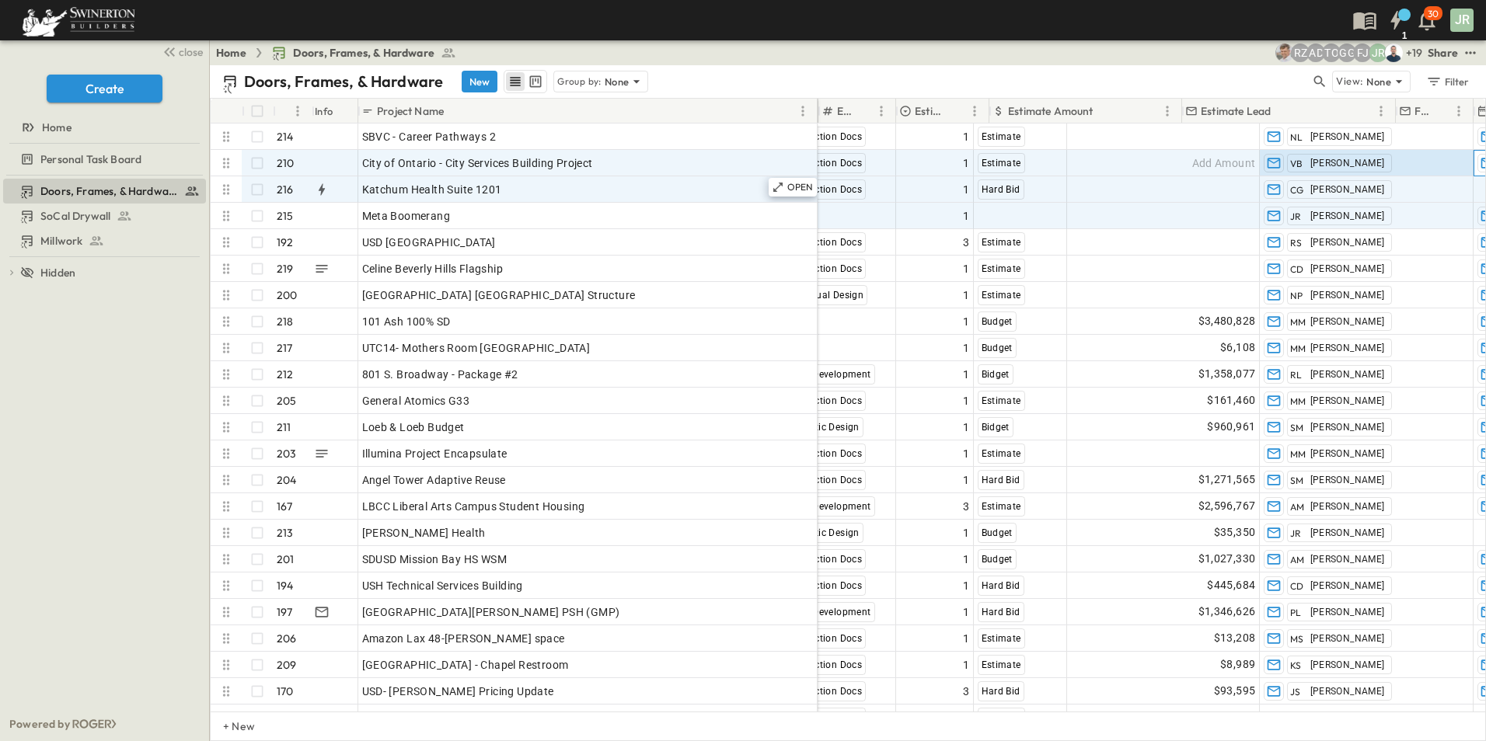
scroll to position [0, 968]
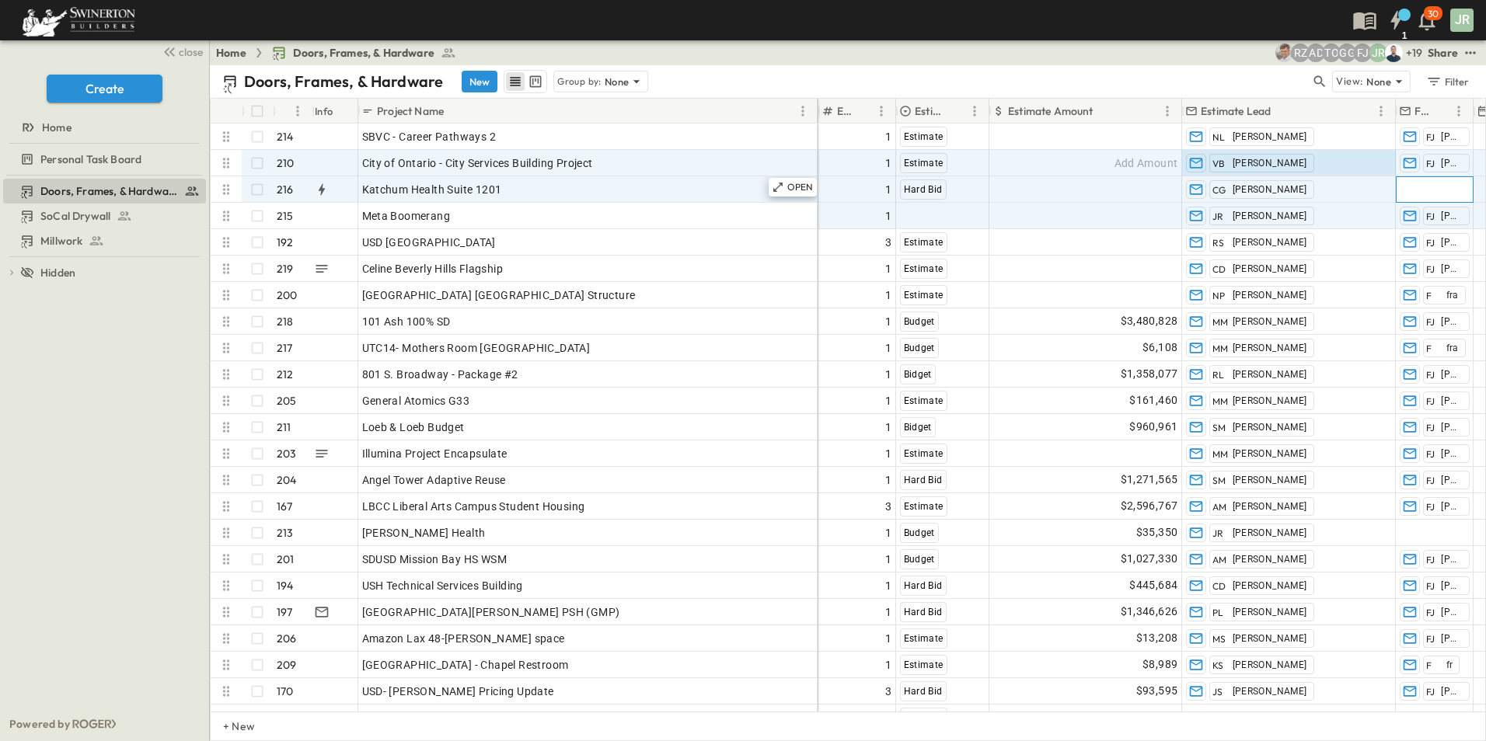
click at [1430, 190] on span "Add Contact" at bounding box center [1432, 190] width 64 height 16
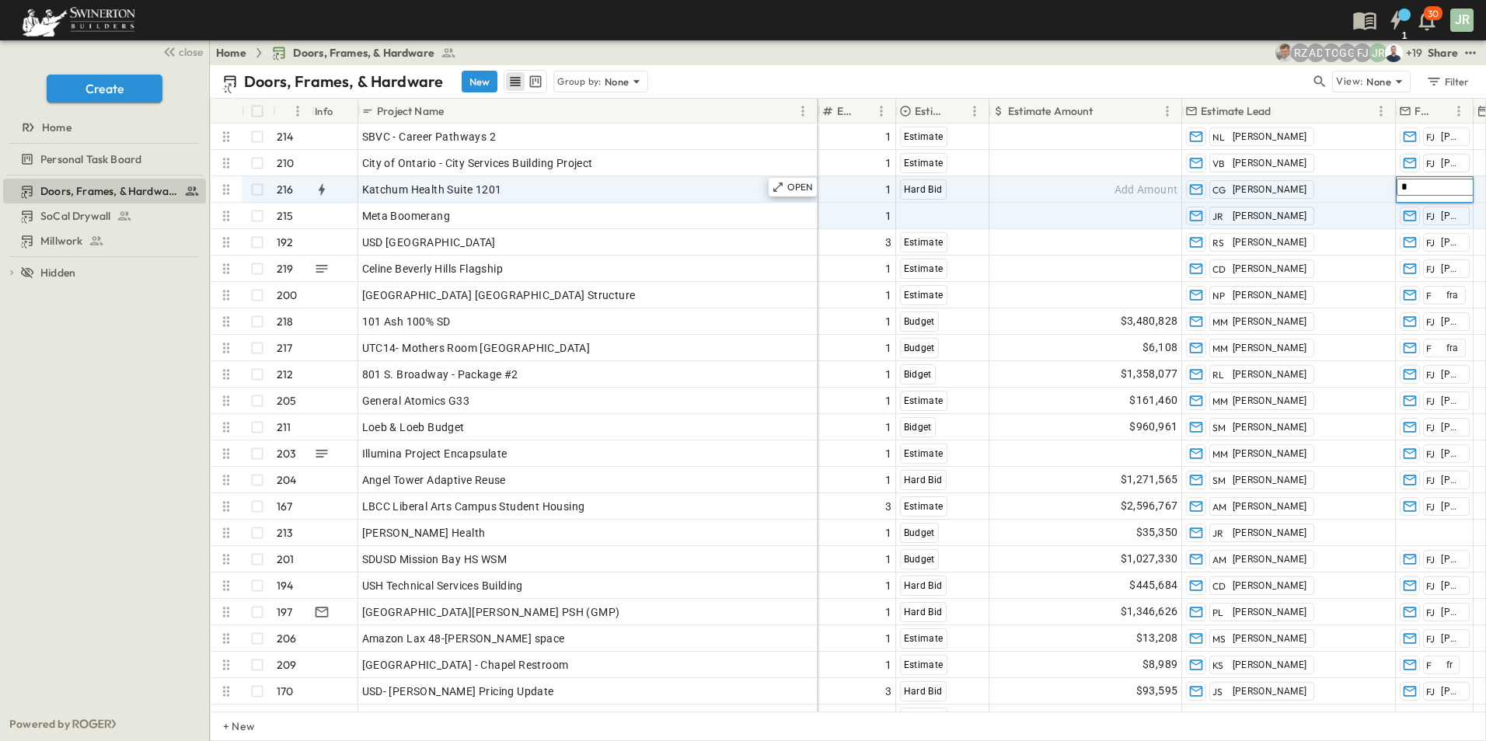
type input "*"
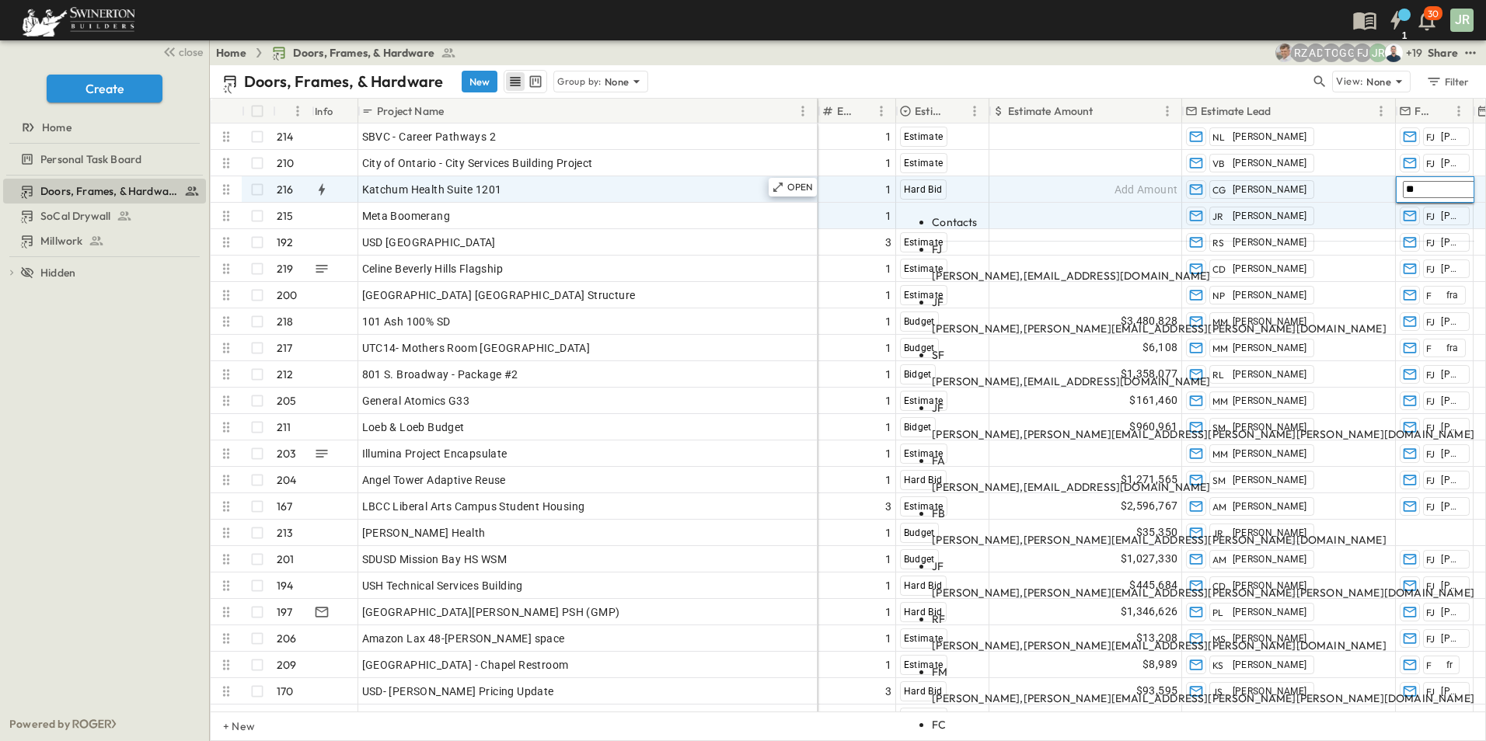
type input "**"
click at [1257, 238] on body "1 30 JR close Create Home Personal Task Board Doors, Frames, & Hardware SoCal D…" at bounding box center [743, 370] width 1486 height 741
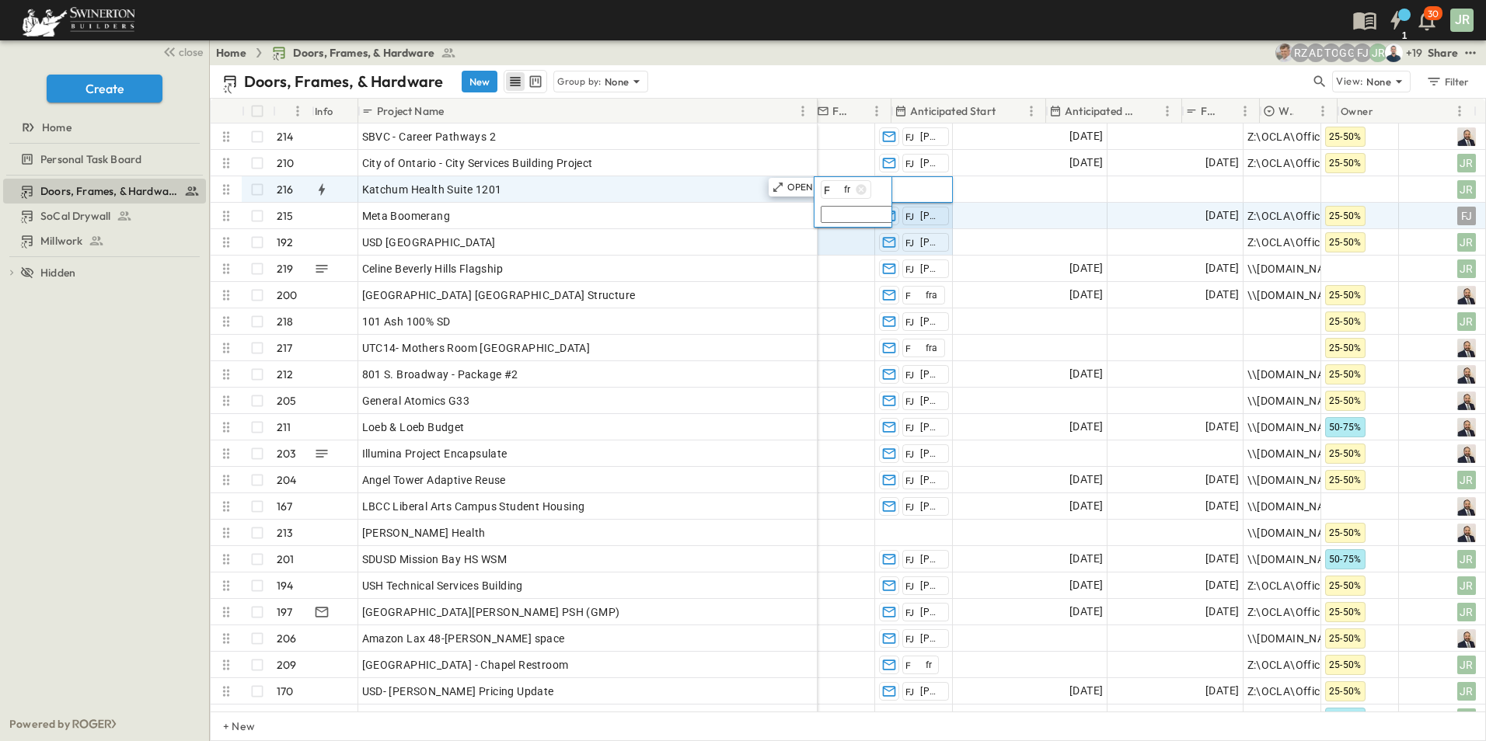
scroll to position [0, 1550]
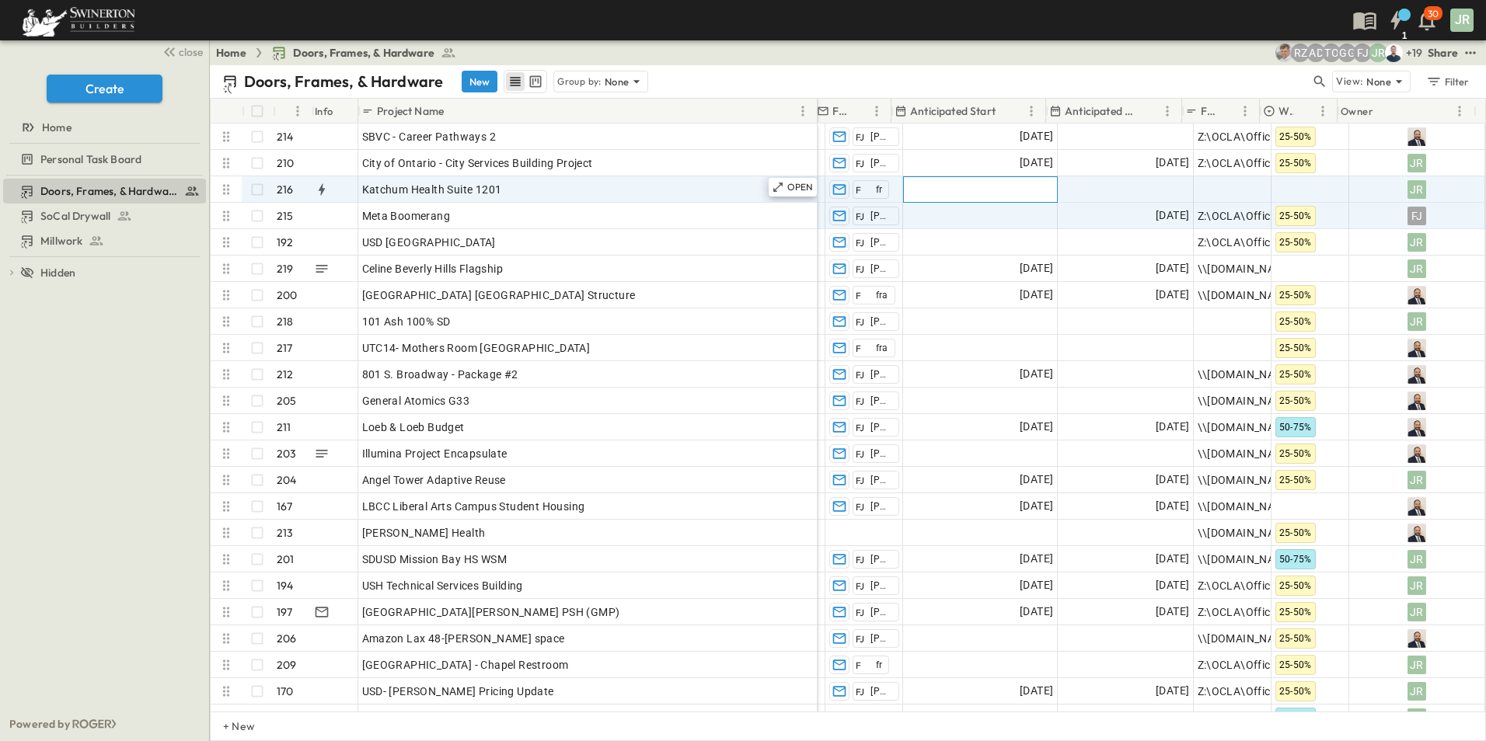
click at [987, 184] on div "Add Date" at bounding box center [980, 189] width 153 height 25
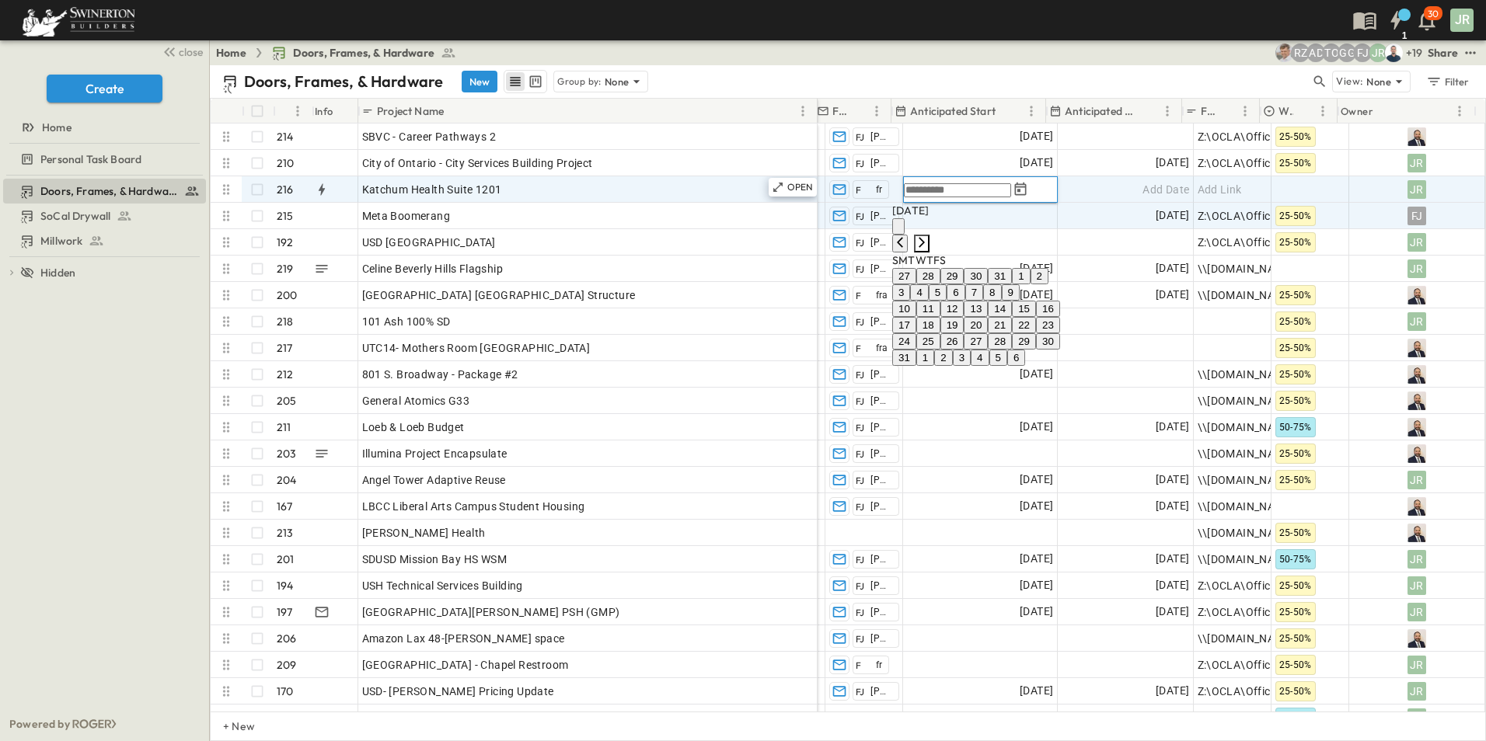
click at [925, 237] on icon "Next month" at bounding box center [922, 242] width 6 height 10
click at [982, 282] on button "1" at bounding box center [973, 276] width 18 height 16
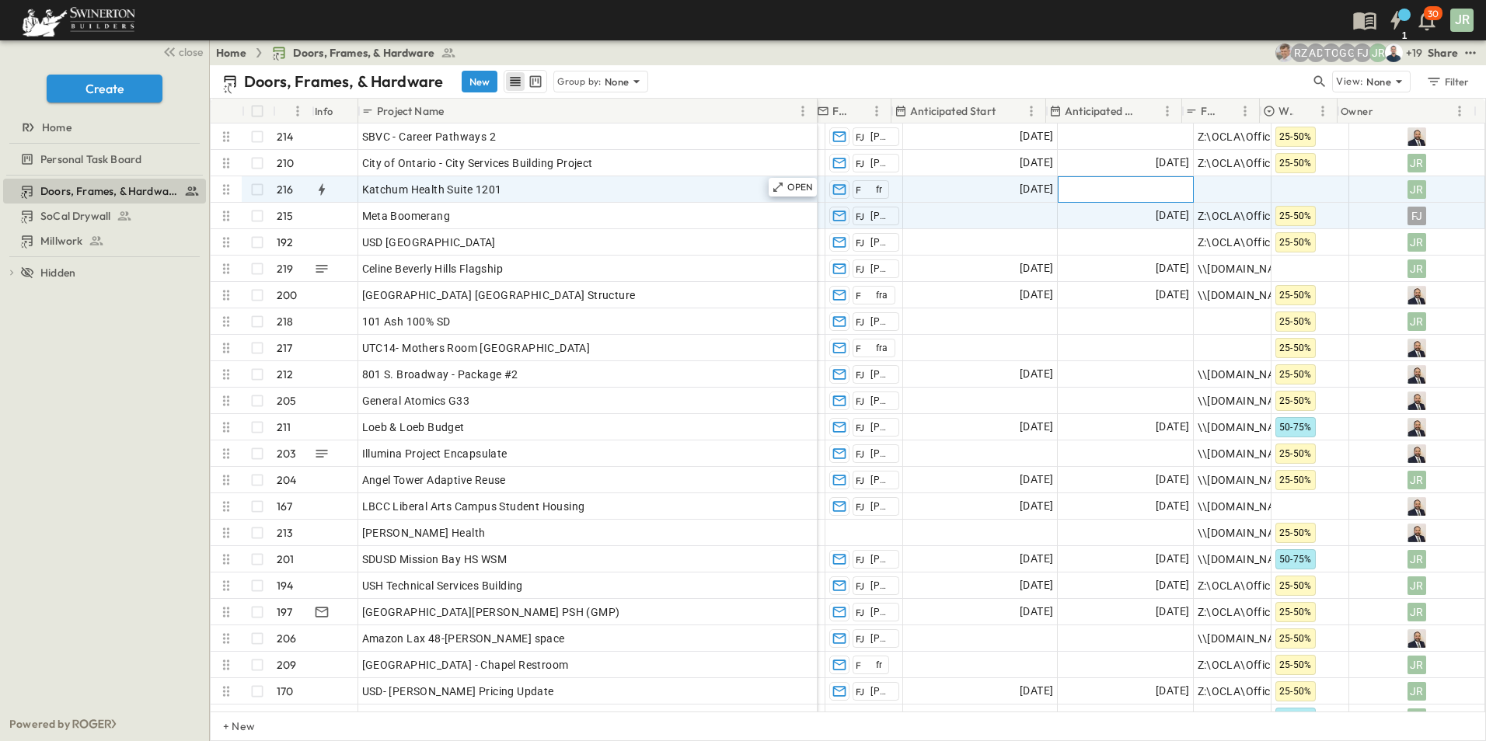
click at [1107, 187] on div "Add Date" at bounding box center [1125, 189] width 134 height 25
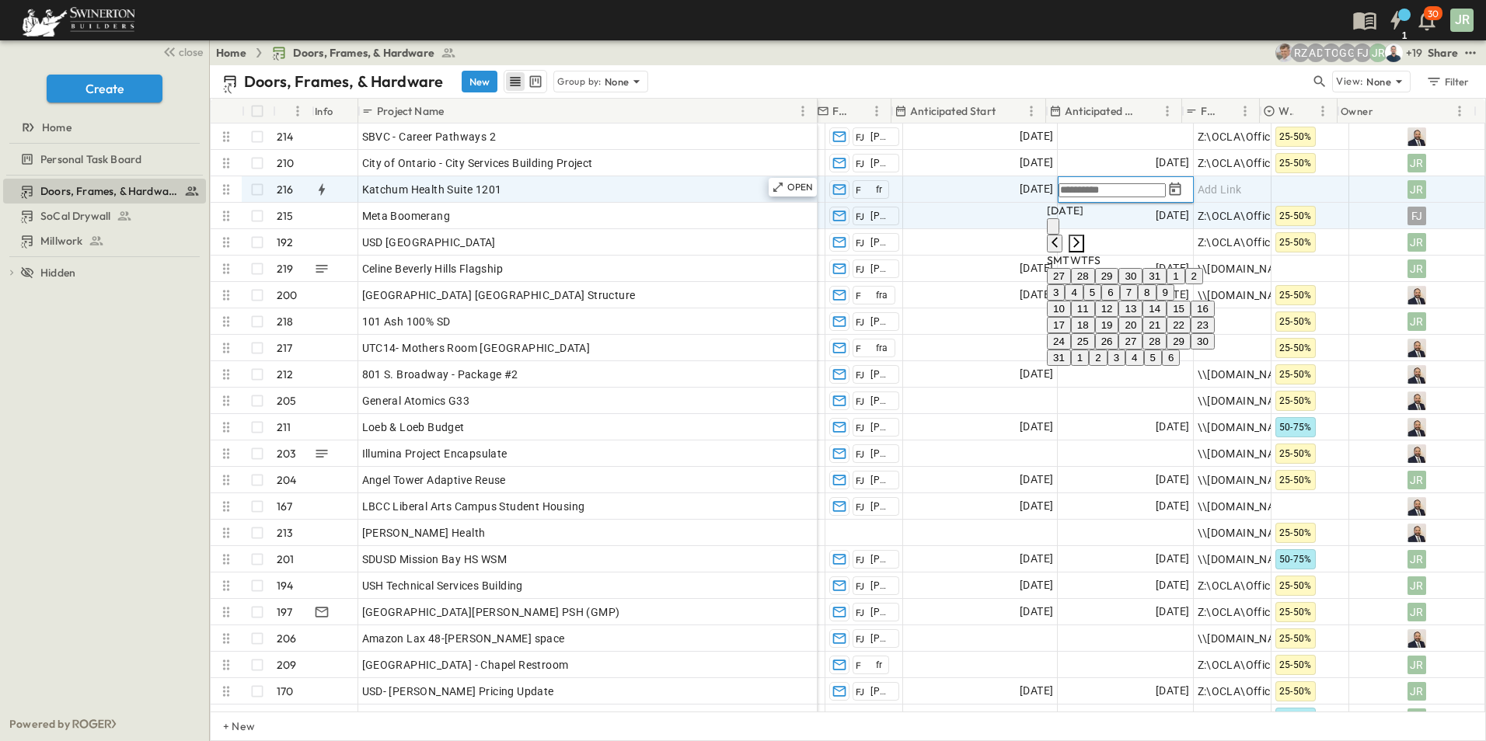
click at [1083, 236] on icon "Next month" at bounding box center [1076, 242] width 12 height 12
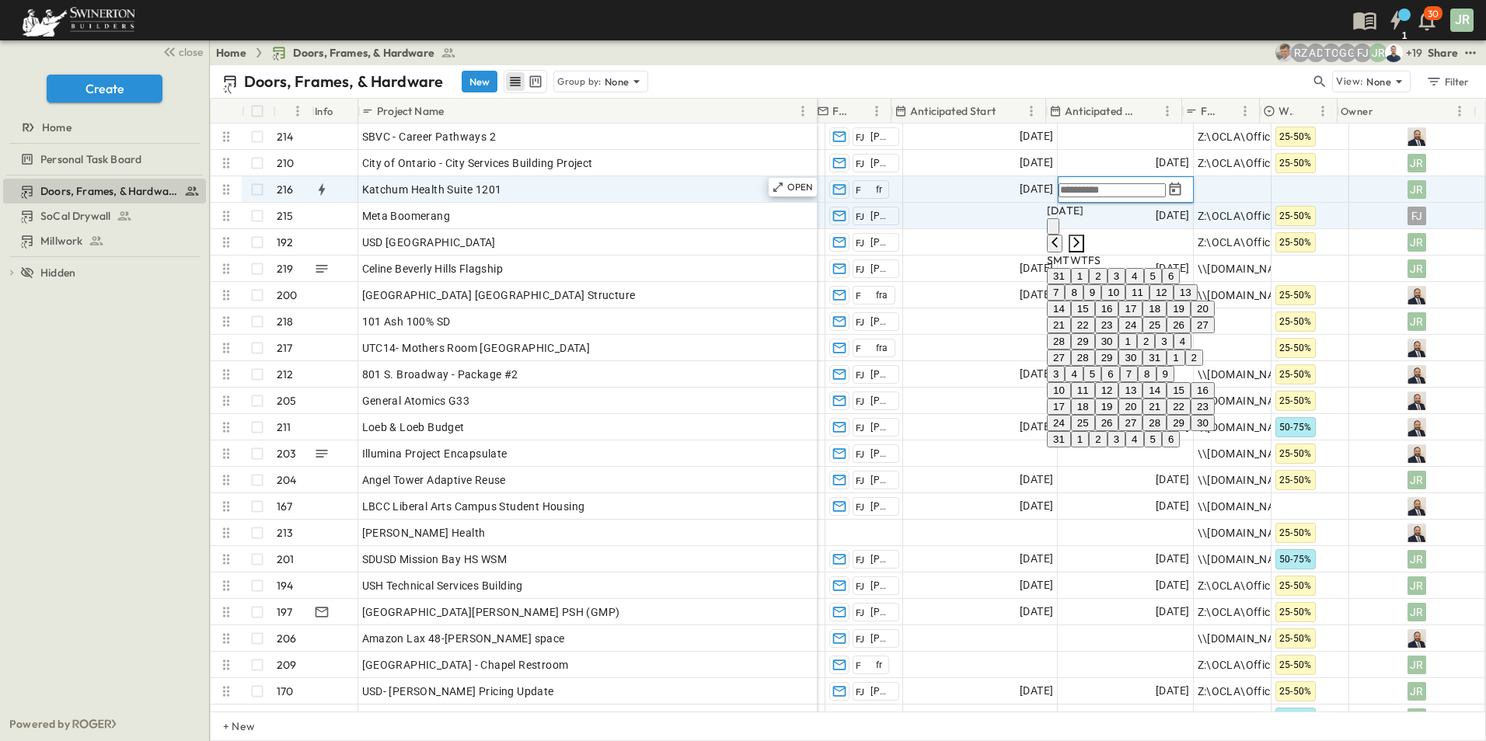
click at [1083, 236] on icon "Next month" at bounding box center [1076, 242] width 12 height 12
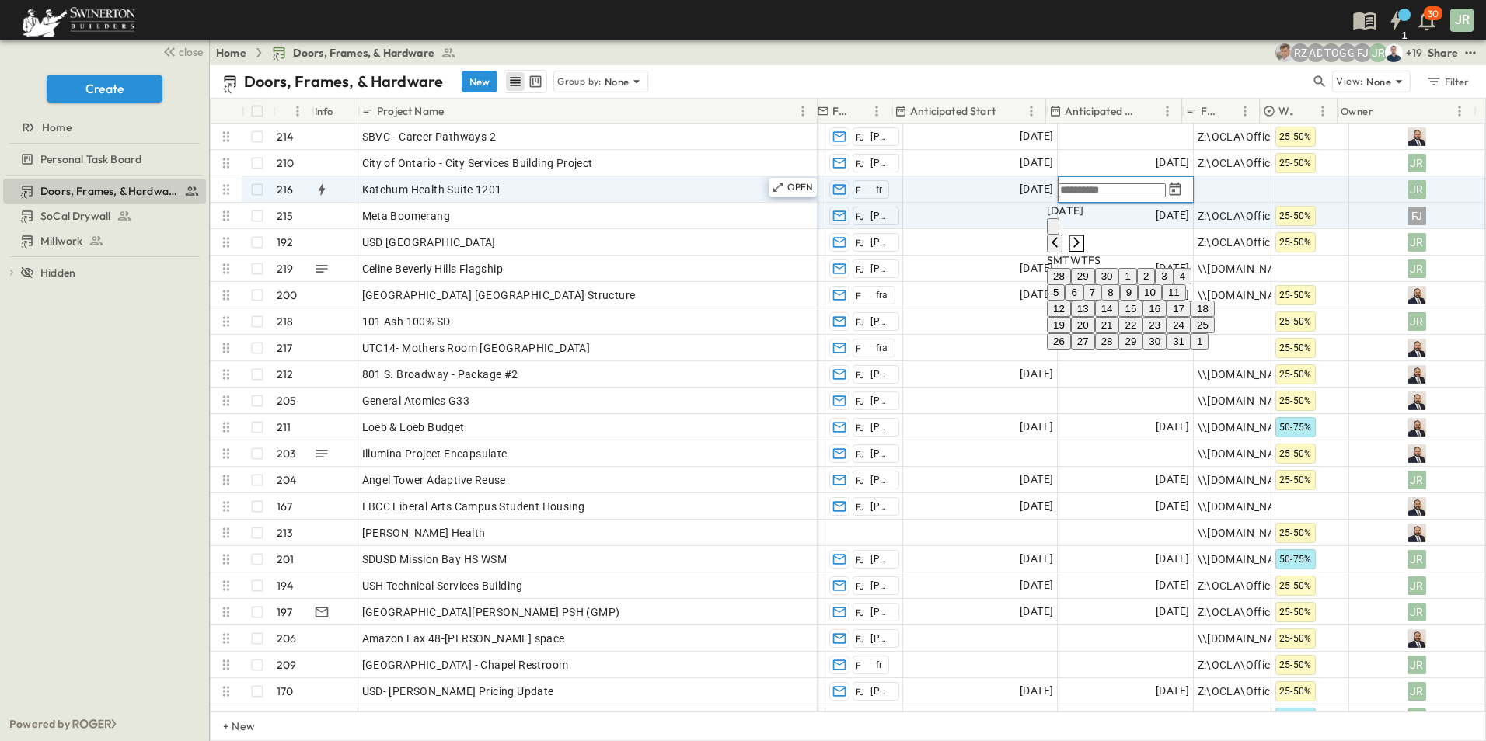
click at [1083, 236] on icon "Next month" at bounding box center [1076, 242] width 12 height 12
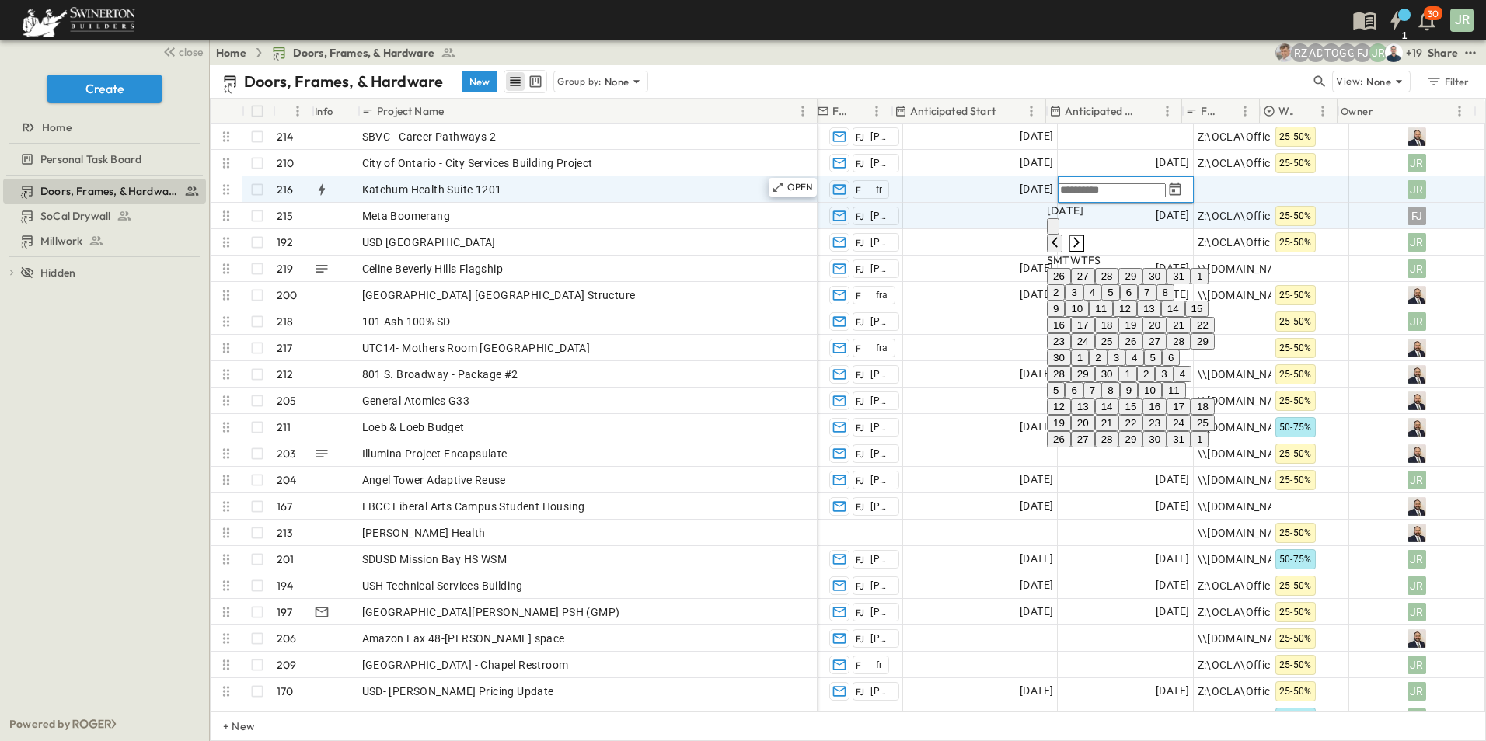
click at [1083, 236] on icon "Next month" at bounding box center [1076, 242] width 12 height 12
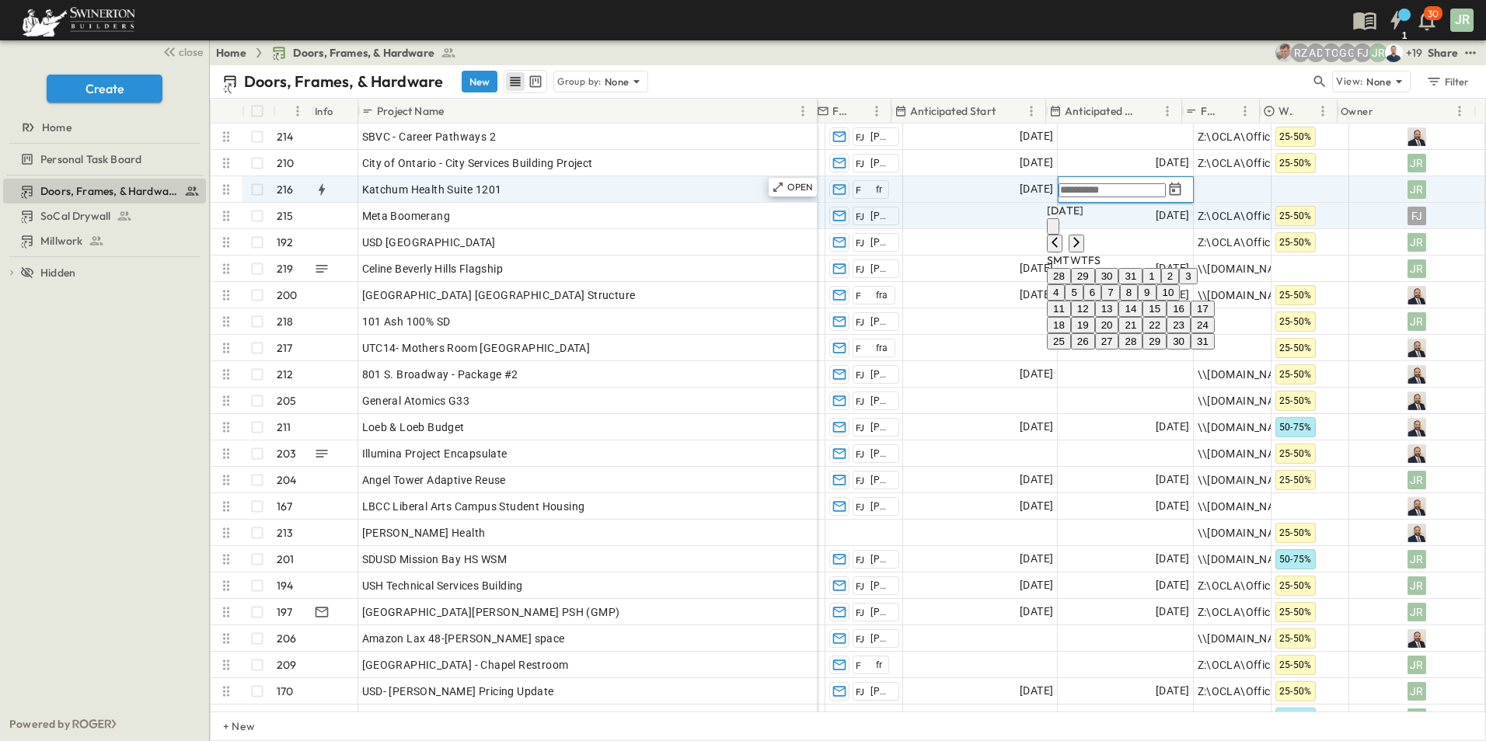
click at [1160, 277] on button "1" at bounding box center [1151, 276] width 18 height 16
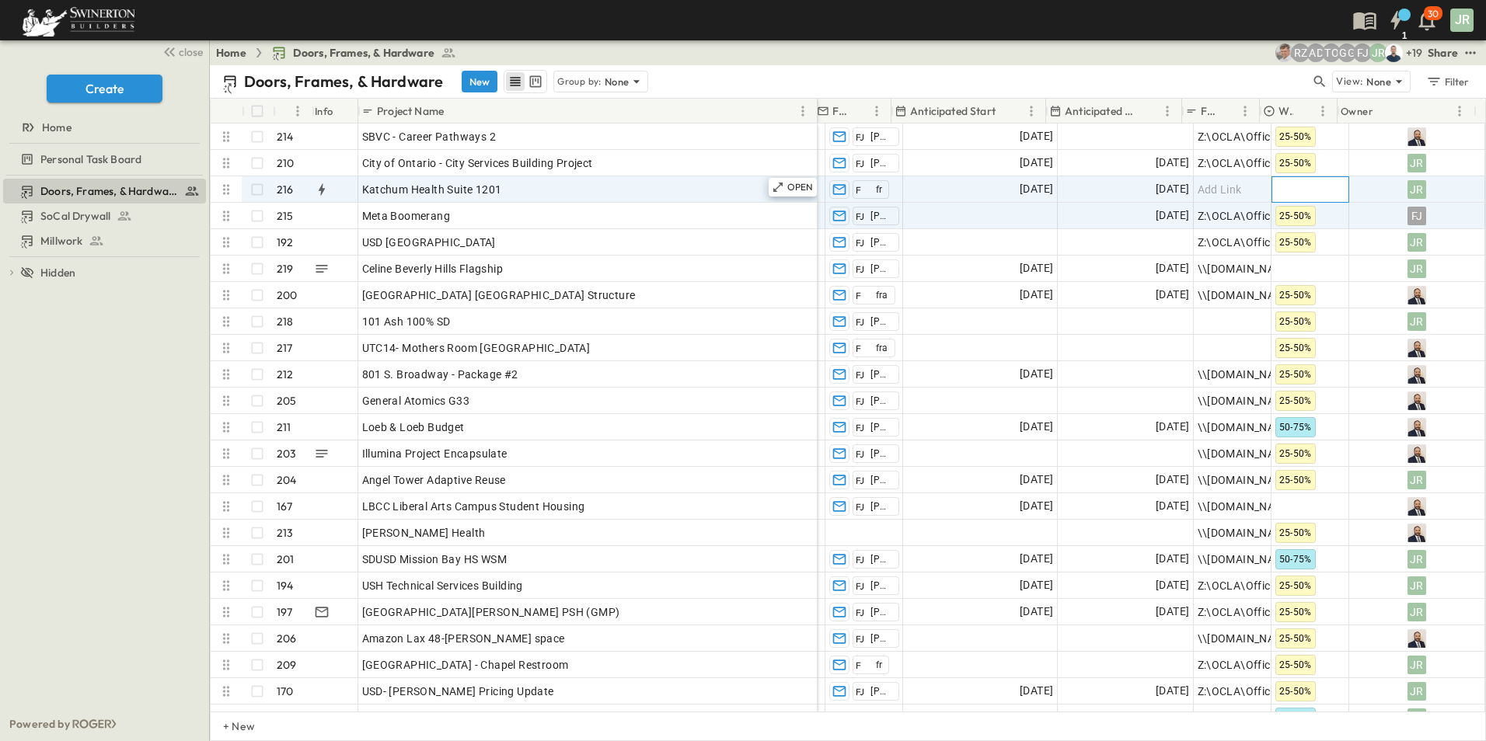
click at [1298, 189] on div at bounding box center [1310, 189] width 76 height 25
click at [1299, 273] on div "50-75%" at bounding box center [1301, 282] width 39 height 19
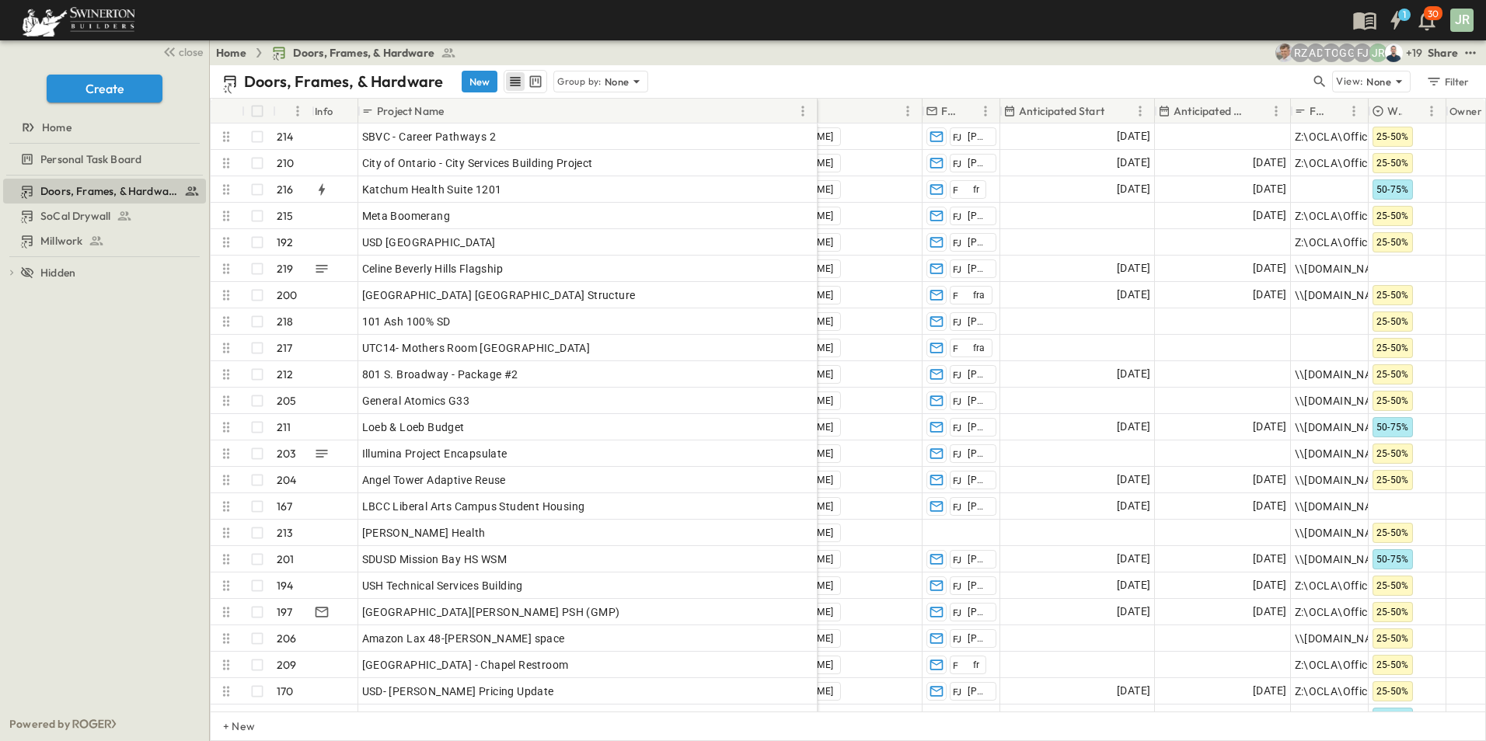
scroll to position [0, 1550]
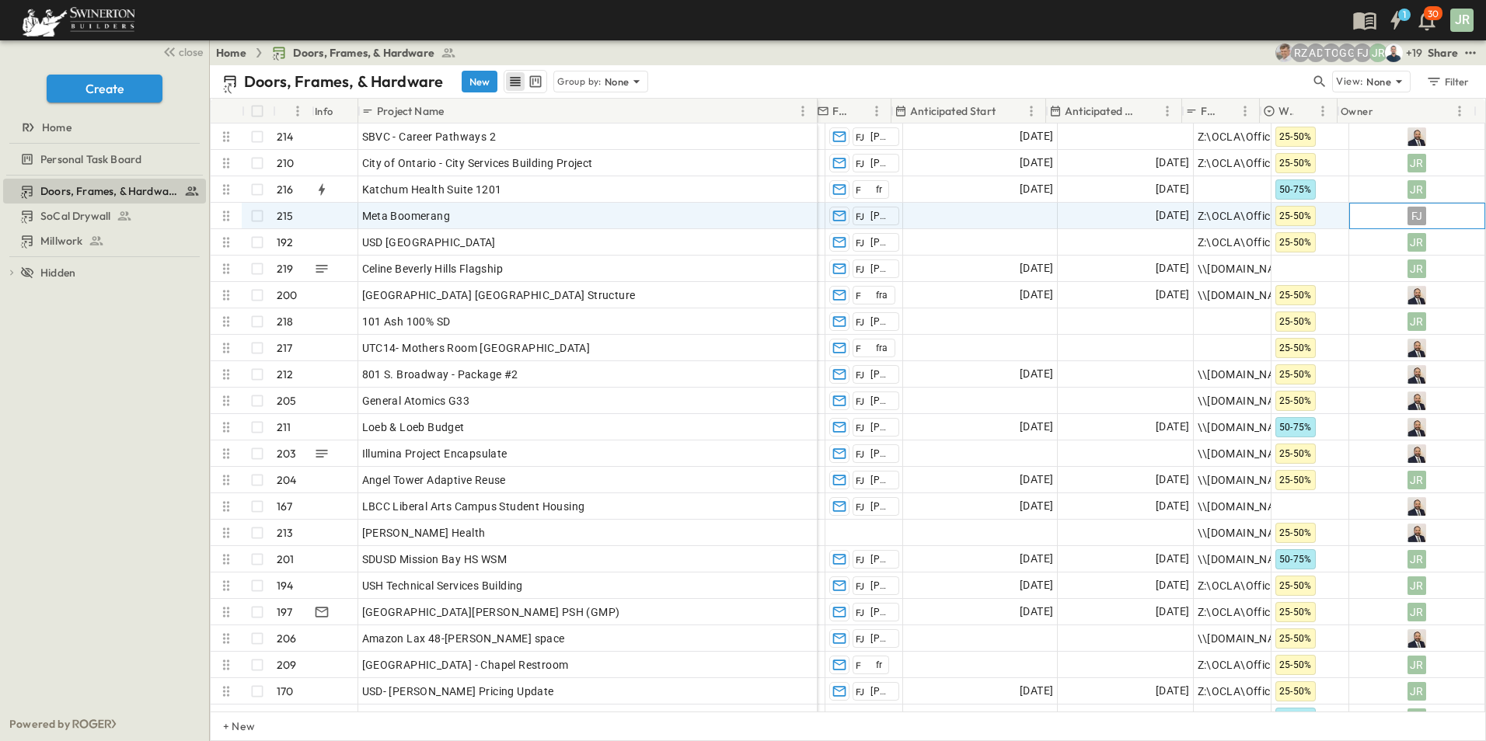
click at [1407, 215] on div "FJ" at bounding box center [1416, 216] width 19 height 19
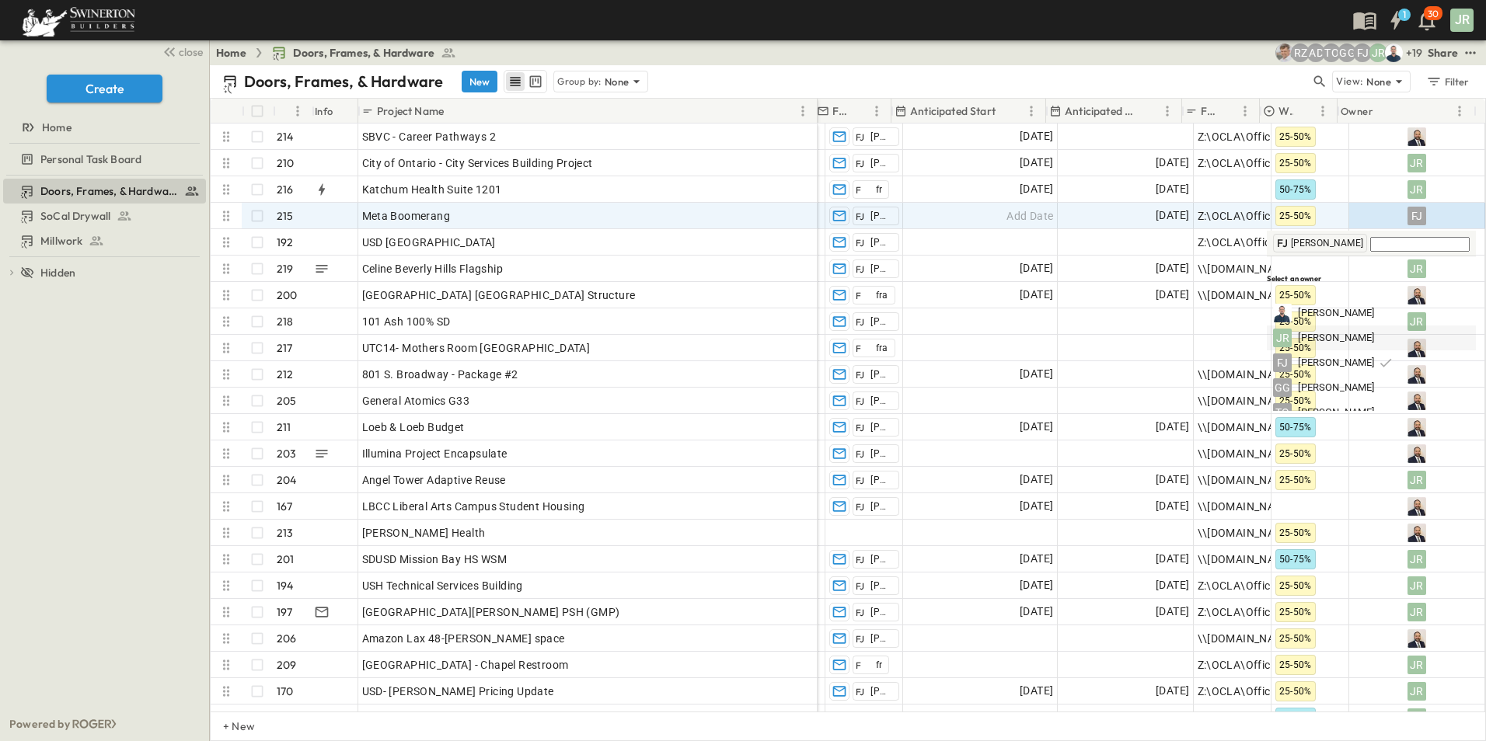
click at [1318, 331] on span "Joshua Russell" at bounding box center [1336, 338] width 76 height 15
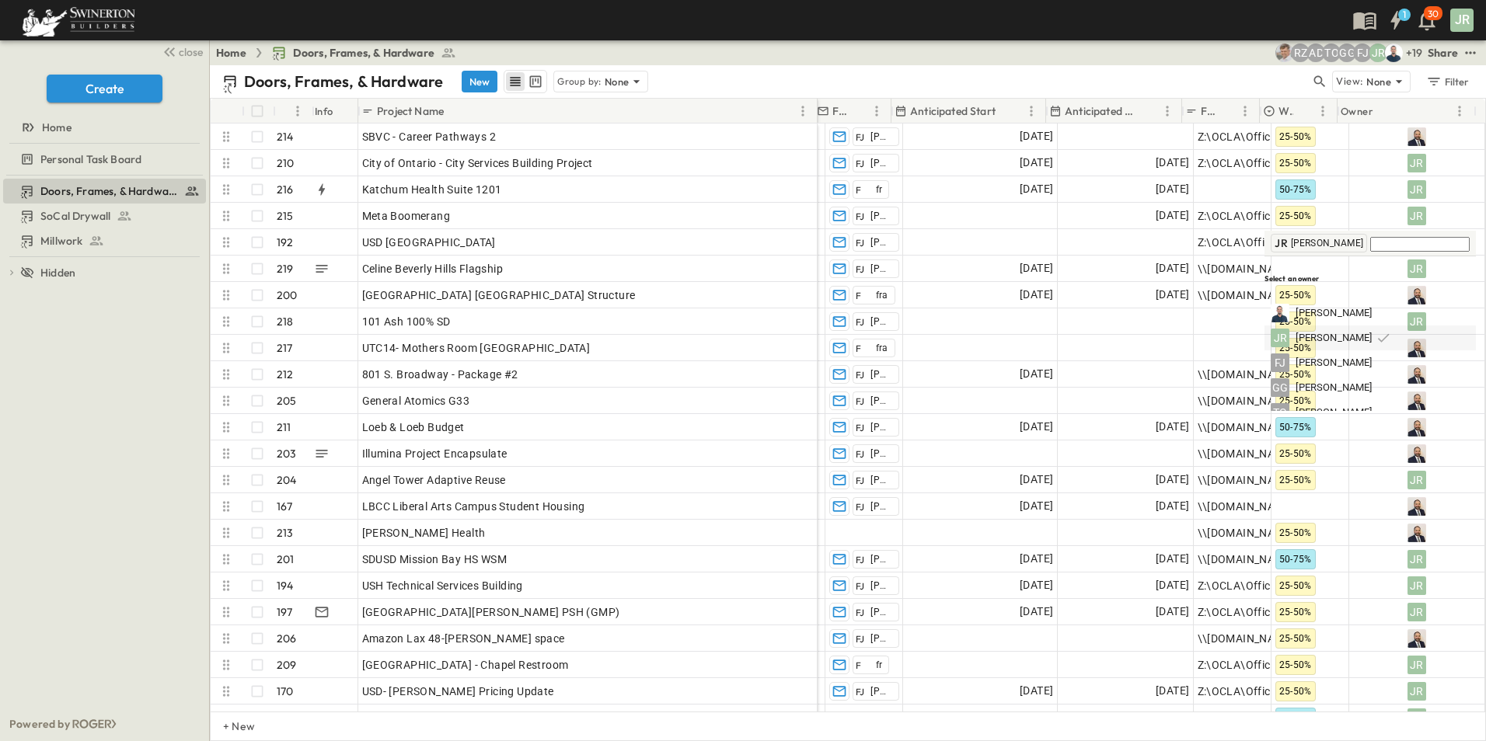
click at [1341, 331] on span "Joshua Russell" at bounding box center [1333, 338] width 76 height 15
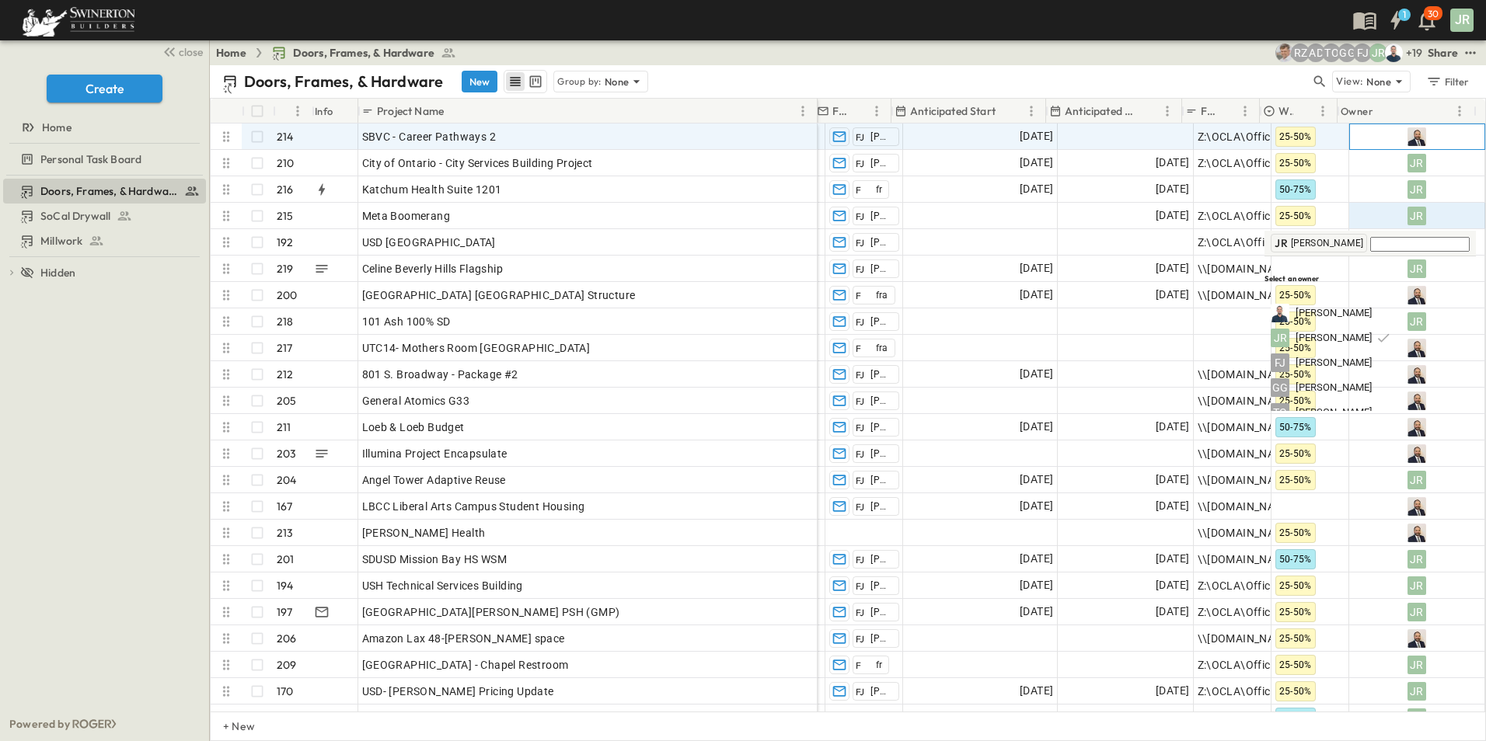
click at [1407, 136] on img at bounding box center [1416, 136] width 19 height 19
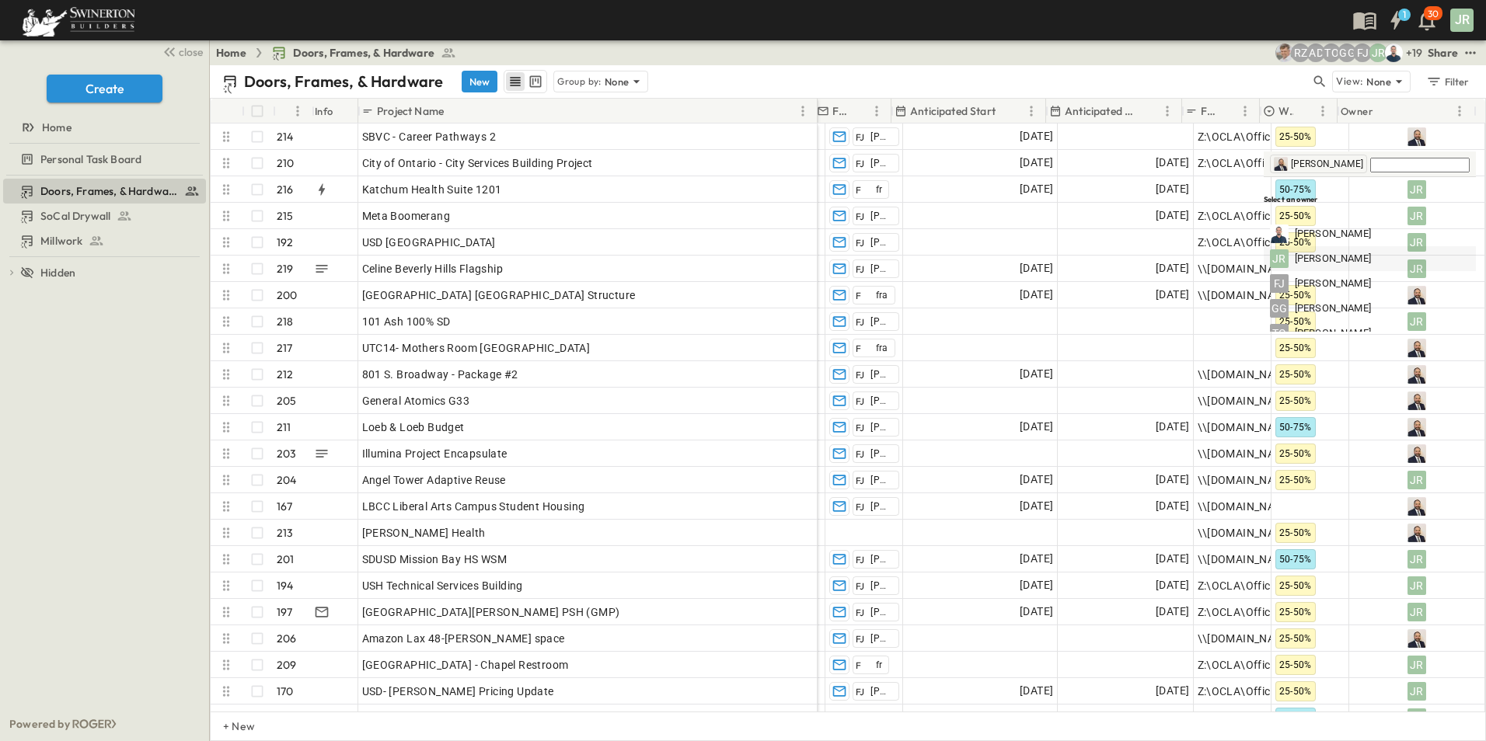
click at [1355, 252] on span "Joshua Russell" at bounding box center [1333, 259] width 76 height 15
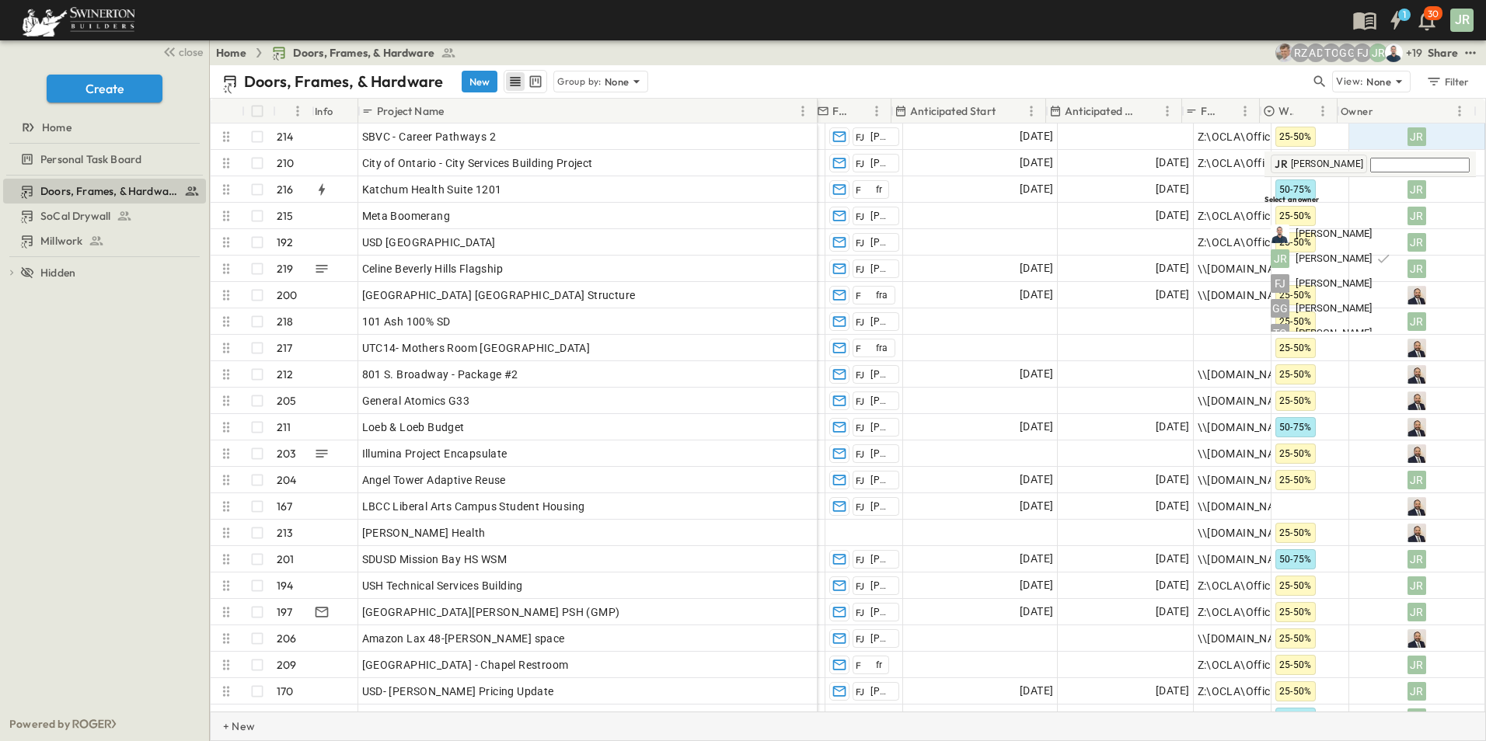
click at [1286, 729] on div "+ New" at bounding box center [848, 727] width 1276 height 30
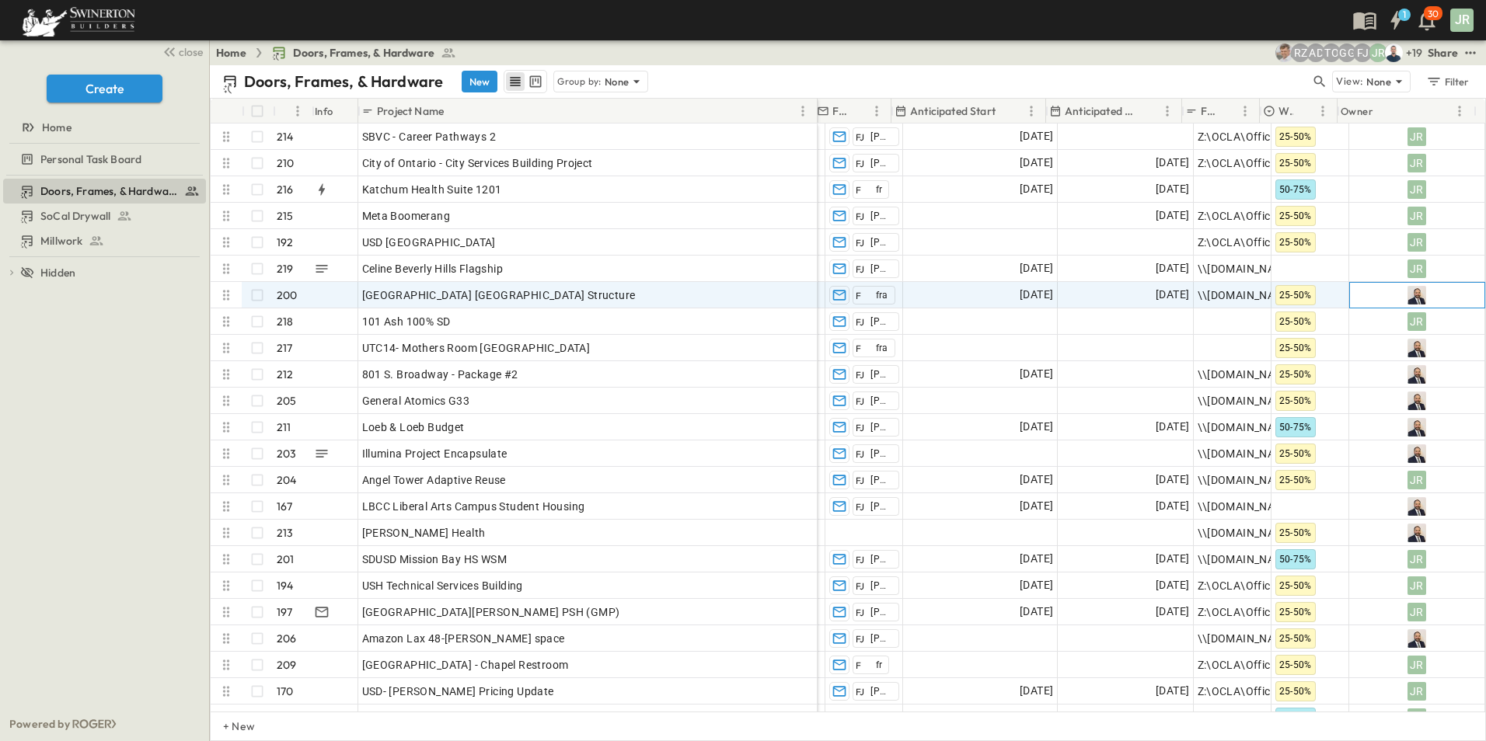
click at [1409, 292] on img at bounding box center [1416, 295] width 19 height 19
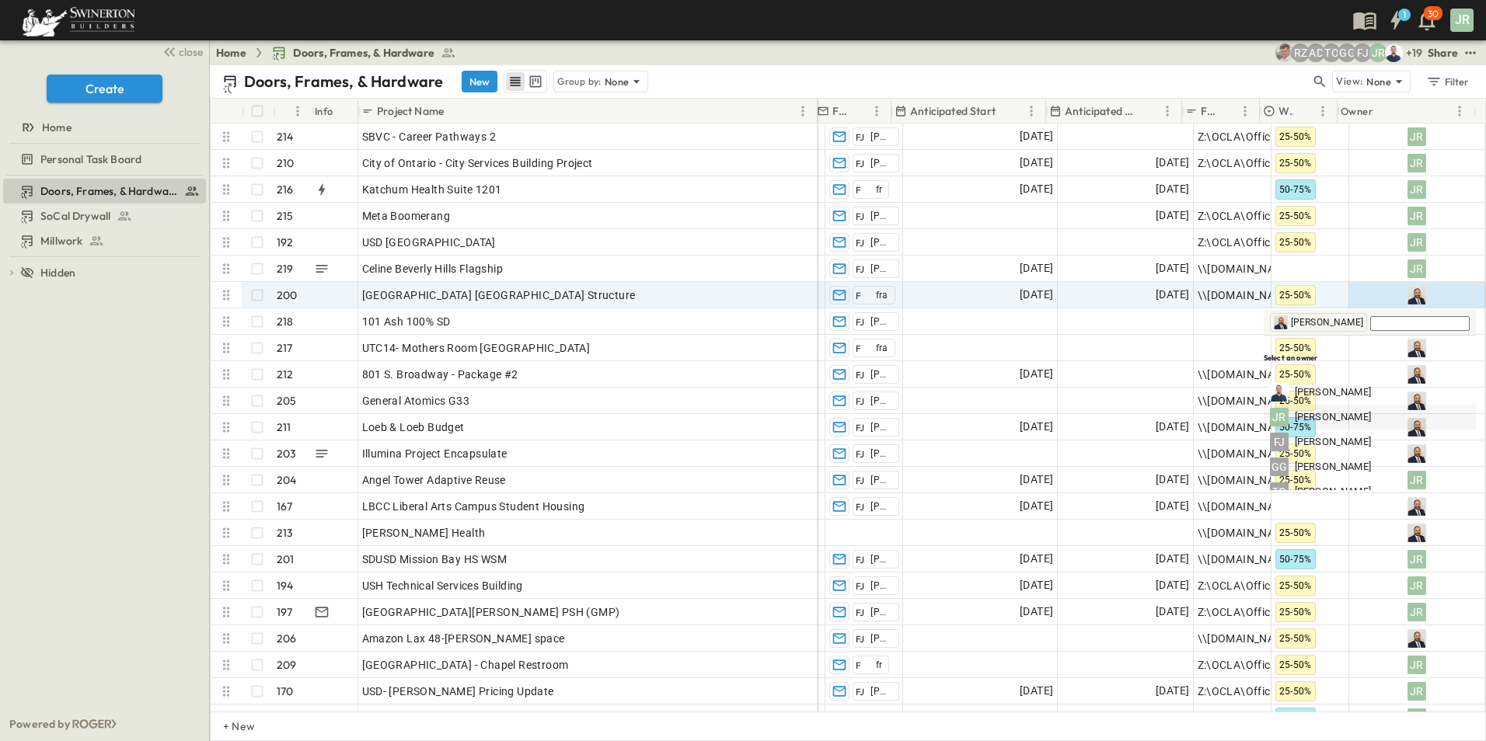
click at [1344, 410] on span "Joshua Russell" at bounding box center [1333, 417] width 76 height 15
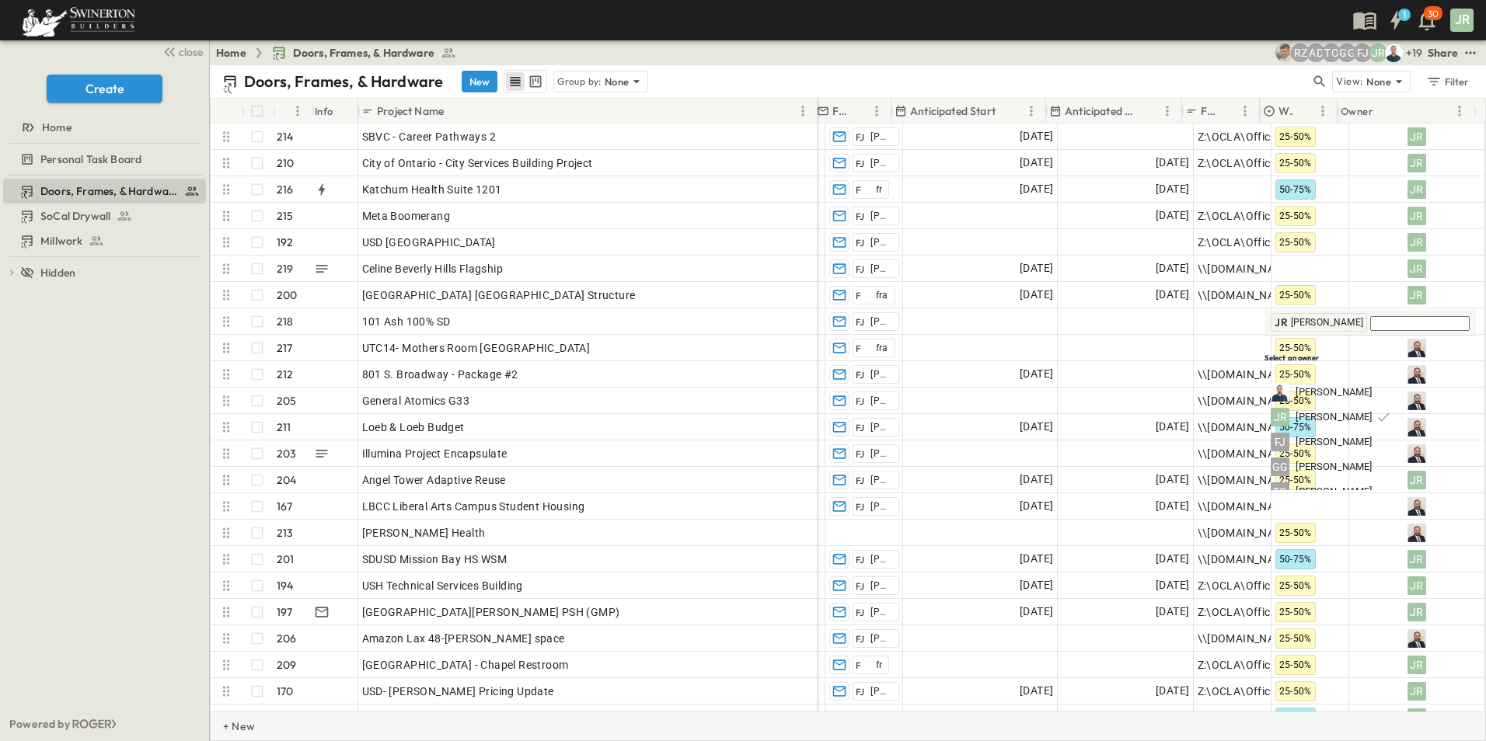
click at [1200, 736] on div "+ New" at bounding box center [848, 727] width 1276 height 30
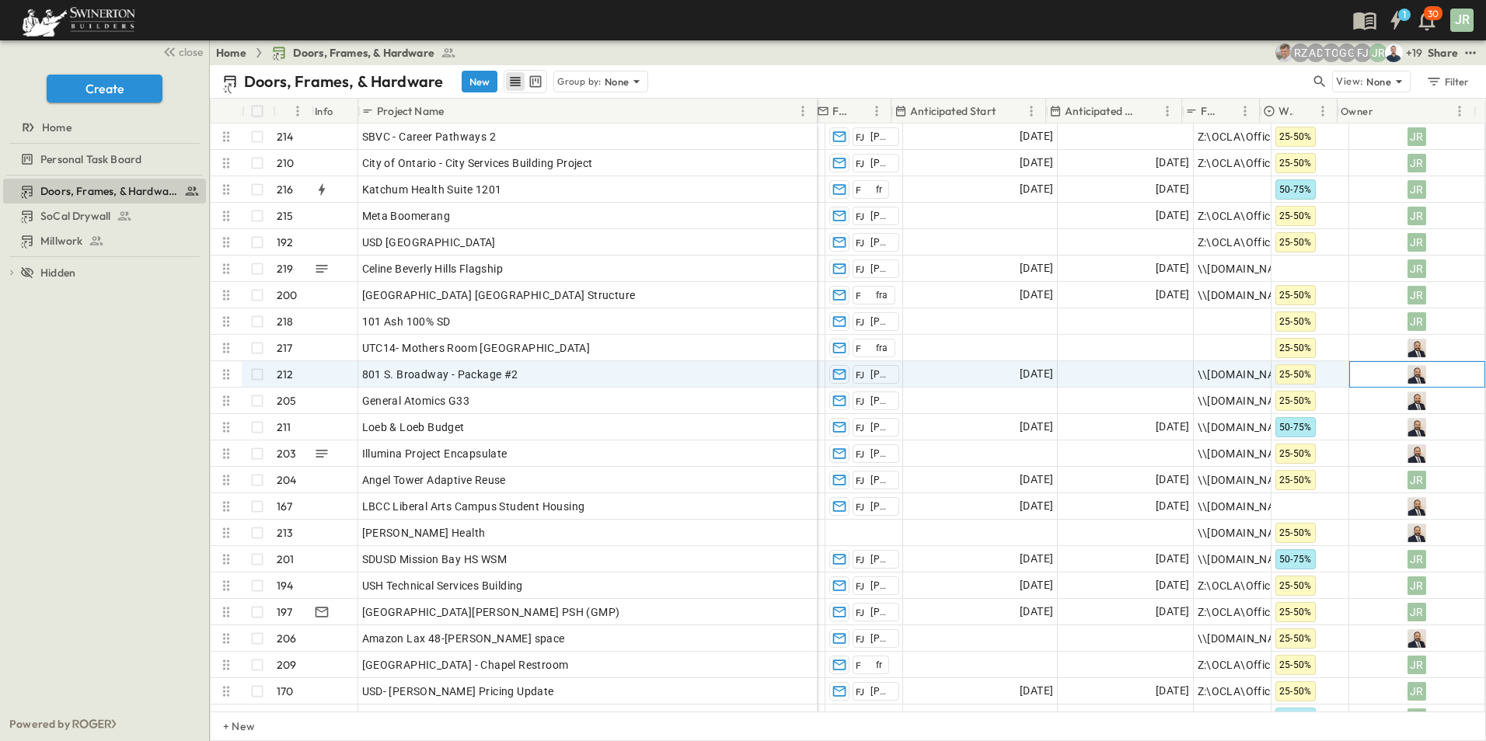
click at [1407, 375] on img at bounding box center [1416, 374] width 19 height 19
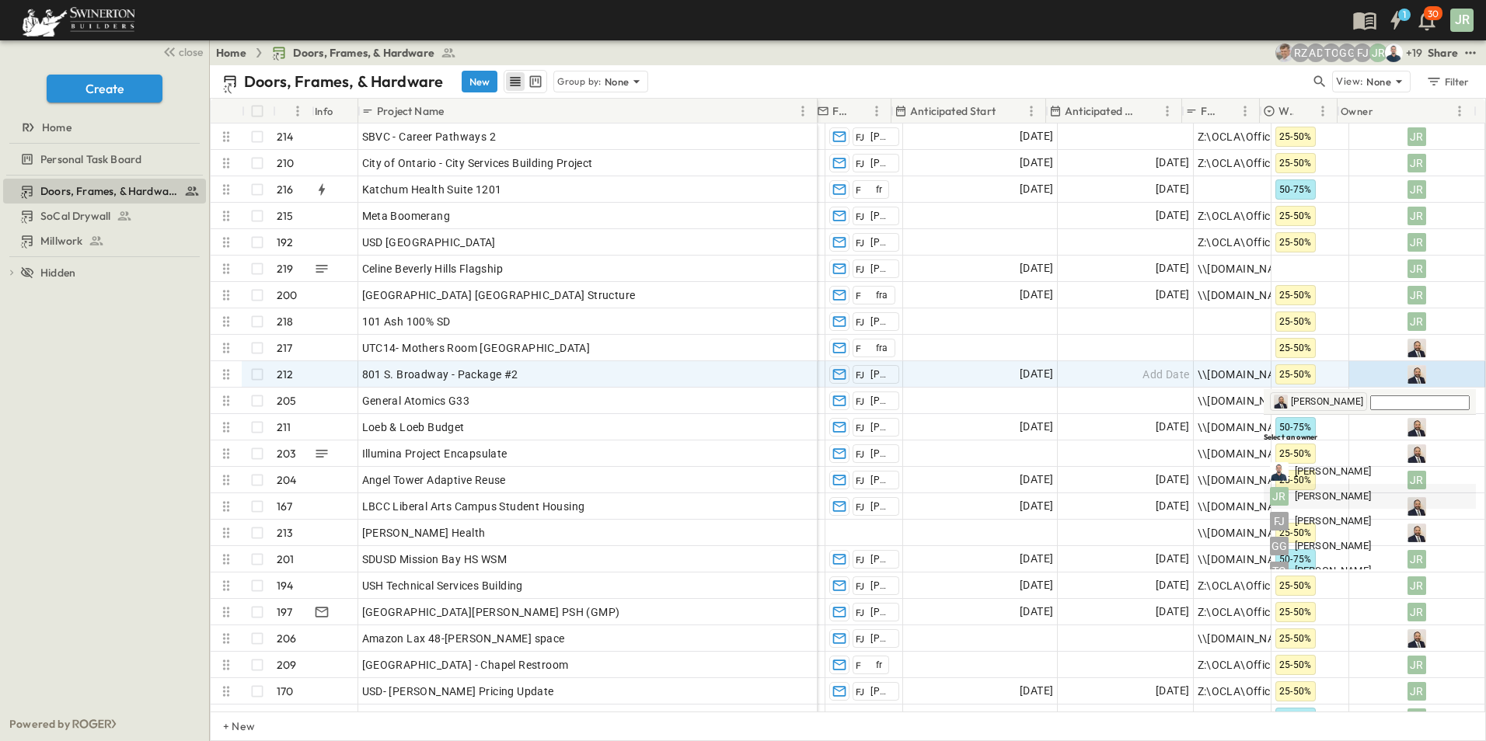
click at [1332, 490] on span "Joshua Russell" at bounding box center [1333, 497] width 76 height 15
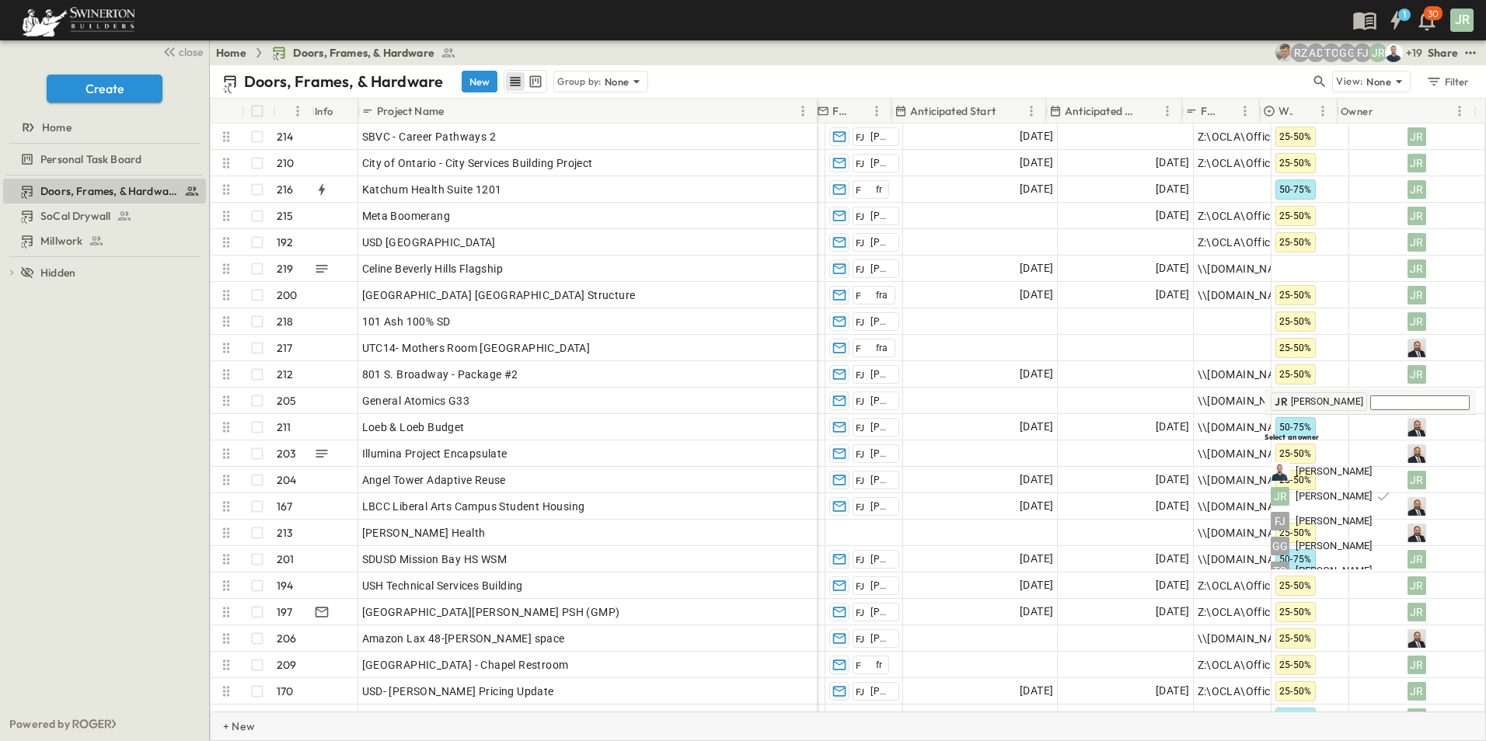
click at [325, 730] on div "+ New" at bounding box center [848, 727] width 1276 height 30
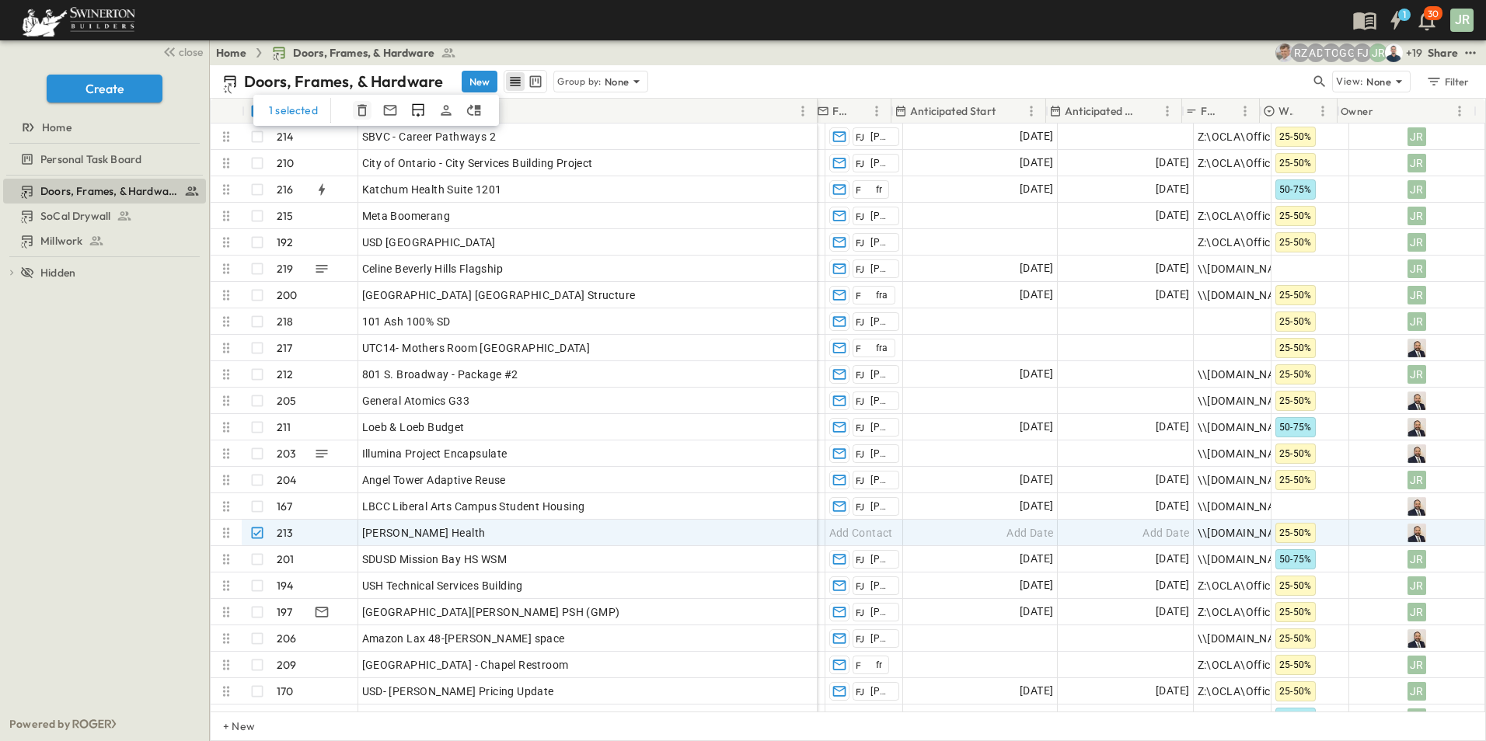
click at [361, 111] on icon "button" at bounding box center [362, 111] width 16 height 16
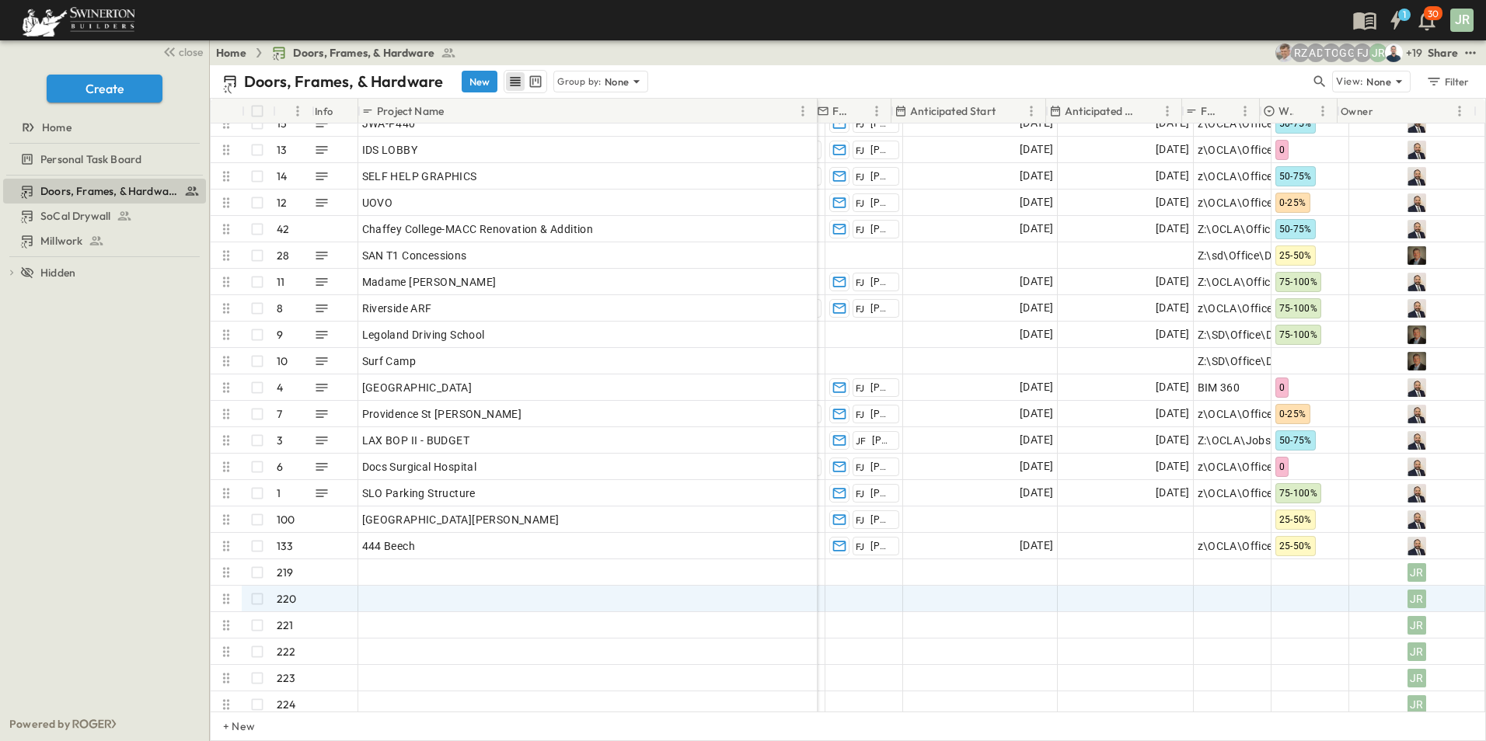
scroll to position [5343, 1550]
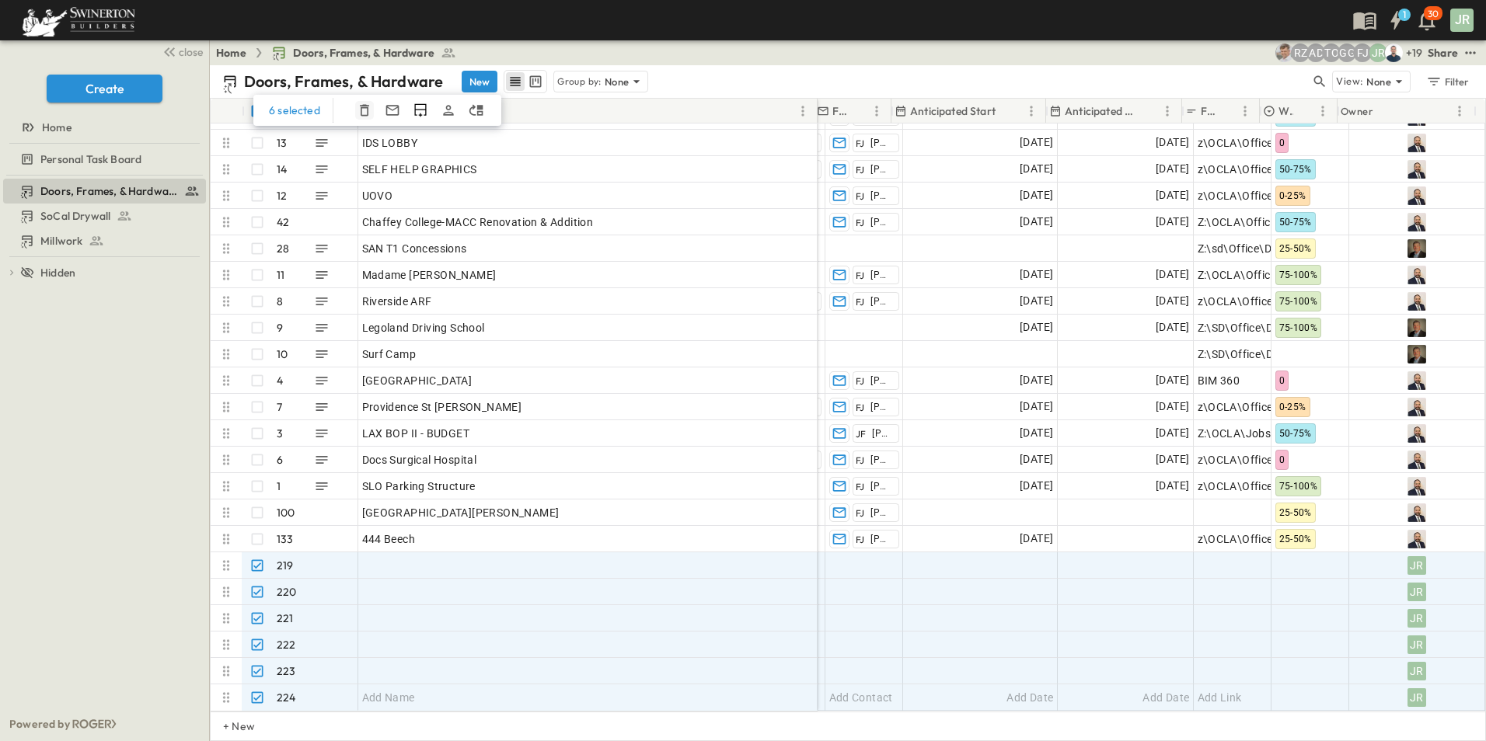
click at [362, 110] on icon "button" at bounding box center [365, 111] width 16 height 16
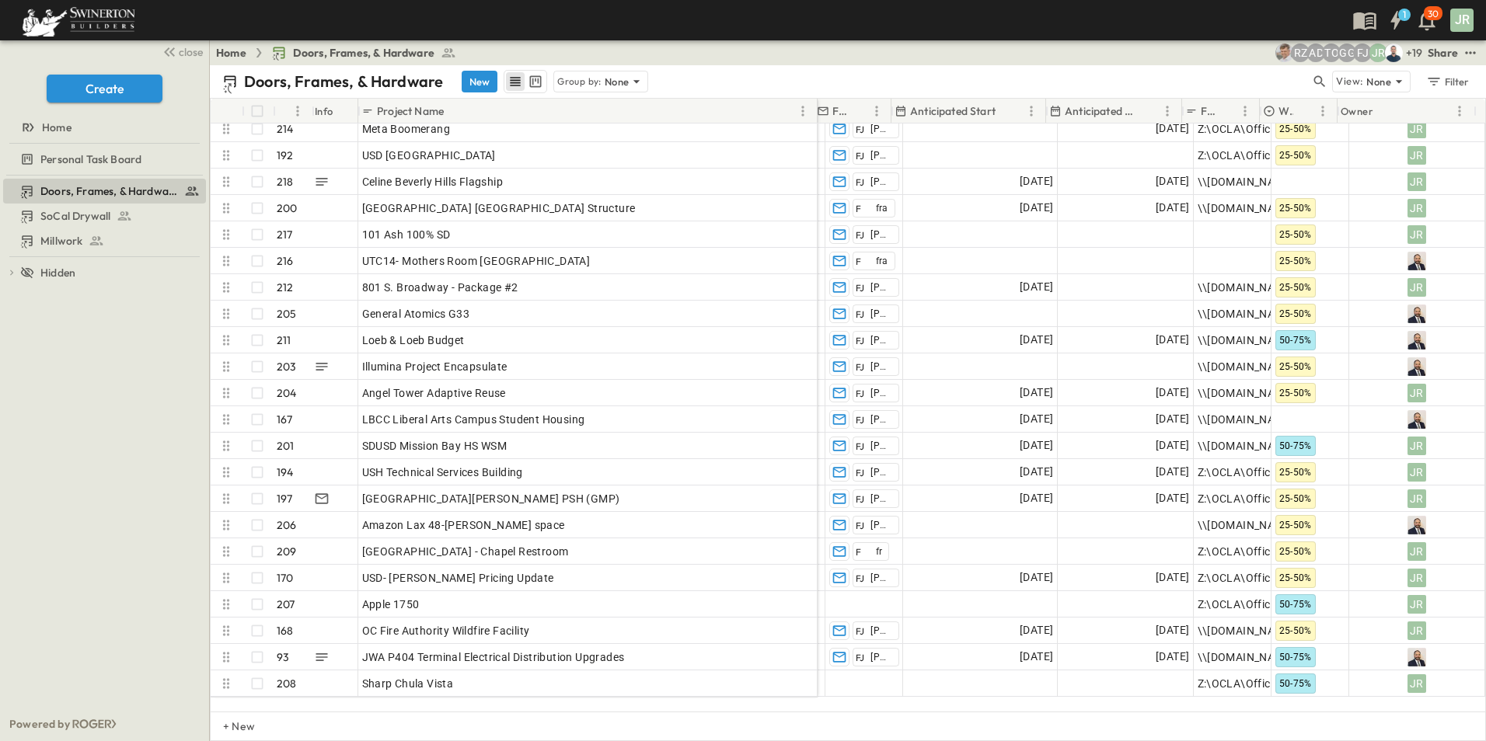
scroll to position [0, 1550]
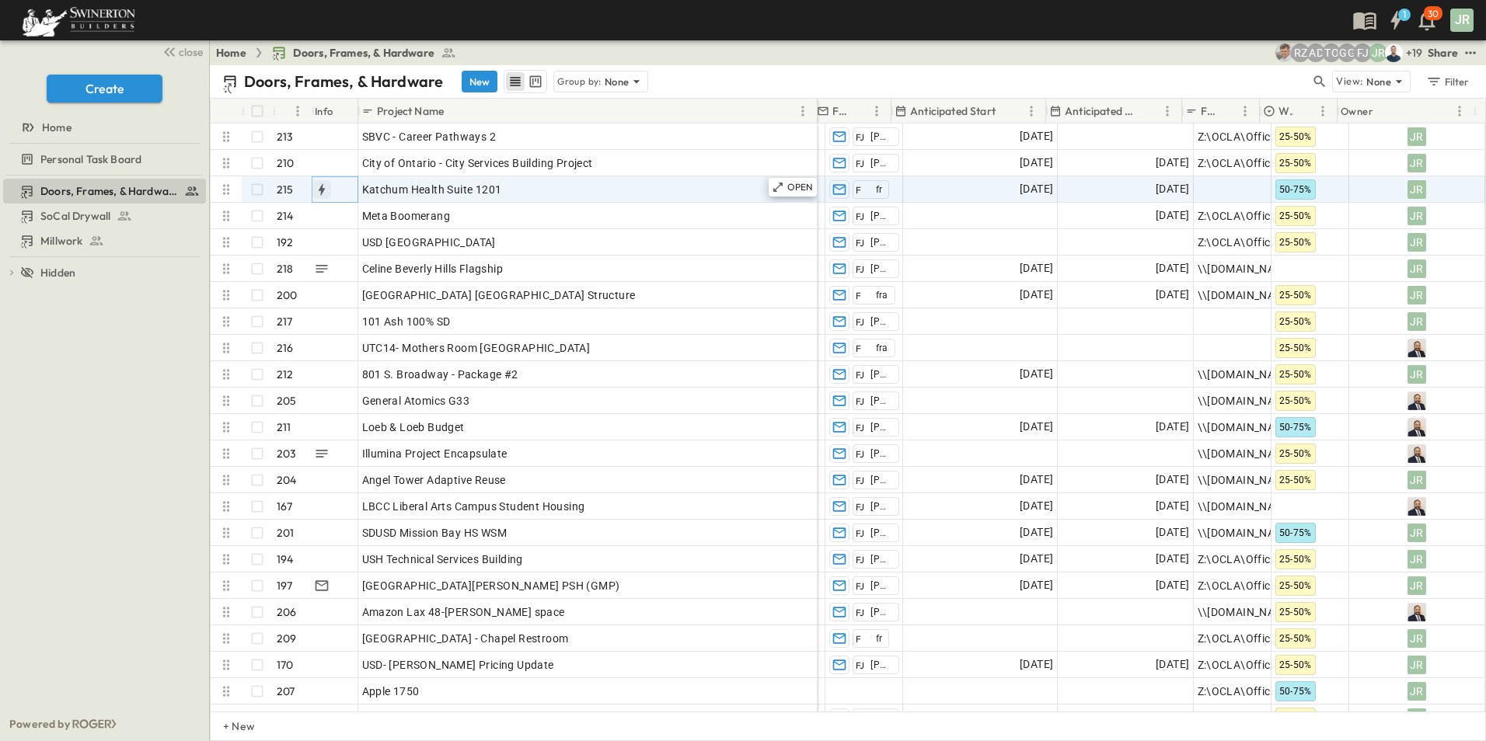
click at [322, 187] on icon "button" at bounding box center [321, 189] width 6 height 12
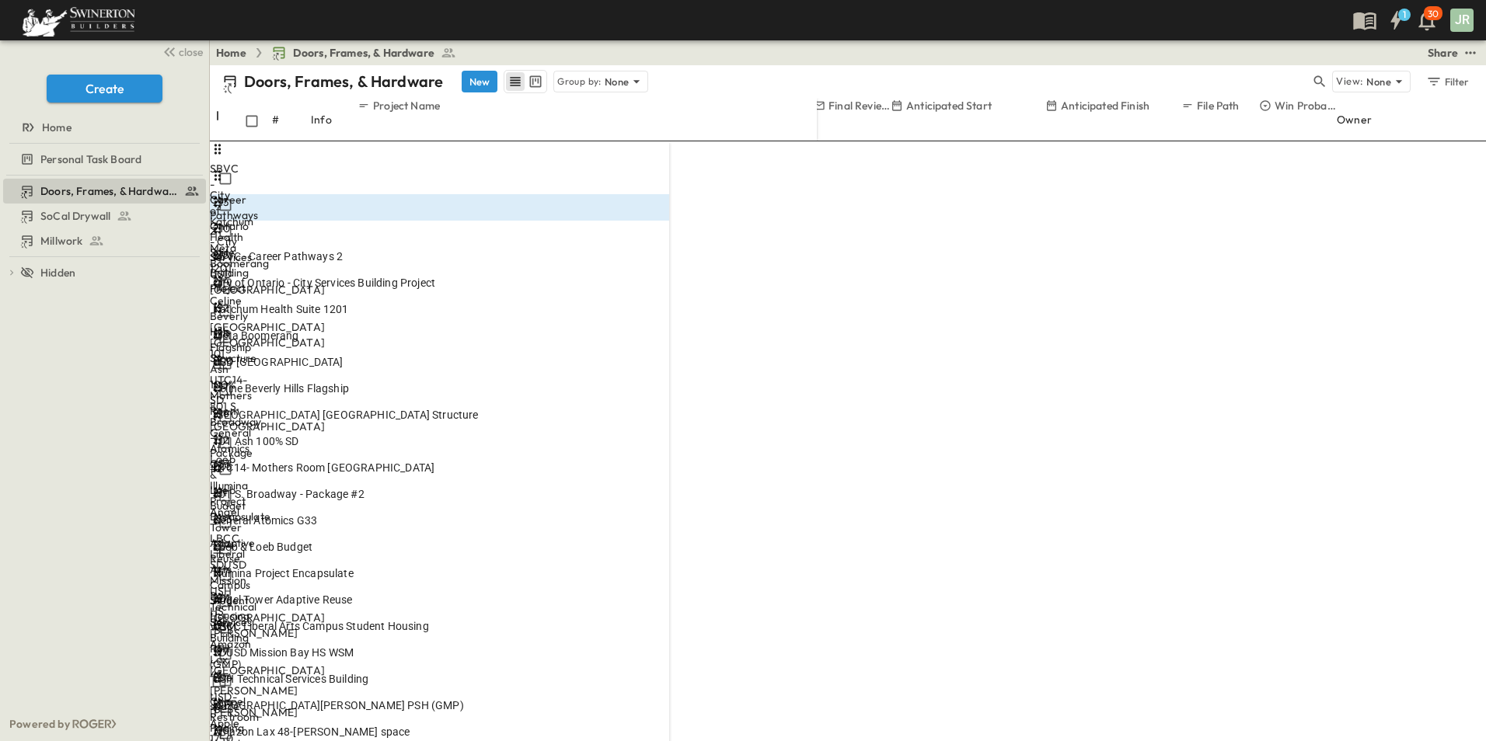
drag, startPoint x: 375, startPoint y: 187, endPoint x: 385, endPoint y: 201, distance: 17.7
click at [348, 302] on span "Katchum Health Suite 1201" at bounding box center [280, 310] width 135 height 16
type input "**********"
